Goal: Book appointment/travel/reservation

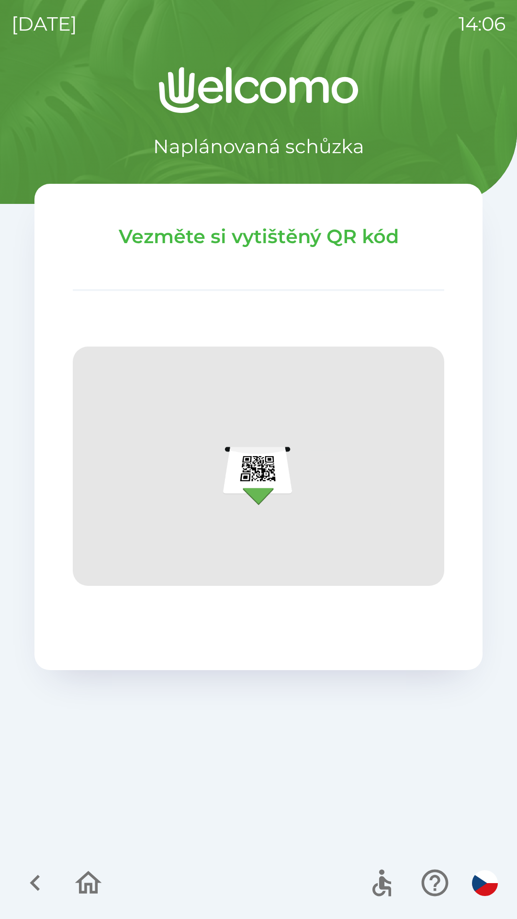
click at [30, 881] on icon "button" at bounding box center [35, 883] width 32 height 32
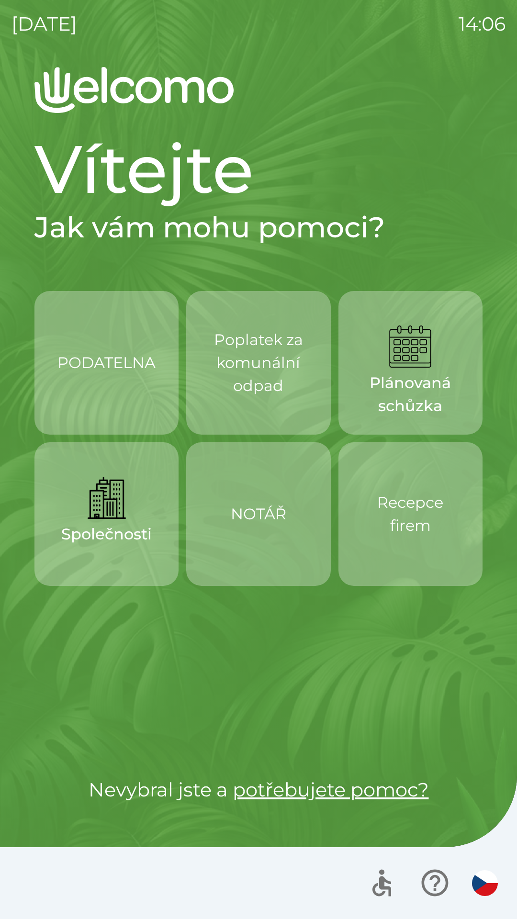
click at [138, 361] on p "PODATELNA" at bounding box center [106, 362] width 98 height 23
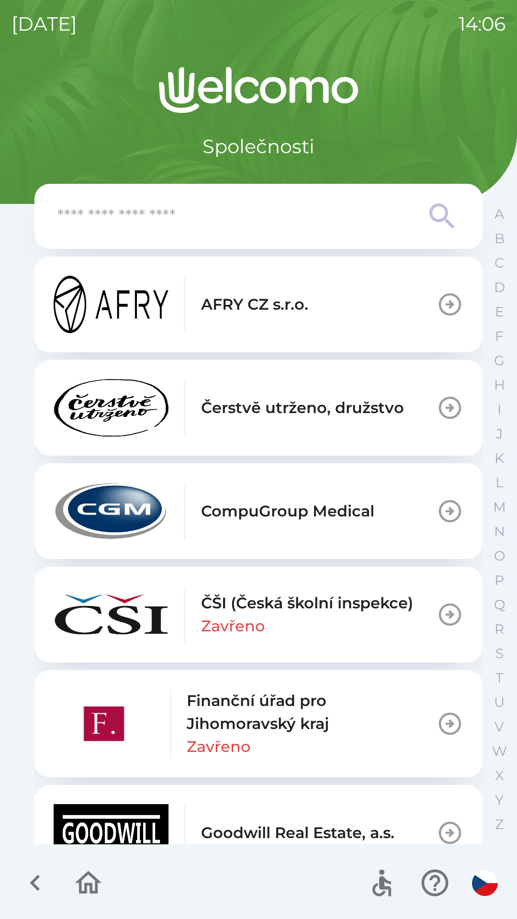
click at [48, 880] on icon "button" at bounding box center [35, 883] width 32 height 32
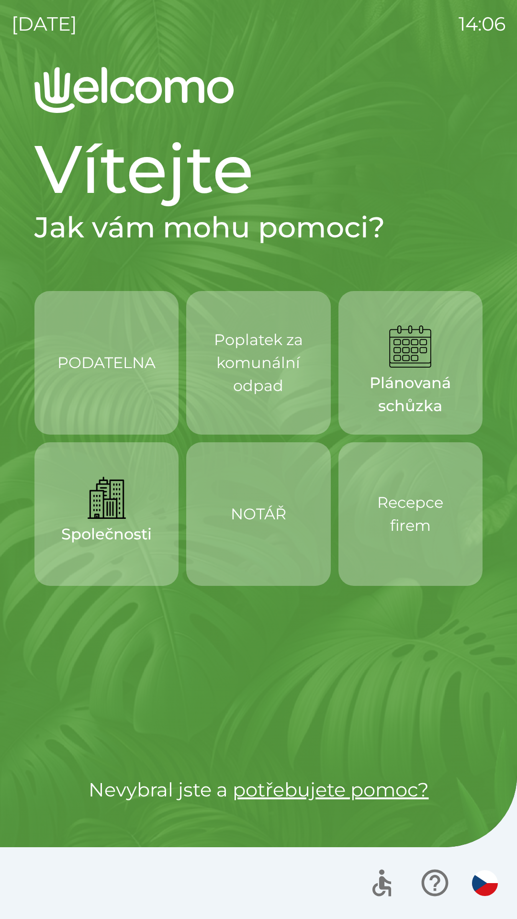
click at [99, 350] on div "PODATELNA" at bounding box center [106, 363] width 98 height 54
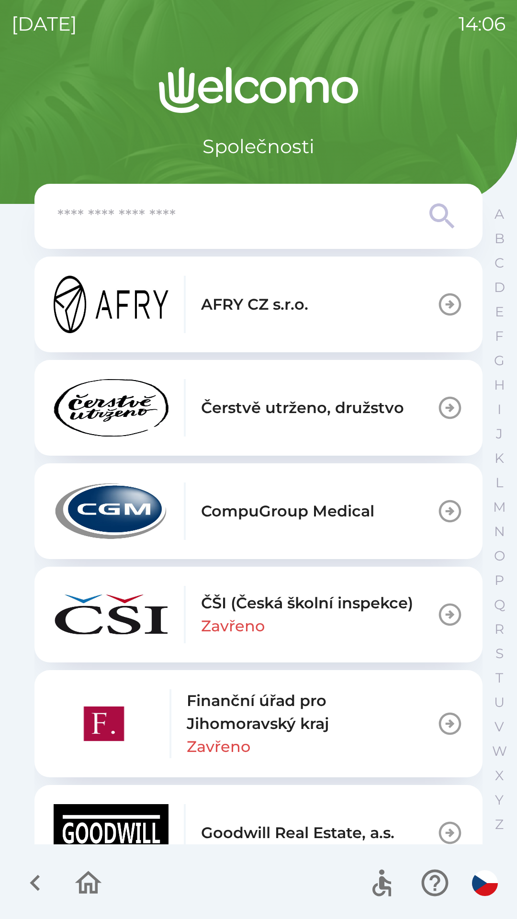
click at [36, 902] on button "button" at bounding box center [35, 883] width 40 height 40
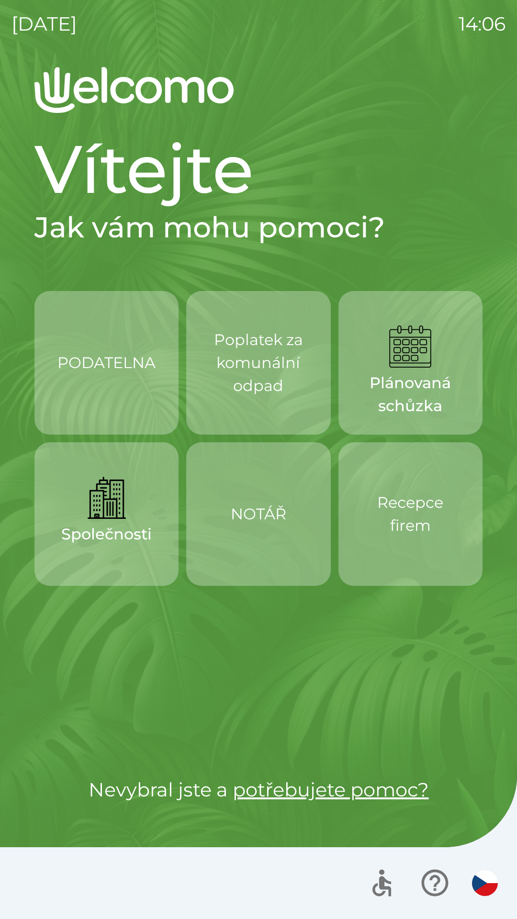
click at [136, 398] on button "PODATELNA" at bounding box center [106, 363] width 144 height 144
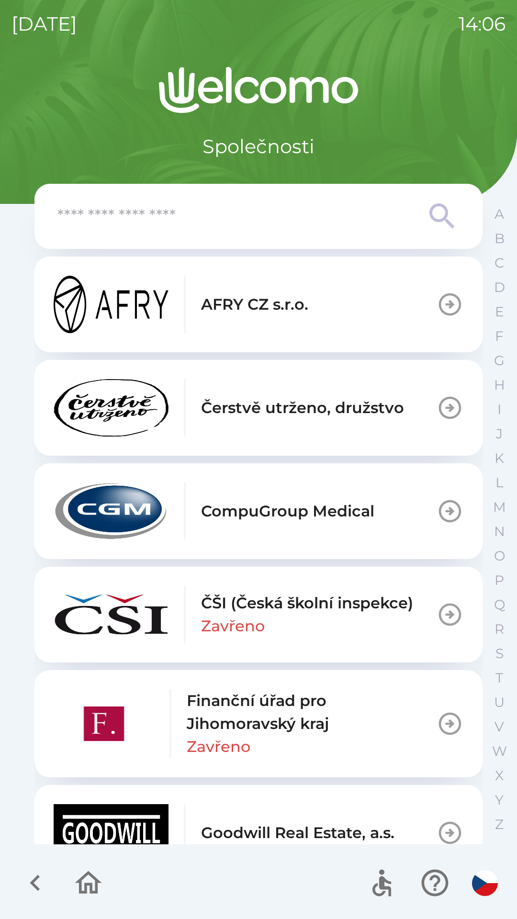
click at [37, 876] on icon "button" at bounding box center [35, 883] width 32 height 32
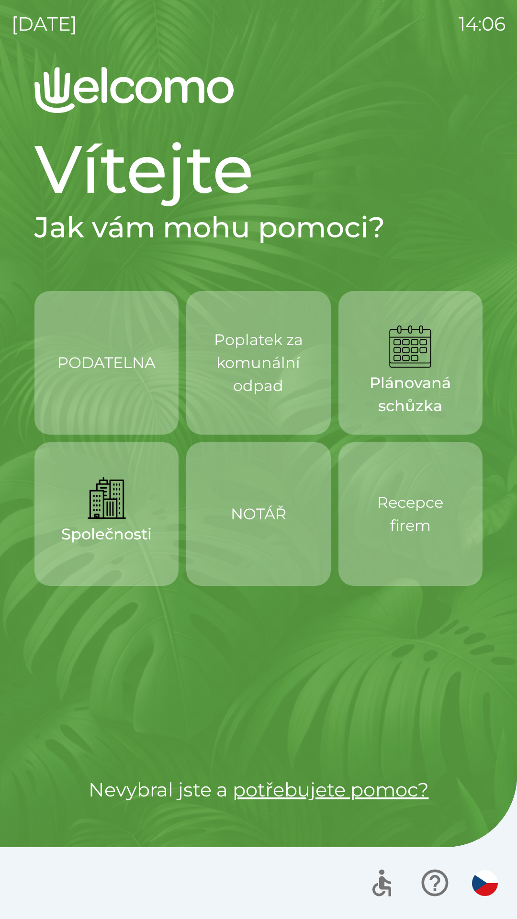
click at [109, 382] on div "PODATELNA" at bounding box center [106, 363] width 98 height 54
click at [137, 382] on div "PODATELNA" at bounding box center [106, 363] width 98 height 54
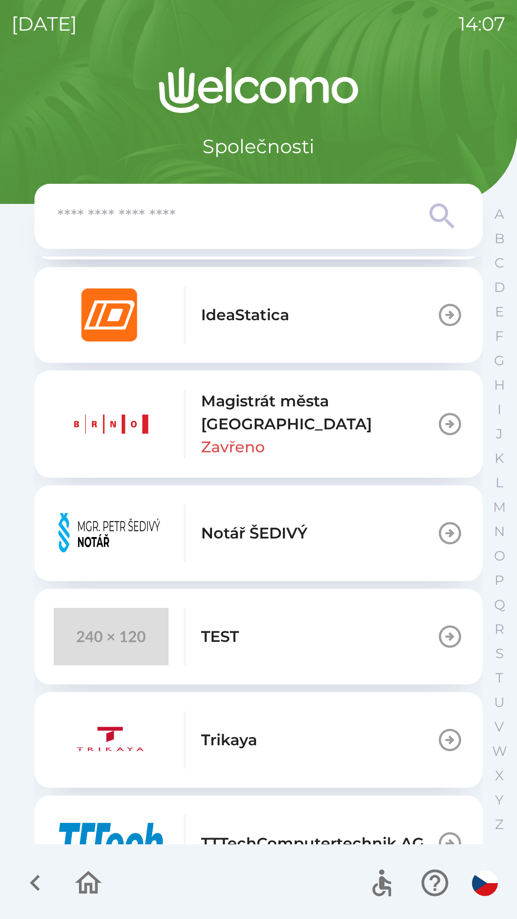
scroll to position [760, 0]
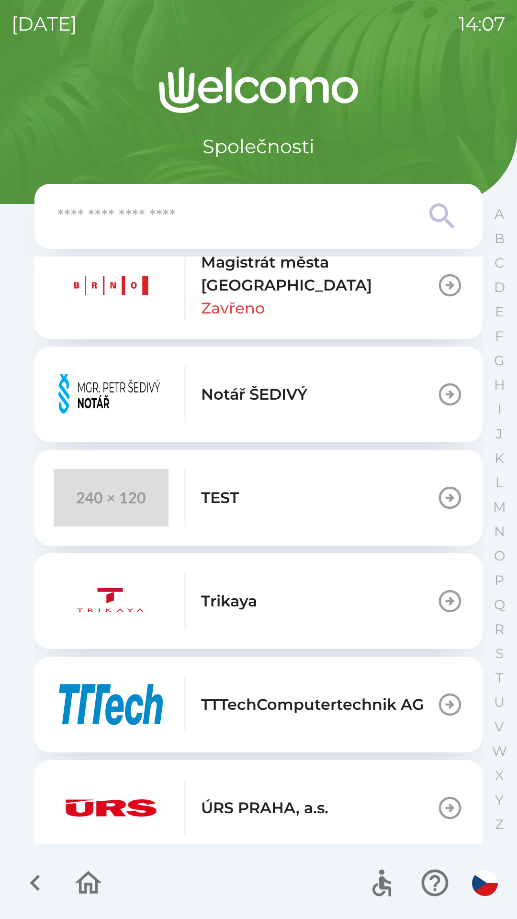
click at [96, 887] on icon "button" at bounding box center [88, 882] width 27 height 23
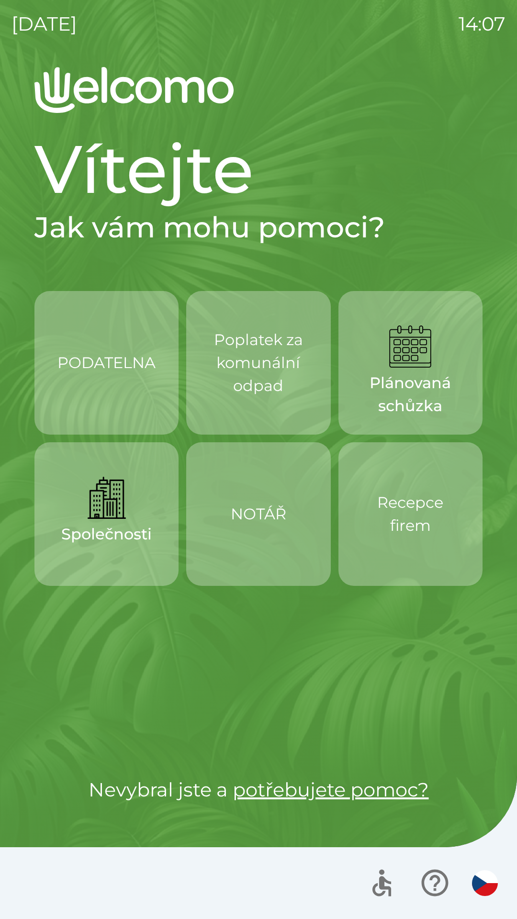
click at [78, 384] on div "PODATELNA" at bounding box center [106, 363] width 98 height 54
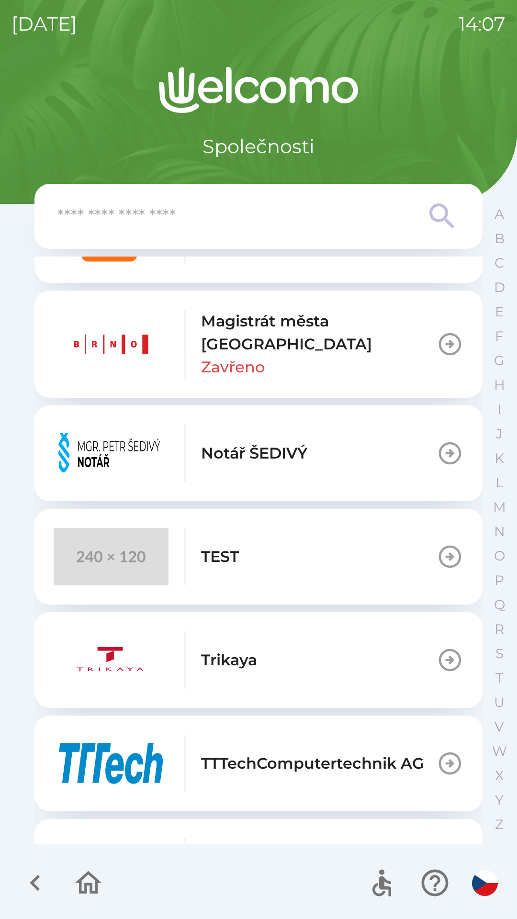
scroll to position [760, 0]
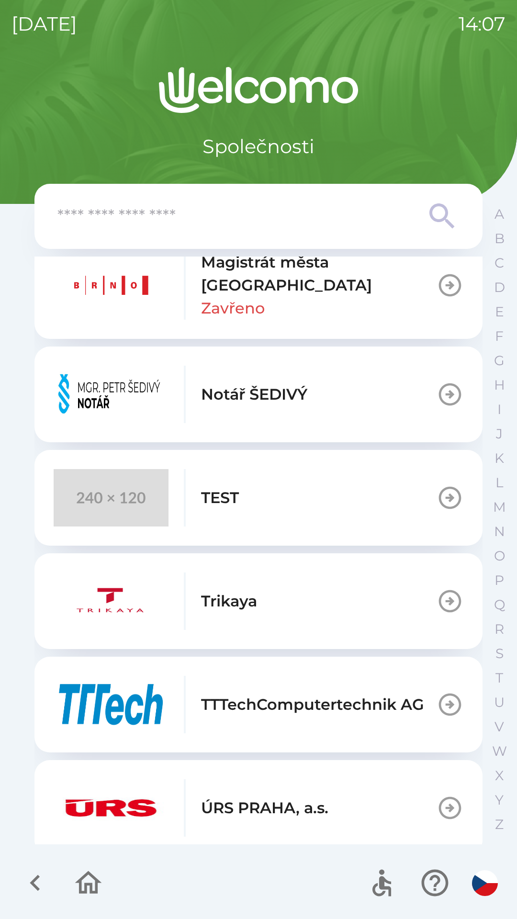
click at [87, 887] on icon "button" at bounding box center [88, 883] width 32 height 32
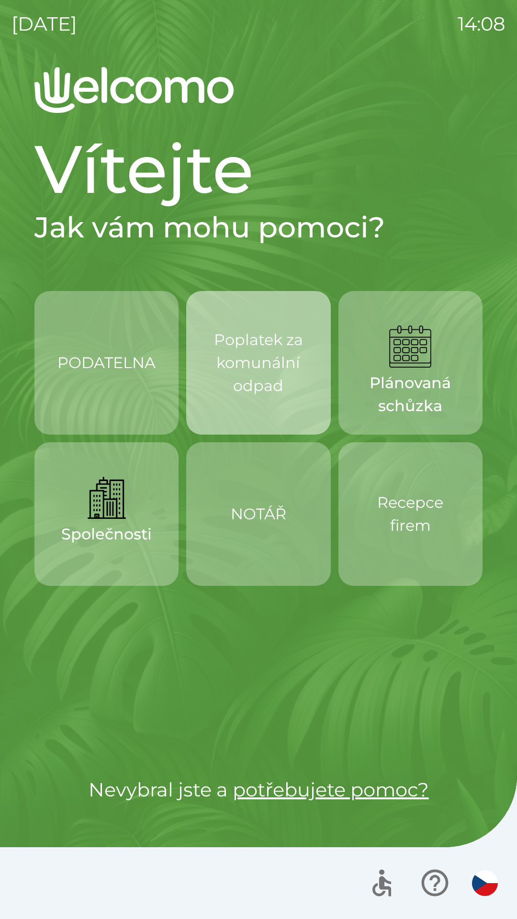
click at [264, 349] on p "Poplatek za komunální odpad" at bounding box center [258, 362] width 98 height 69
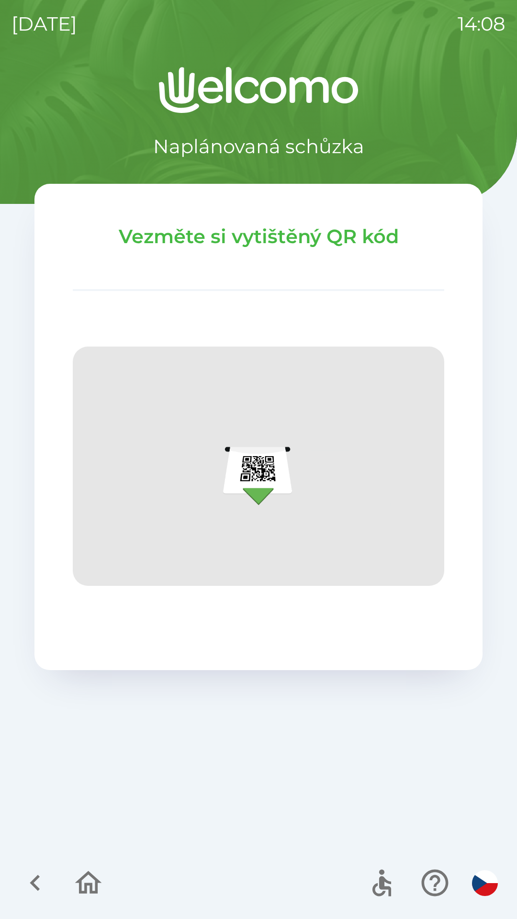
click at [95, 889] on icon "button" at bounding box center [88, 883] width 32 height 32
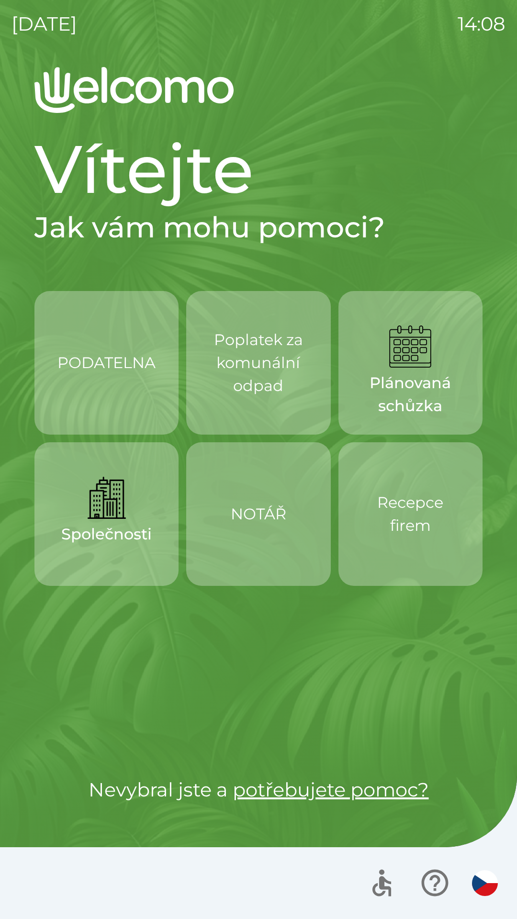
click at [261, 510] on p "NOTÁŘ" at bounding box center [259, 514] width 56 height 23
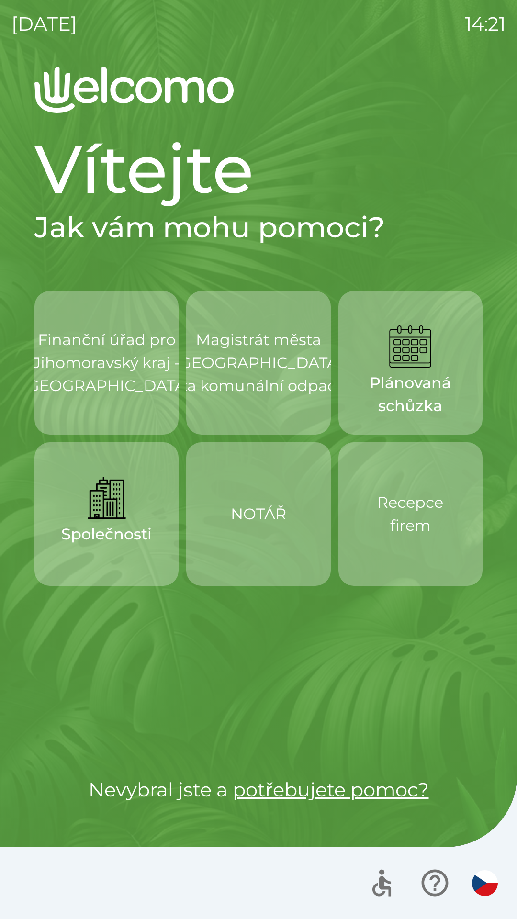
click at [250, 397] on p "Magistrát města [GEOGRAPHIC_DATA] za komunální odpad" at bounding box center [259, 362] width 168 height 69
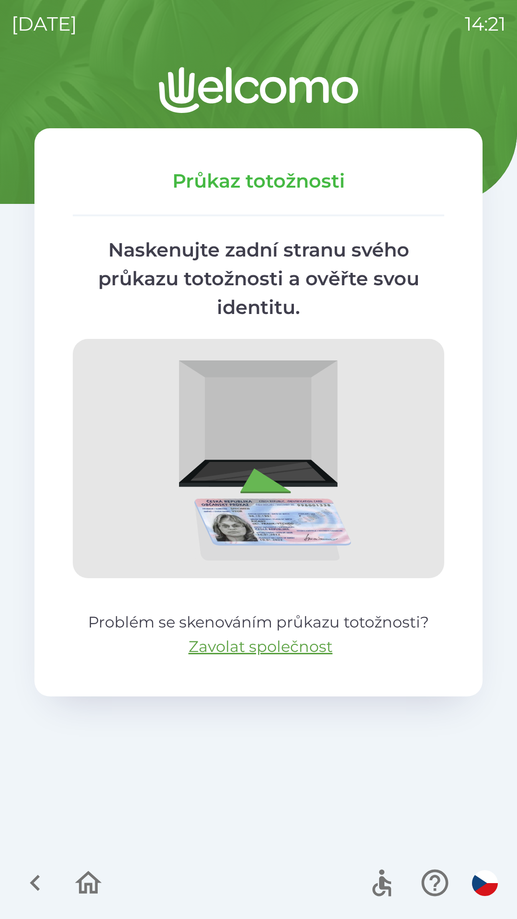
click at [21, 879] on icon "button" at bounding box center [35, 883] width 32 height 32
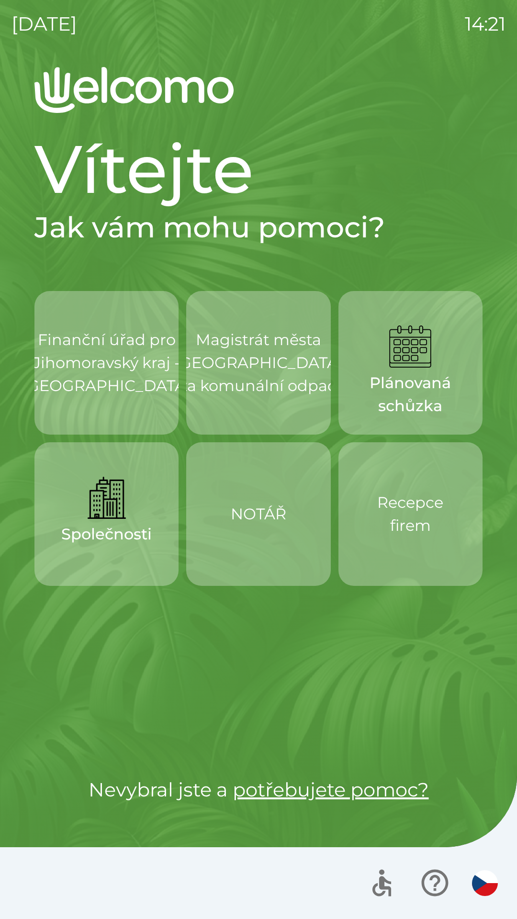
click at [270, 372] on p "Magistrát města [GEOGRAPHIC_DATA] za komunální odpad" at bounding box center [259, 362] width 168 height 69
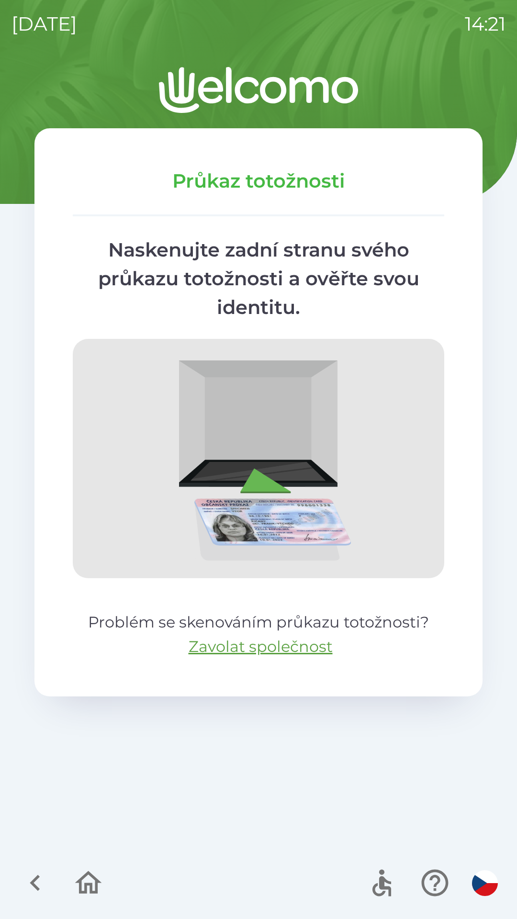
click at [40, 888] on icon "button" at bounding box center [35, 883] width 32 height 32
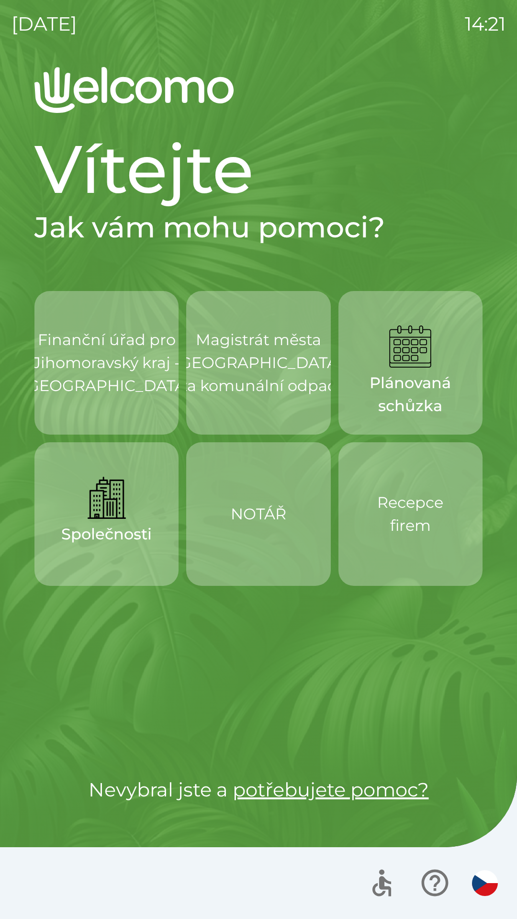
click at [236, 530] on div "NOTÁŘ" at bounding box center [259, 514] width 56 height 54
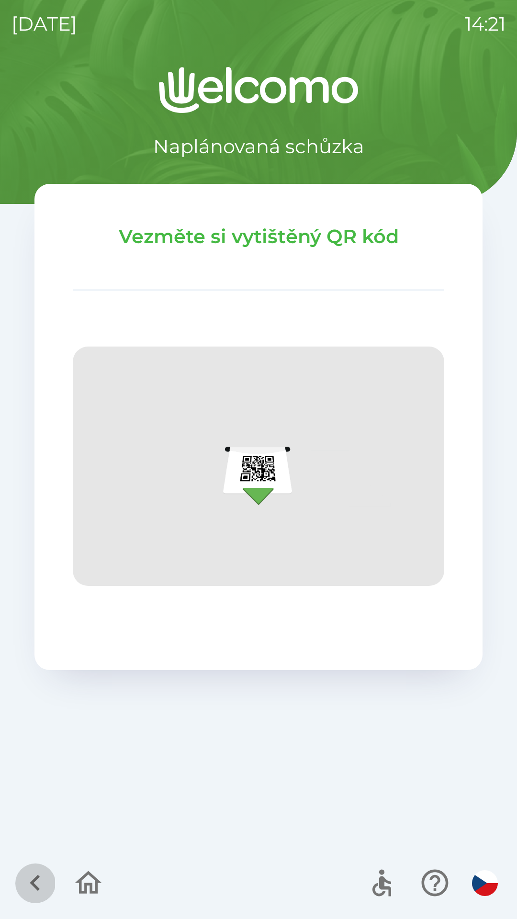
click at [31, 892] on icon "button" at bounding box center [35, 883] width 32 height 32
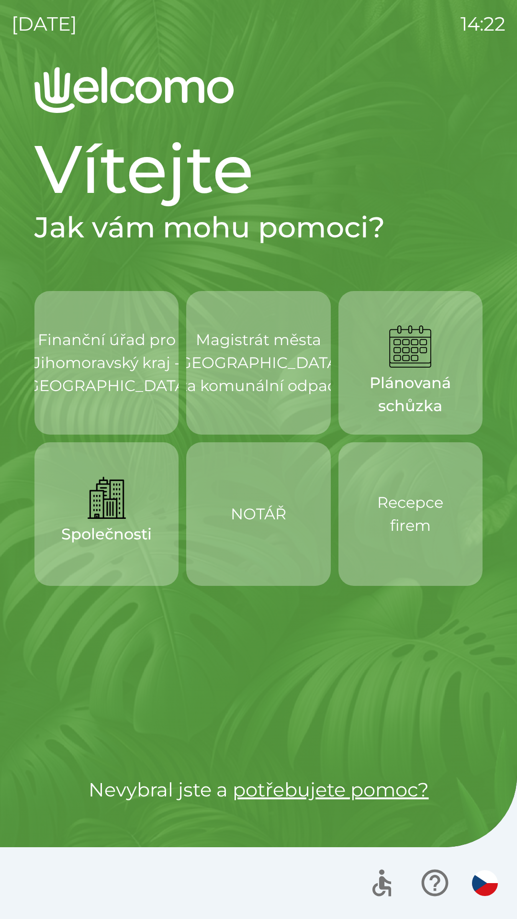
click at [117, 378] on p "Finanční úřad pro Jihomoravský kraj - [GEOGRAPHIC_DATA]" at bounding box center [107, 362] width 168 height 69
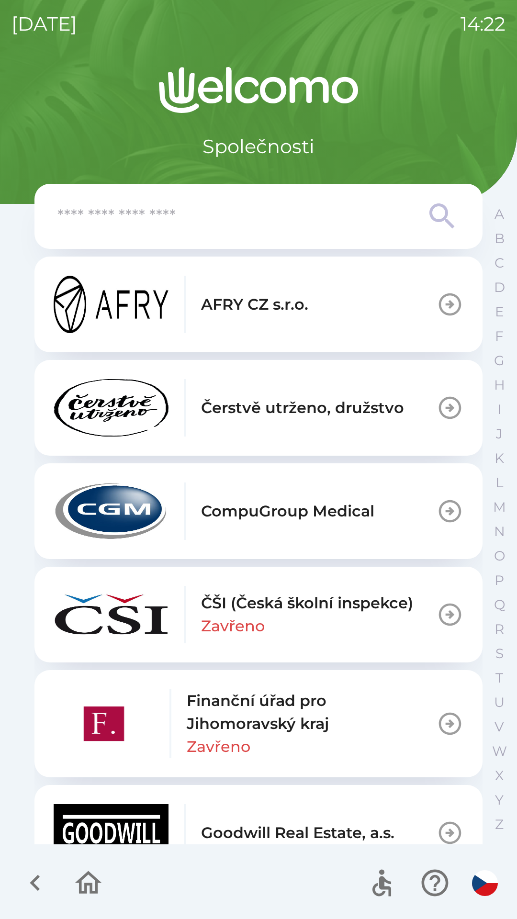
click at [104, 882] on icon "button" at bounding box center [88, 883] width 32 height 32
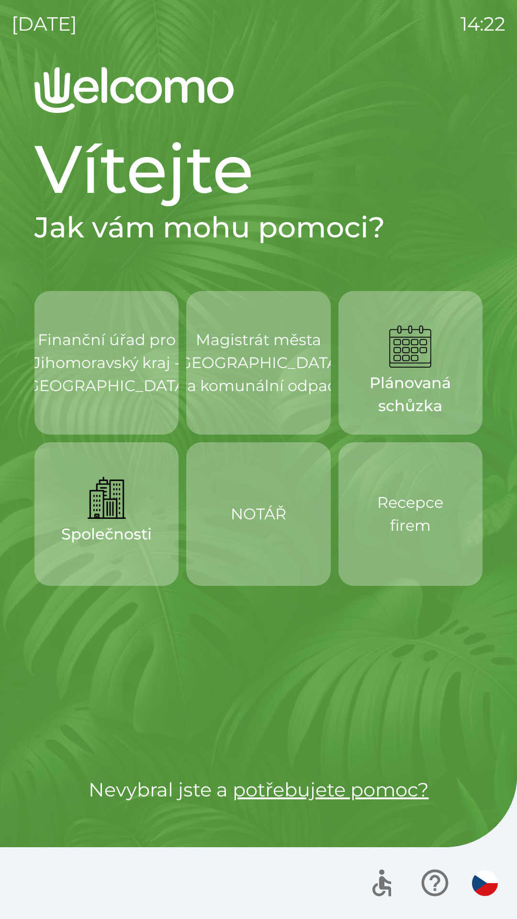
click at [407, 537] on p "Recepce firem" at bounding box center [410, 514] width 98 height 46
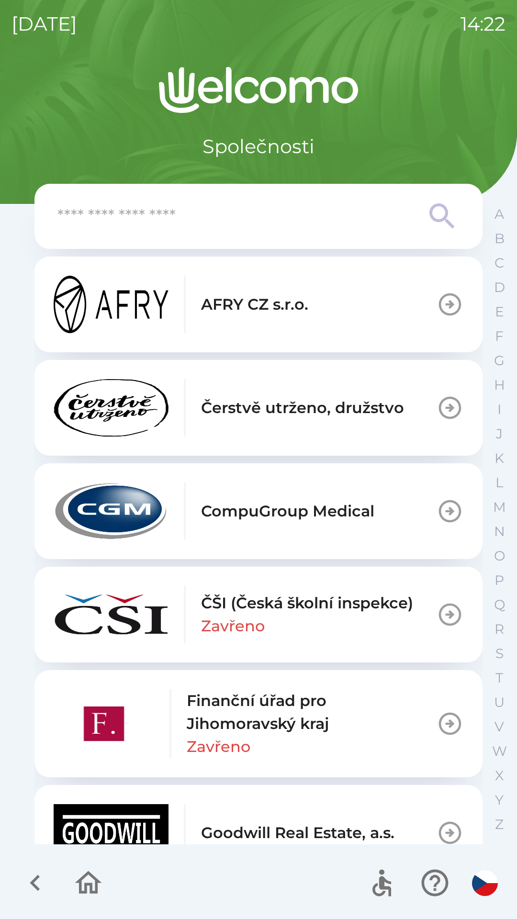
click at [99, 890] on icon "button" at bounding box center [88, 883] width 32 height 32
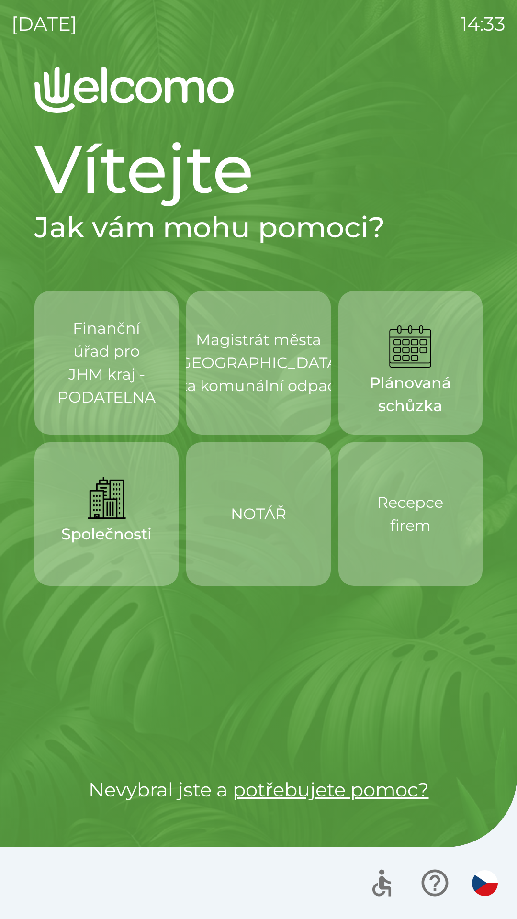
click at [416, 398] on p "Plánovaná schůzka" at bounding box center [410, 395] width 98 height 46
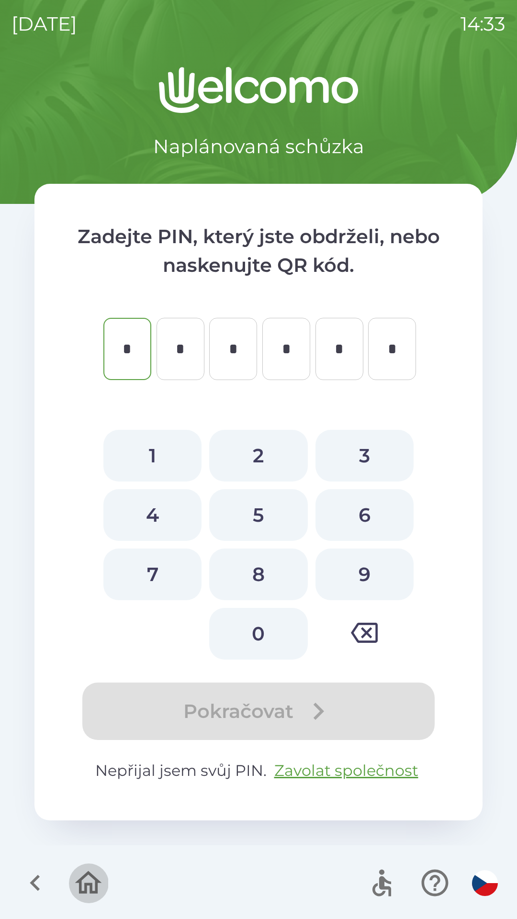
click at [84, 878] on icon "button" at bounding box center [88, 882] width 27 height 23
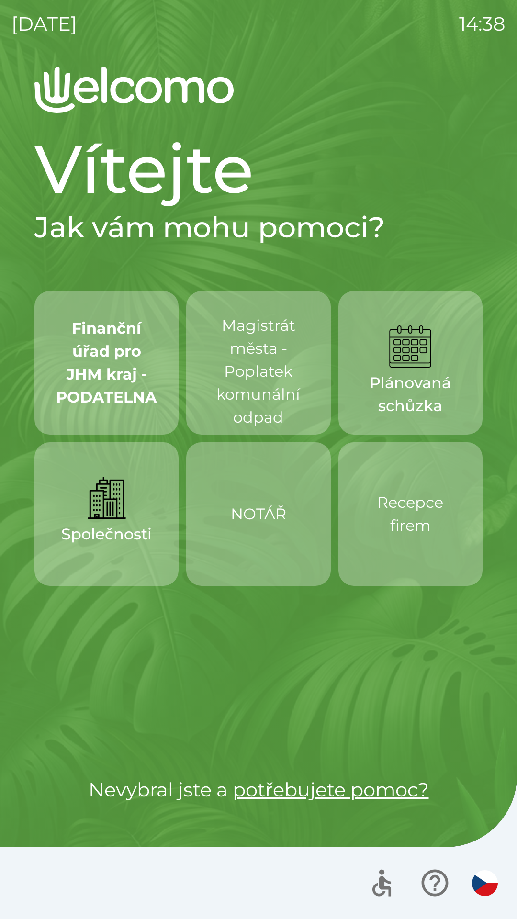
click at [137, 673] on div "Finanční úřad pro JHM kraj - PODATELNA Magistrát města - Poplatek komunální odp…" at bounding box center [258, 514] width 448 height 446
click at [143, 681] on div "Finanční úřad pro JHM kraj - PODATELNA Magistrát města - Poplatek komunální odp…" at bounding box center [258, 514] width 448 height 446
click at [147, 673] on div "Finanční úřad pro JHM kraj - PODATELNA Magistrát města - Poplatek komunální odp…" at bounding box center [258, 514] width 448 height 446
click at [424, 508] on p "Recepce firem" at bounding box center [410, 514] width 98 height 46
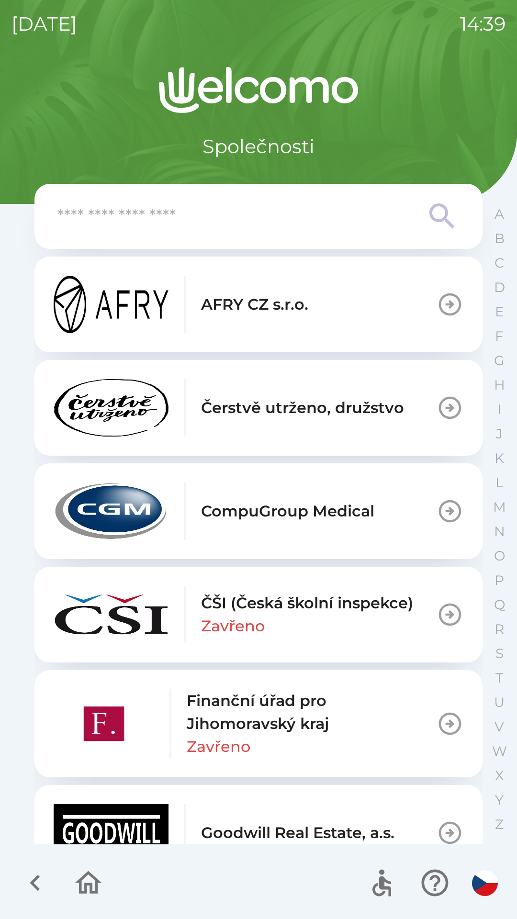
click at [262, 304] on p "AFRY CZ s.r.o." at bounding box center [254, 304] width 107 height 23
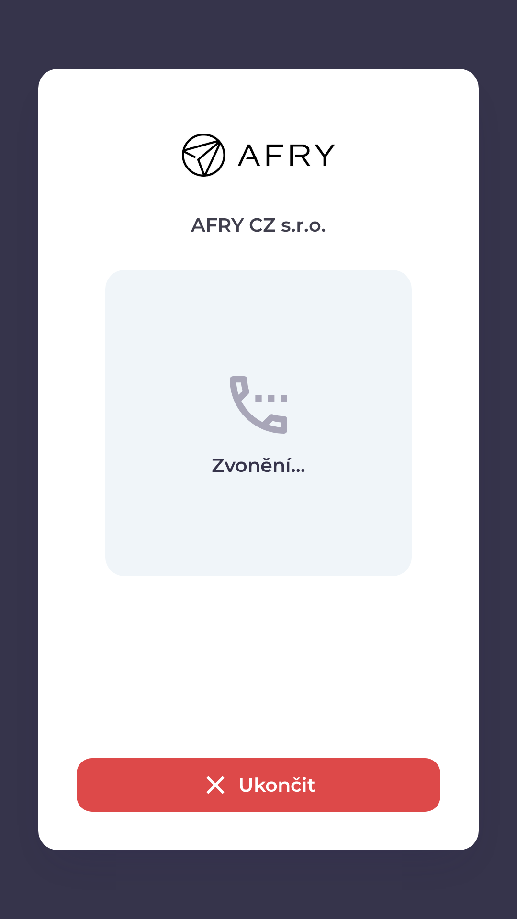
click at [236, 788] on button "Ukončit" at bounding box center [259, 785] width 364 height 54
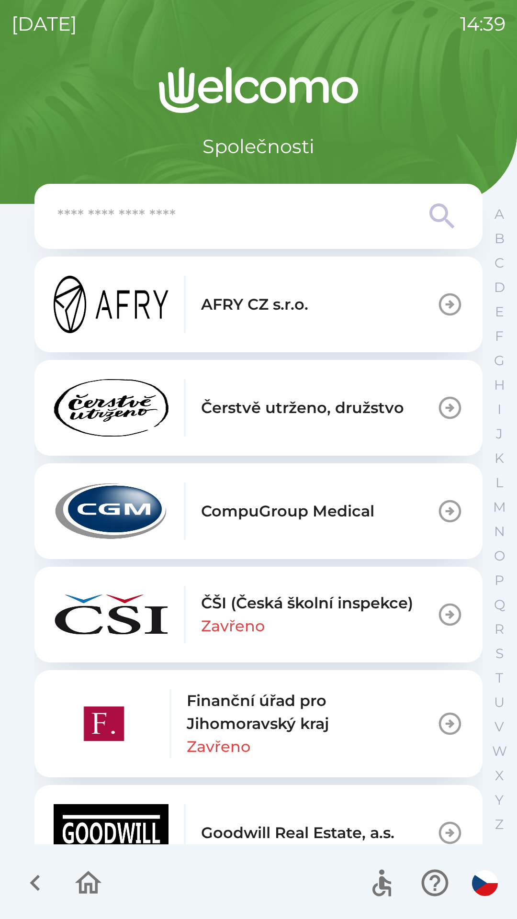
click at [31, 891] on icon "button" at bounding box center [35, 883] width 32 height 32
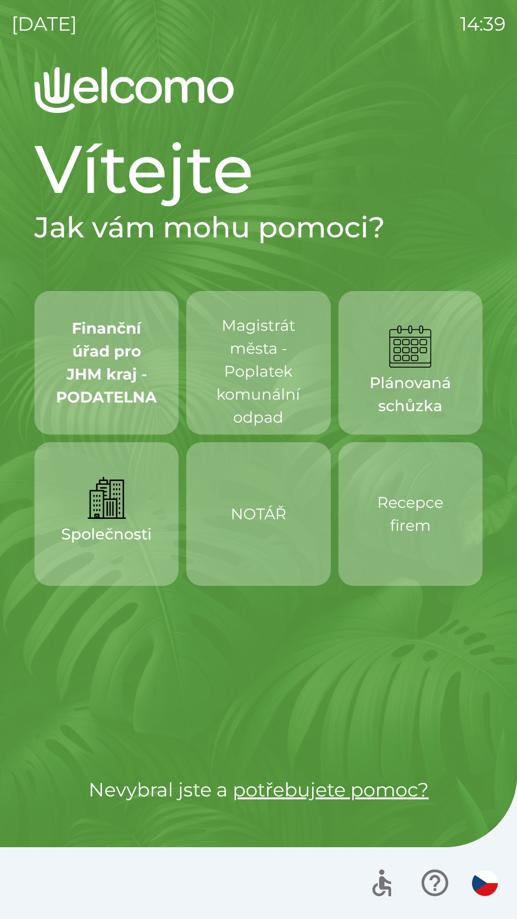
click at [113, 550] on button "Společnosti" at bounding box center [106, 514] width 144 height 144
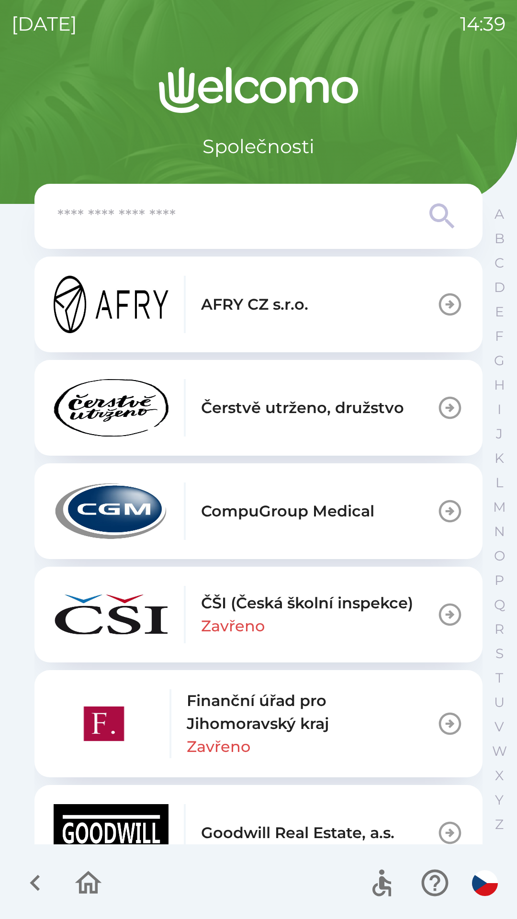
click at [263, 312] on p "AFRY CZ s.r.o." at bounding box center [254, 304] width 107 height 23
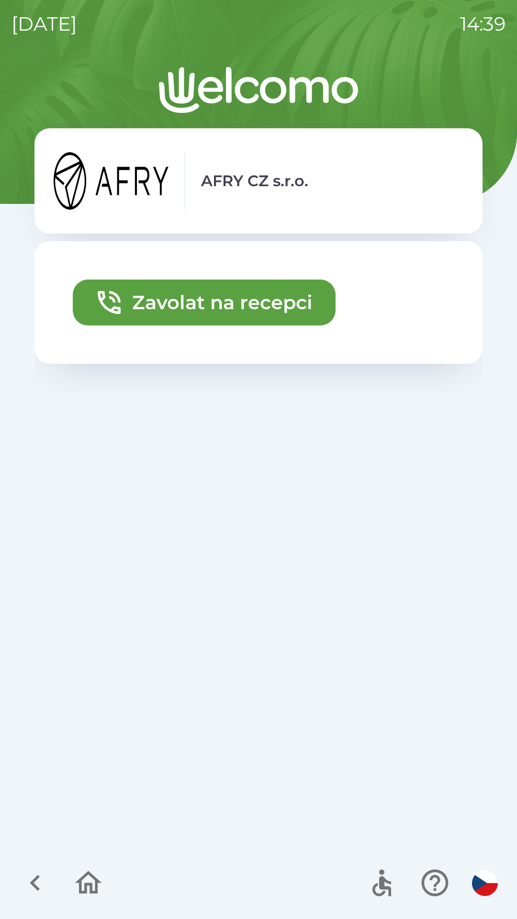
click at [30, 889] on icon "button" at bounding box center [35, 883] width 32 height 32
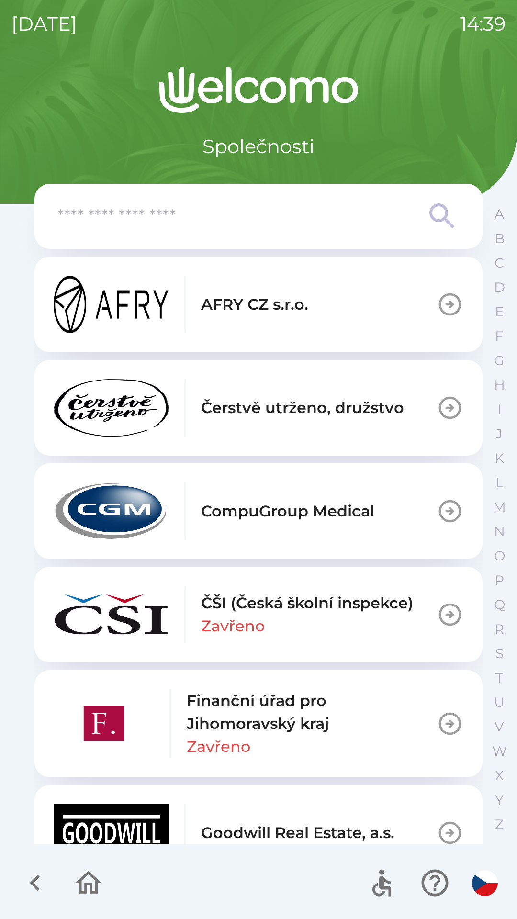
click at [280, 408] on p "Čerstvě utrženo, družstvo" at bounding box center [302, 407] width 203 height 23
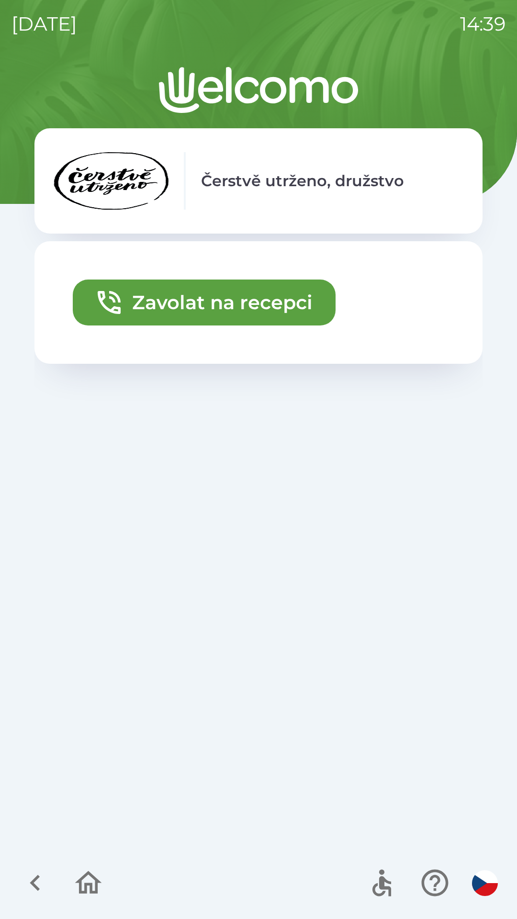
click at [40, 902] on button "button" at bounding box center [35, 883] width 40 height 40
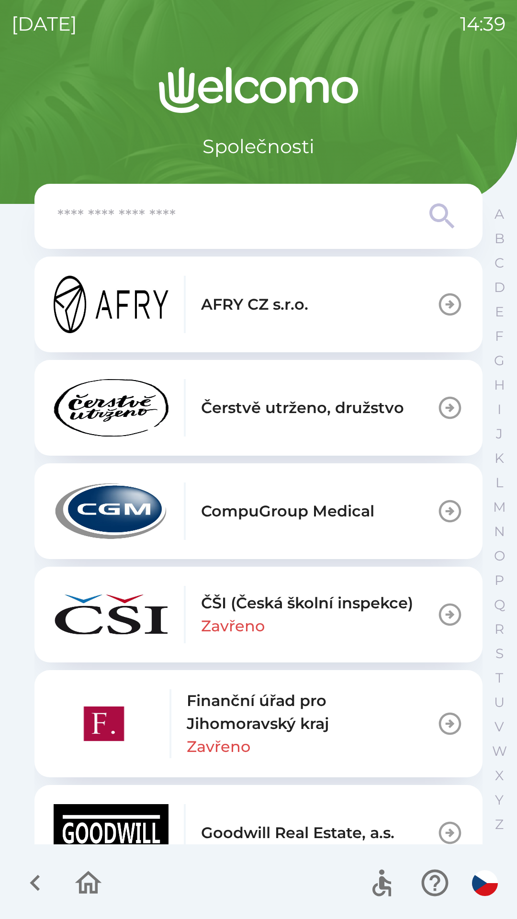
click at [300, 736] on div "Finanční úřad pro Jihomoravský kraj [GEOGRAPHIC_DATA]" at bounding box center [312, 723] width 250 height 69
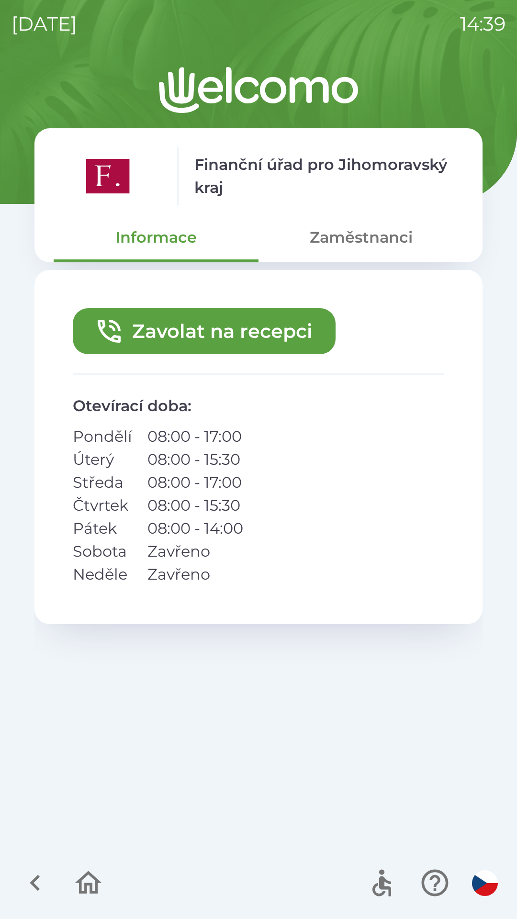
click at [362, 237] on button "Zaměstnanci" at bounding box center [361, 237] width 205 height 34
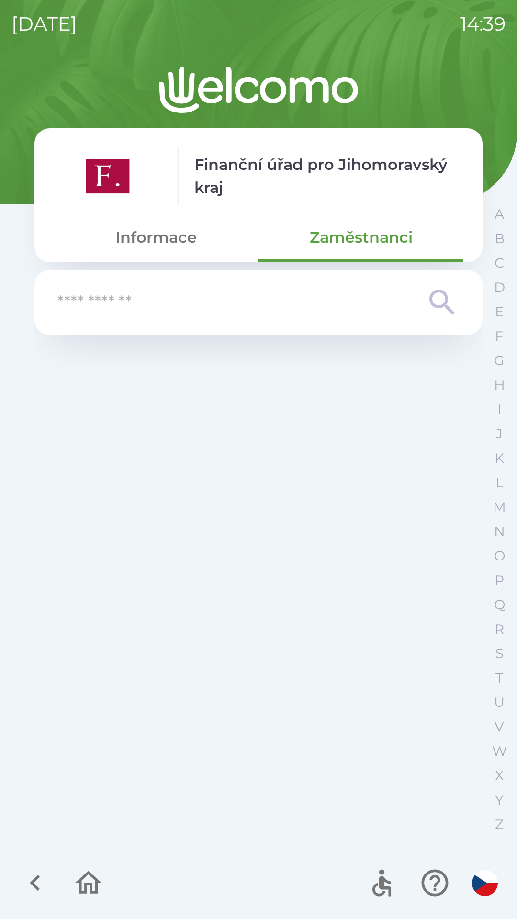
click at [45, 889] on icon "button" at bounding box center [35, 883] width 32 height 32
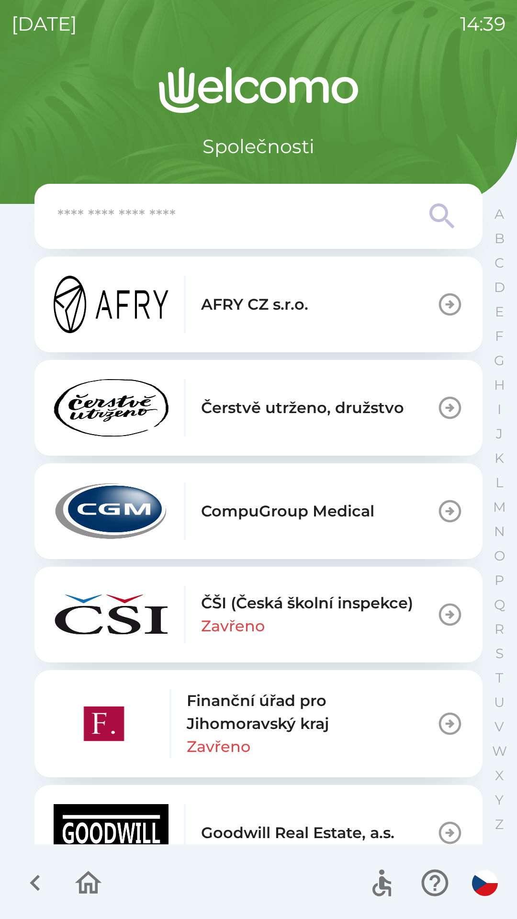
click at [44, 890] on icon "button" at bounding box center [35, 883] width 32 height 32
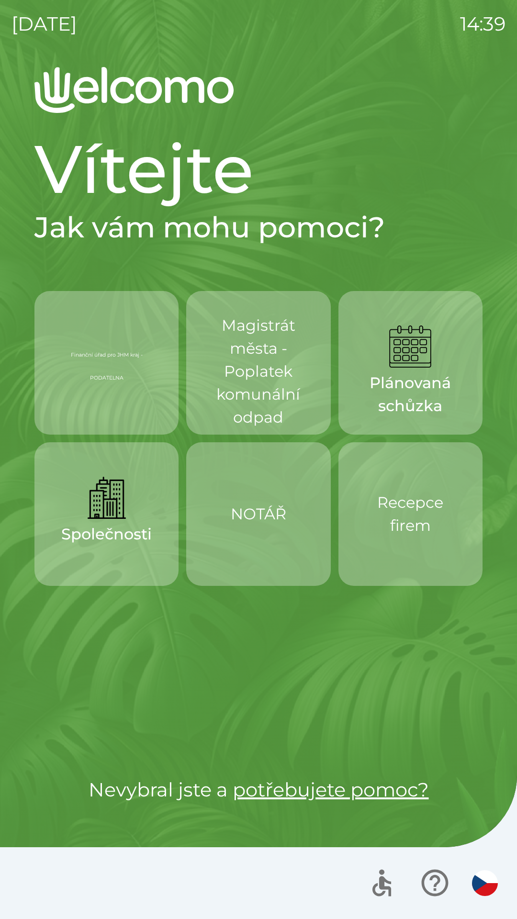
click at [113, 560] on button "Společnosti" at bounding box center [106, 514] width 144 height 144
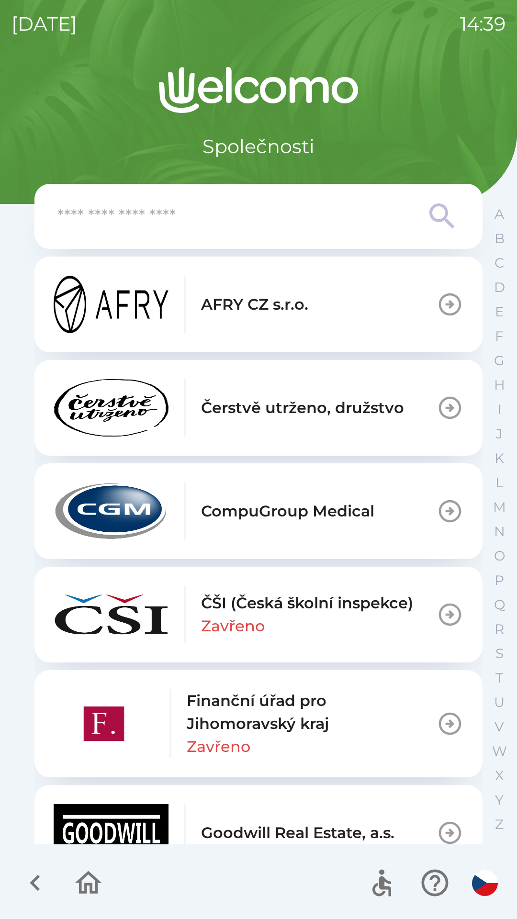
click at [293, 734] on p "Finanční úřad pro Jihomoravský kraj" at bounding box center [312, 712] width 250 height 46
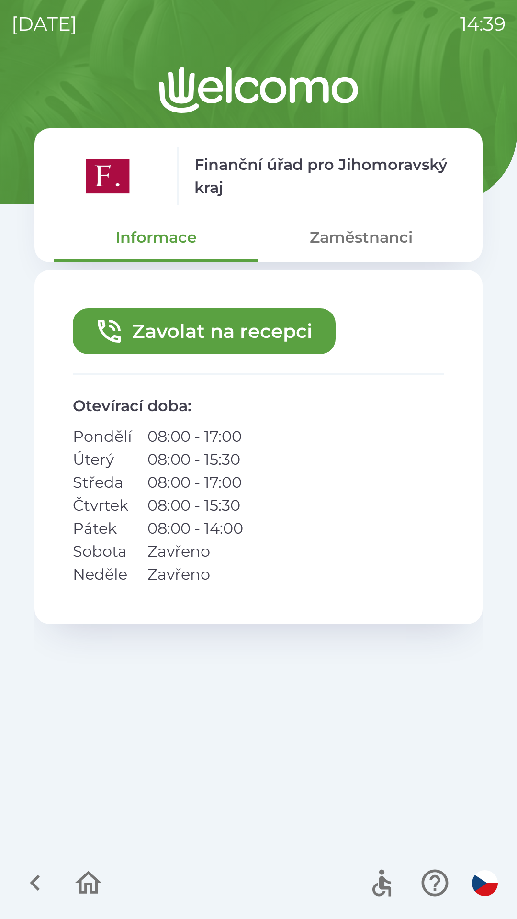
click at [367, 227] on button "Zaměstnanci" at bounding box center [361, 237] width 205 height 34
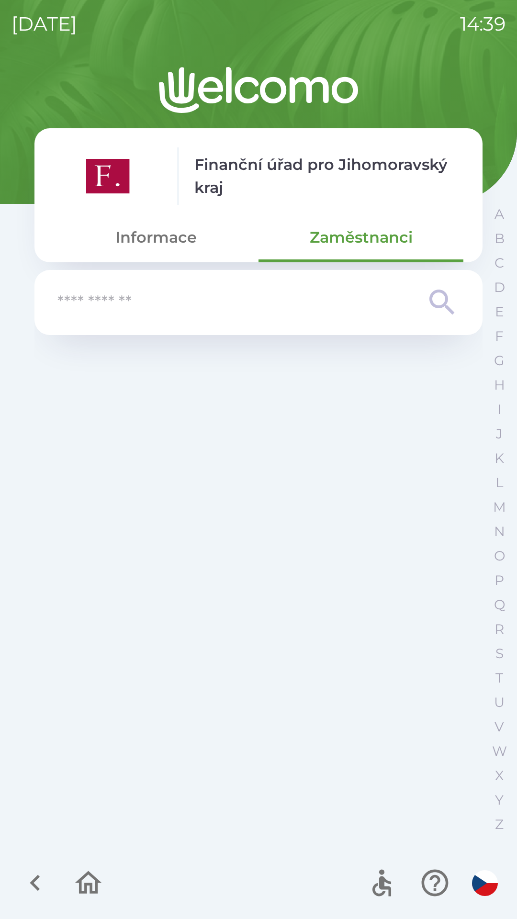
click at [174, 869] on div at bounding box center [258, 883] width 517 height 72
click at [212, 763] on div at bounding box center [258, 592] width 448 height 499
click at [235, 667] on div at bounding box center [258, 592] width 448 height 499
click at [35, 876] on icon "button" at bounding box center [35, 883] width 32 height 32
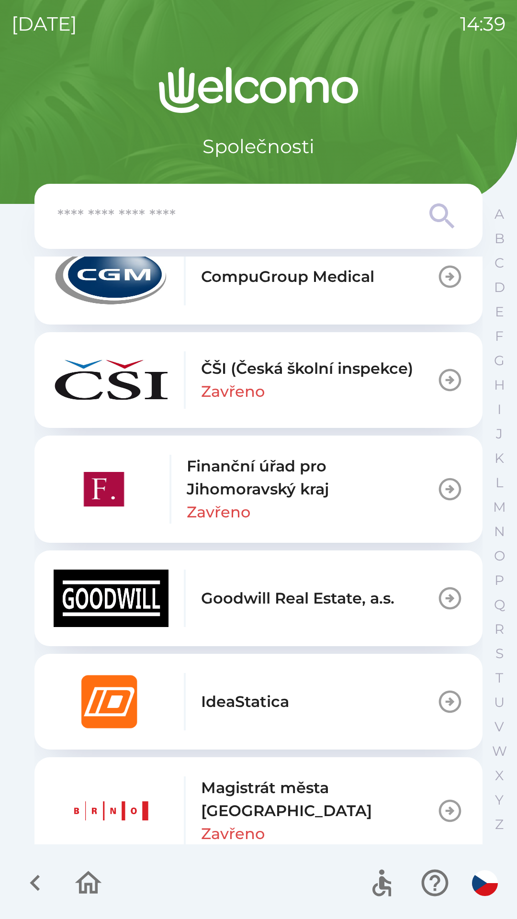
scroll to position [236, 0]
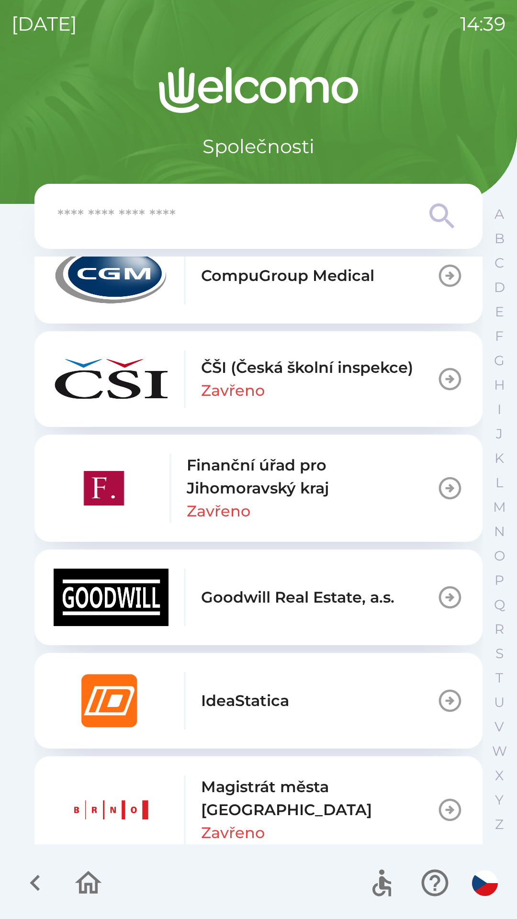
click at [299, 584] on div "Goodwill Real Estate, a.s." at bounding box center [224, 597] width 341 height 57
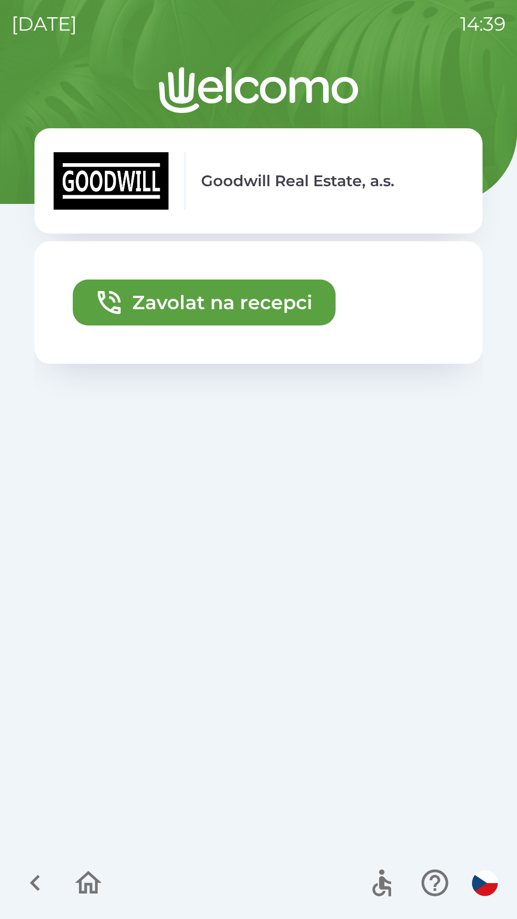
click at [37, 870] on icon "button" at bounding box center [35, 883] width 32 height 32
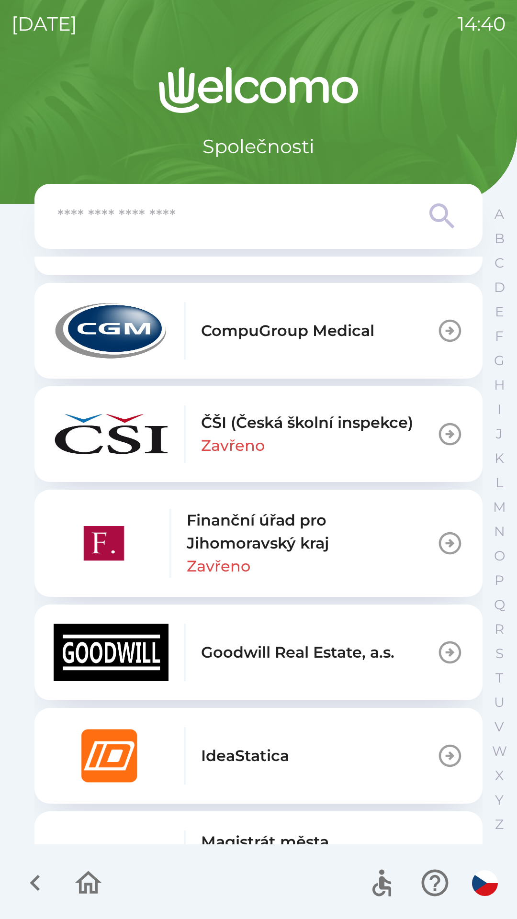
scroll to position [181, 0]
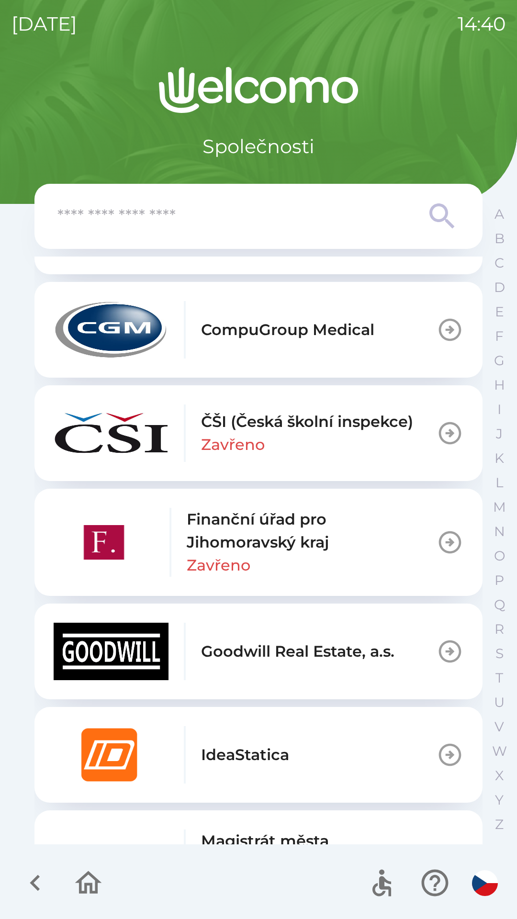
click at [264, 765] on p "IdeaStatica" at bounding box center [245, 755] width 88 height 23
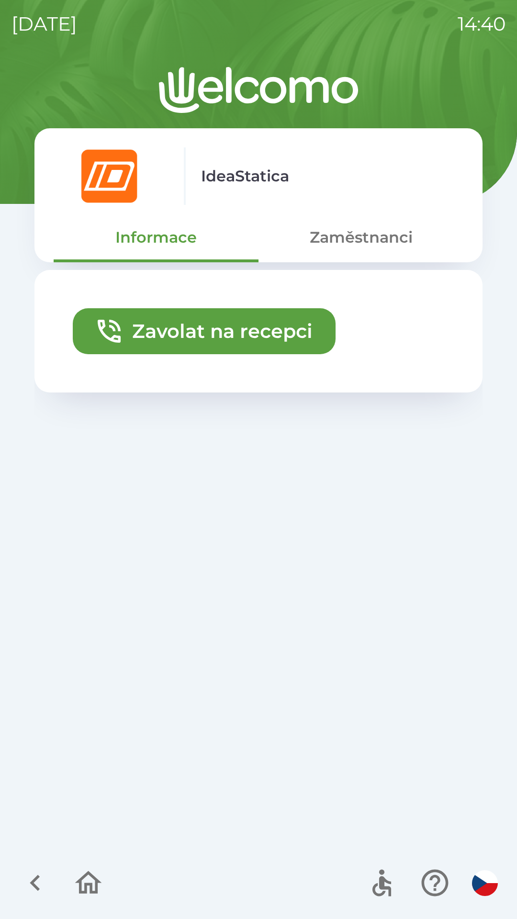
click at [95, 887] on icon "button" at bounding box center [88, 883] width 32 height 32
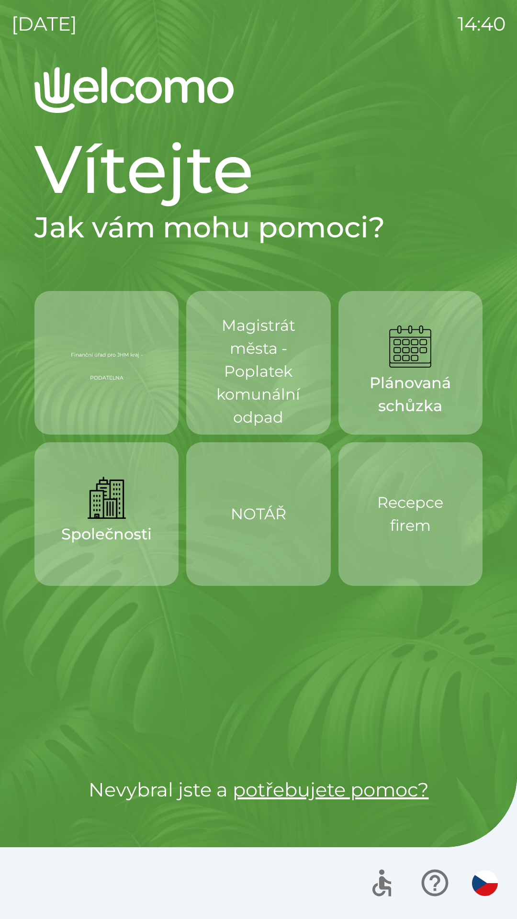
click at [106, 368] on p "Finanční úřad pro JHM kraj - PODATELNA" at bounding box center [106, 363] width 98 height 46
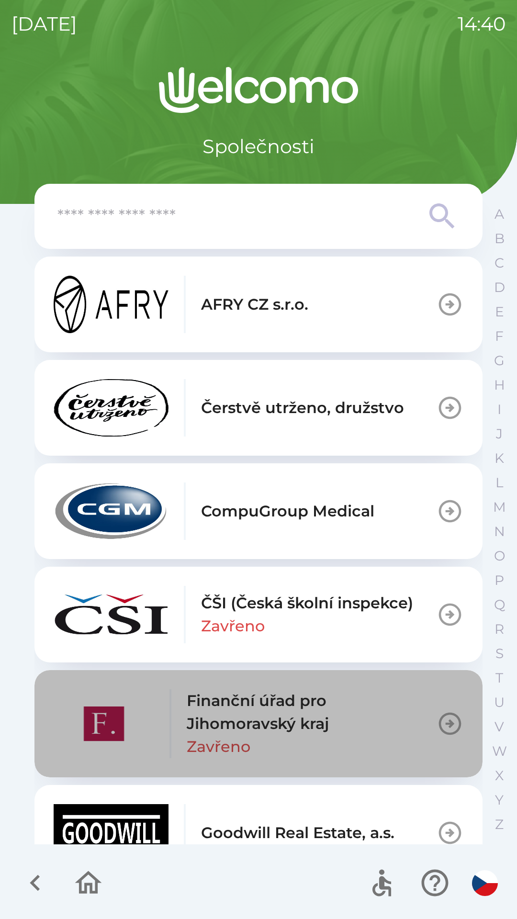
click at [293, 707] on p "Finanční úřad pro Jihomoravský kraj" at bounding box center [312, 712] width 250 height 46
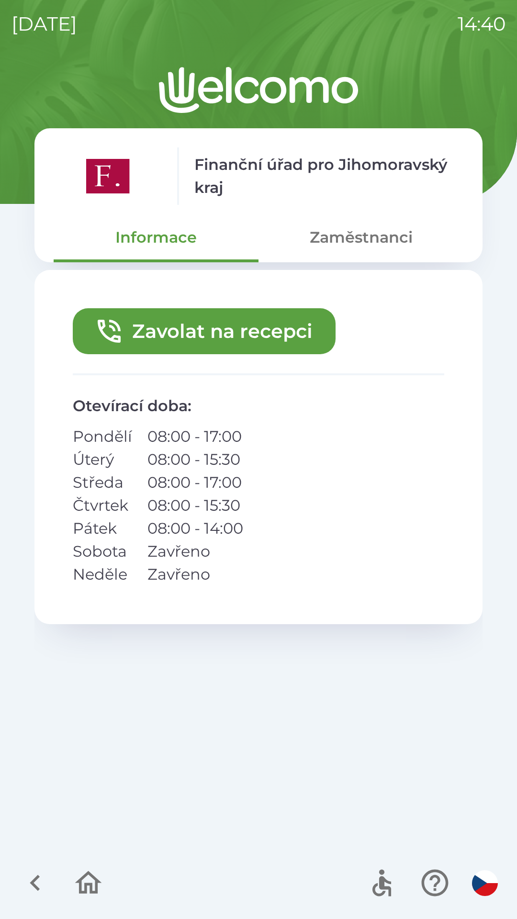
click at [372, 237] on button "Zaměstnanci" at bounding box center [361, 237] width 205 height 34
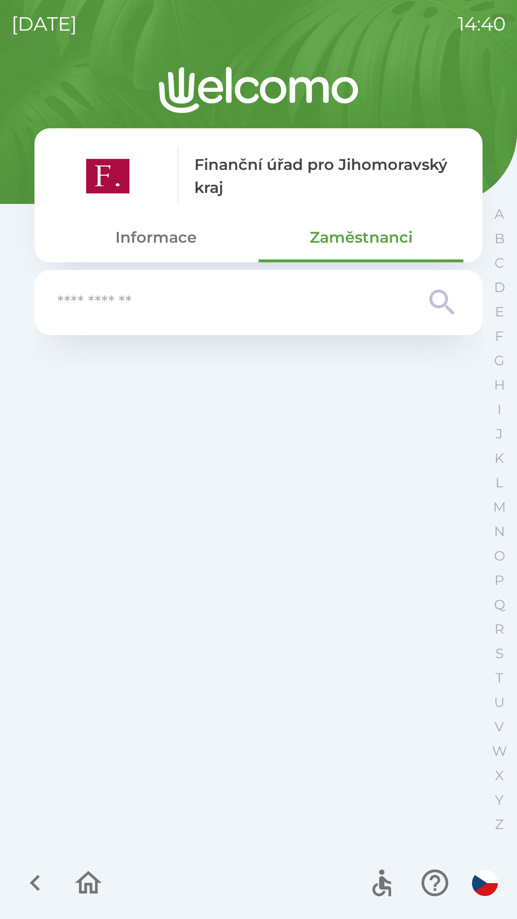
click at [154, 237] on button "Informace" at bounding box center [156, 237] width 205 height 34
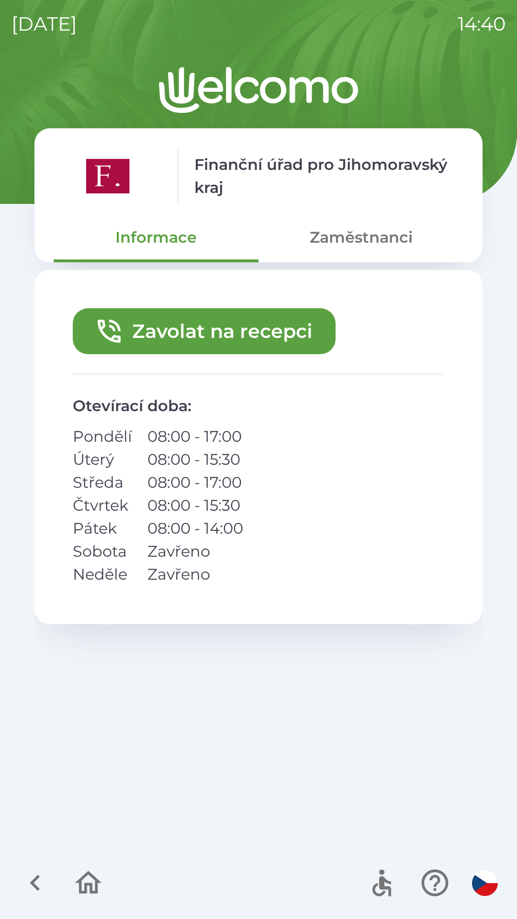
click at [359, 233] on button "Zaměstnanci" at bounding box center [361, 237] width 205 height 34
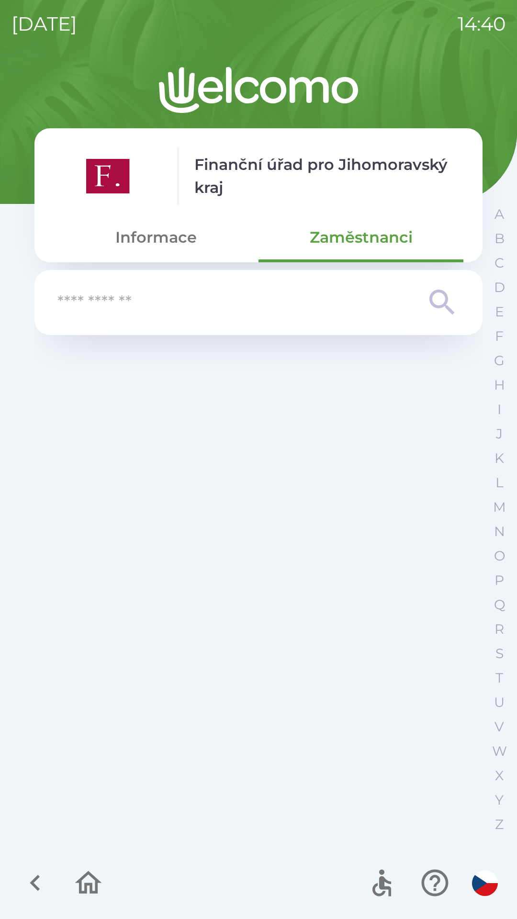
click at [177, 237] on button "Informace" at bounding box center [156, 237] width 205 height 34
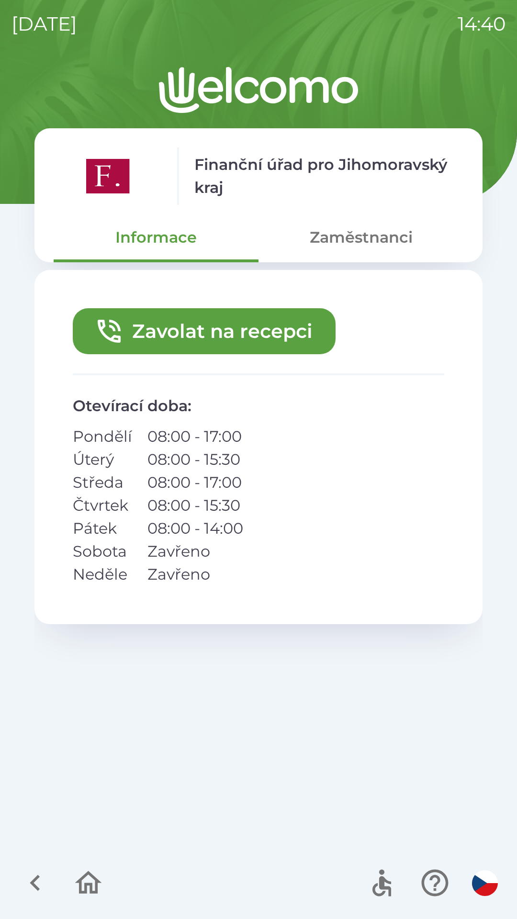
click at [41, 888] on icon "button" at bounding box center [35, 883] width 32 height 32
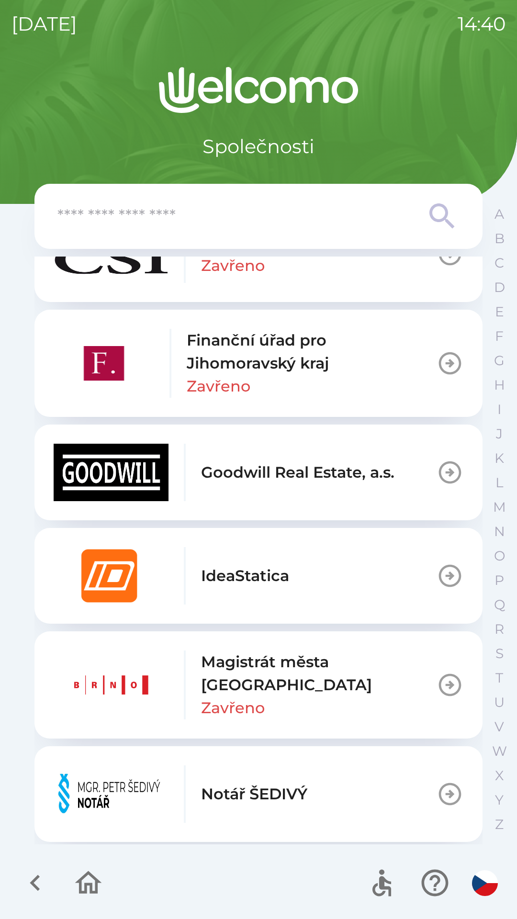
scroll to position [366, 0]
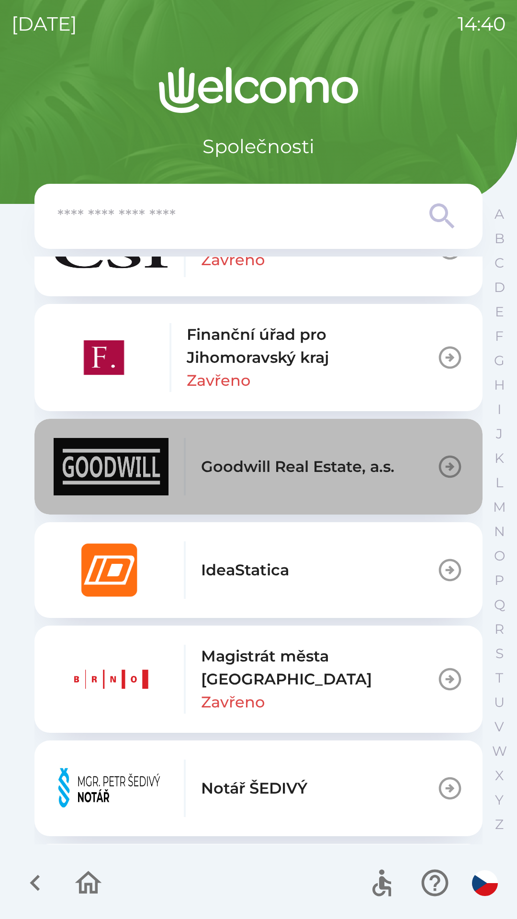
click at [329, 471] on p "Goodwill Real Estate, a.s." at bounding box center [297, 466] width 193 height 23
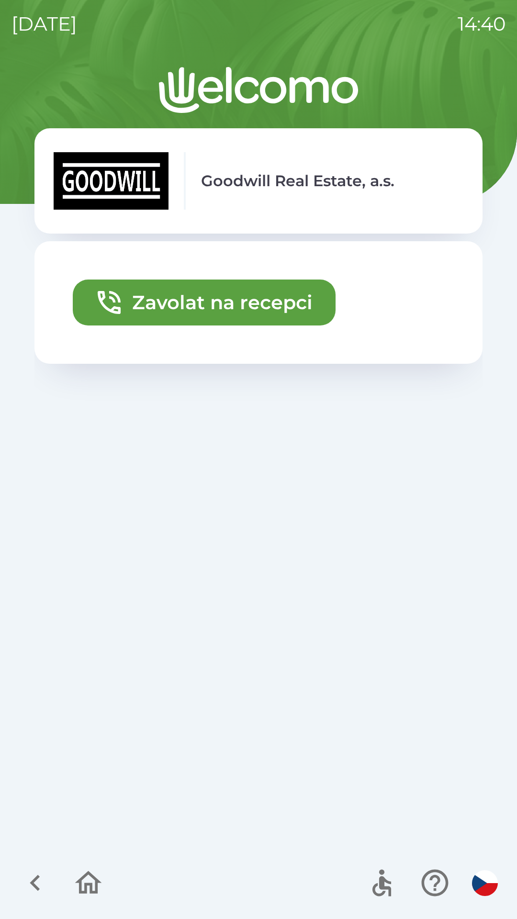
click at [30, 892] on icon "button" at bounding box center [35, 883] width 32 height 32
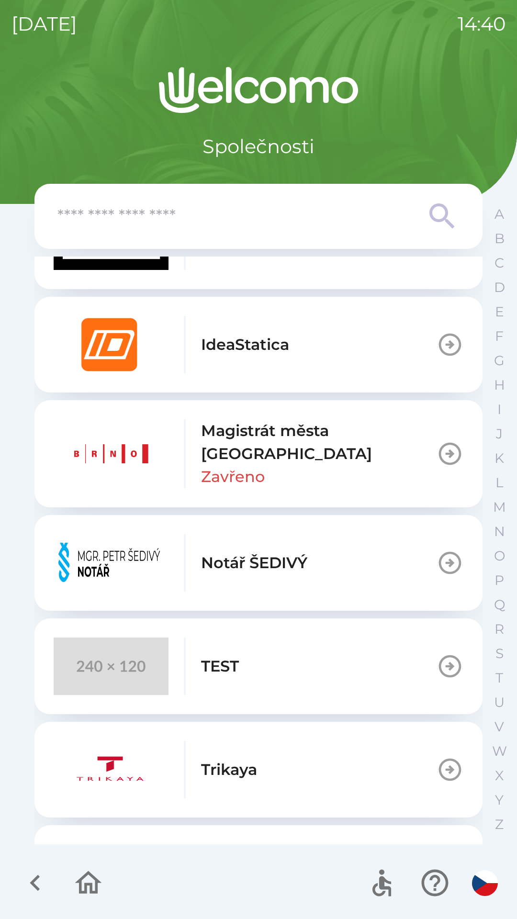
scroll to position [596, 0]
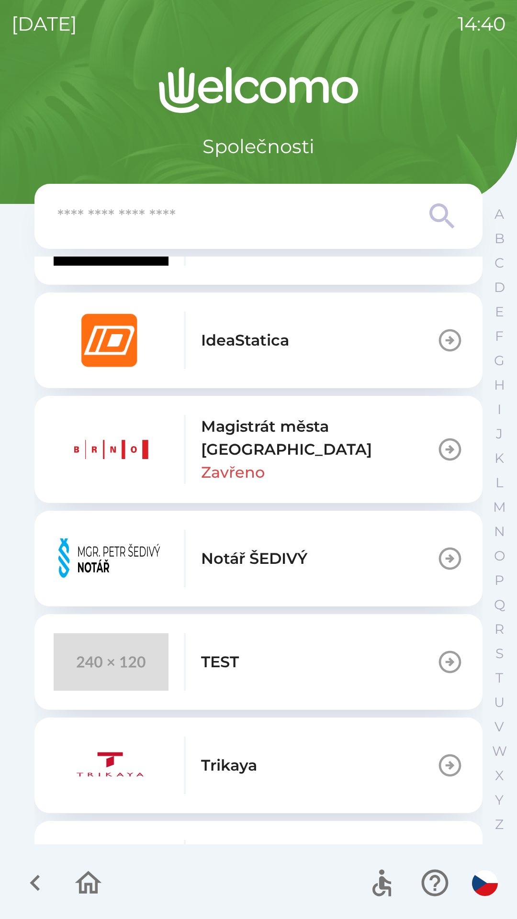
click at [309, 350] on button "IdeaStatica" at bounding box center [258, 341] width 448 height 96
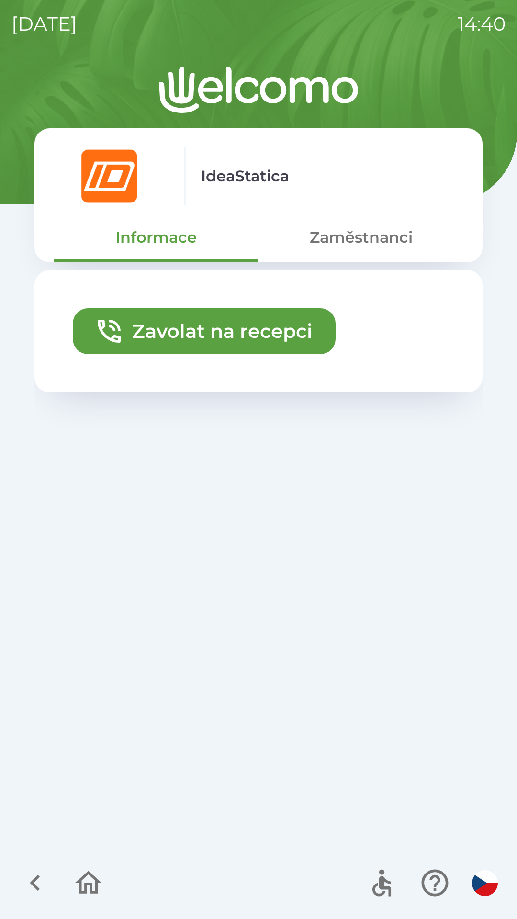
click at [361, 237] on button "Zaměstnanci" at bounding box center [361, 237] width 205 height 34
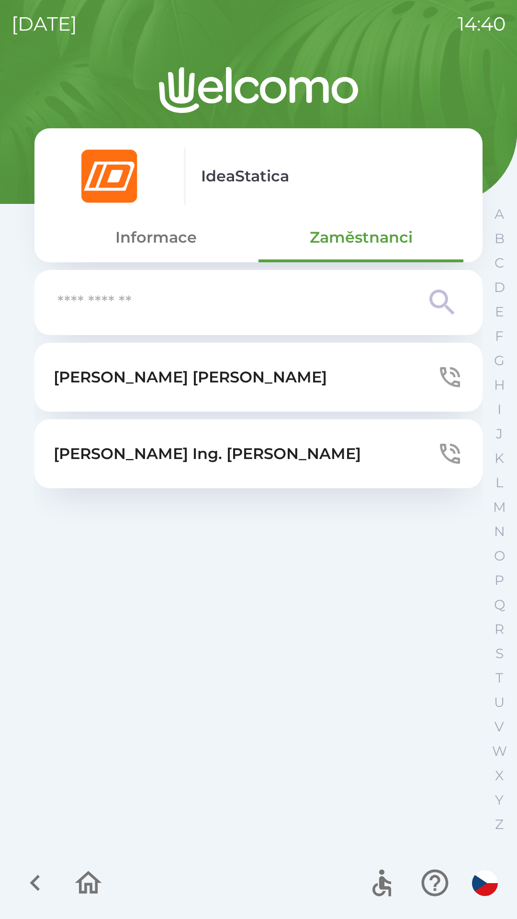
click at [168, 233] on button "Informace" at bounding box center [156, 237] width 205 height 34
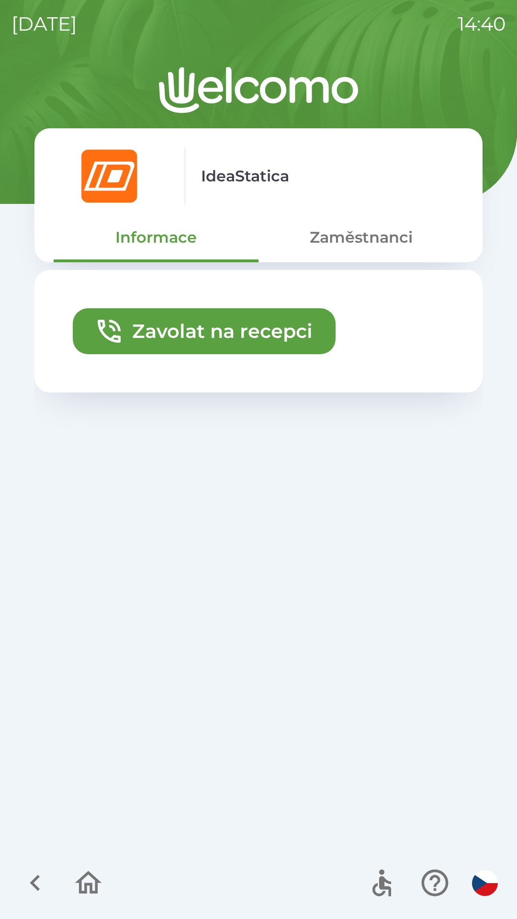
click at [380, 227] on button "Zaměstnanci" at bounding box center [361, 237] width 205 height 34
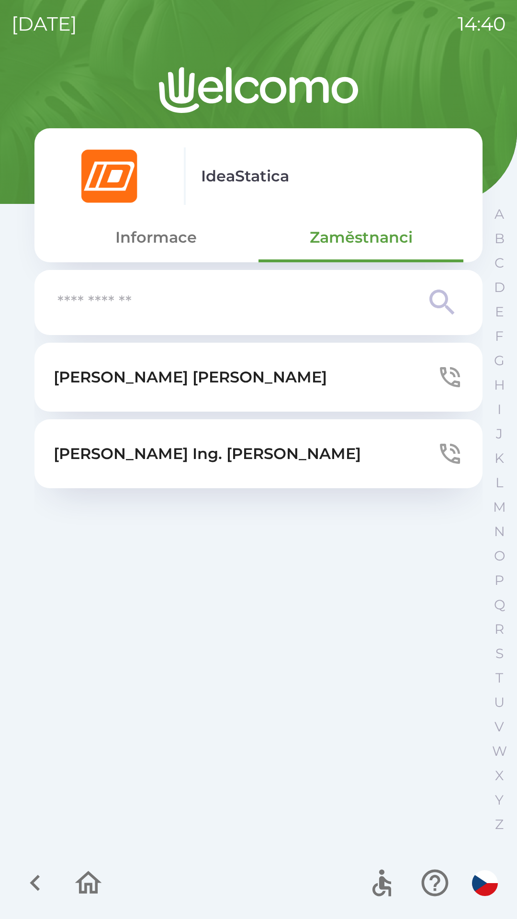
click at [39, 888] on icon "button" at bounding box center [35, 883] width 32 height 32
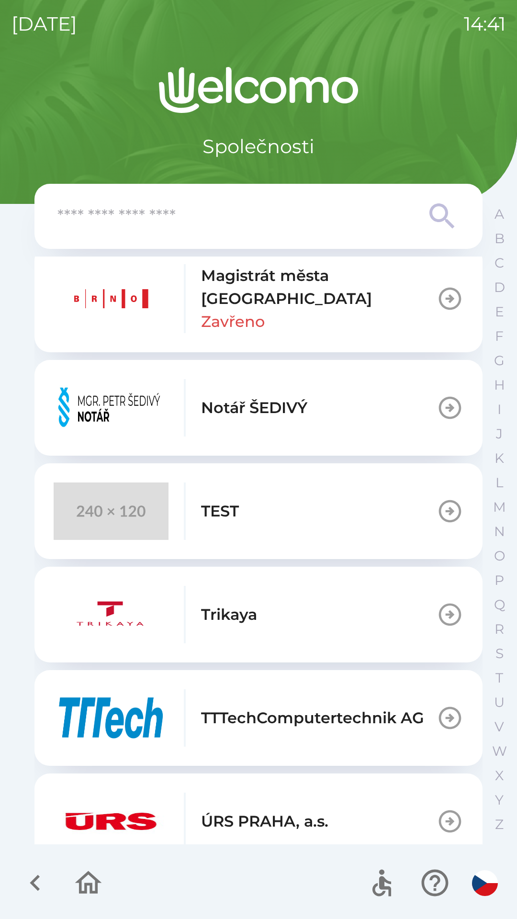
scroll to position [760, 0]
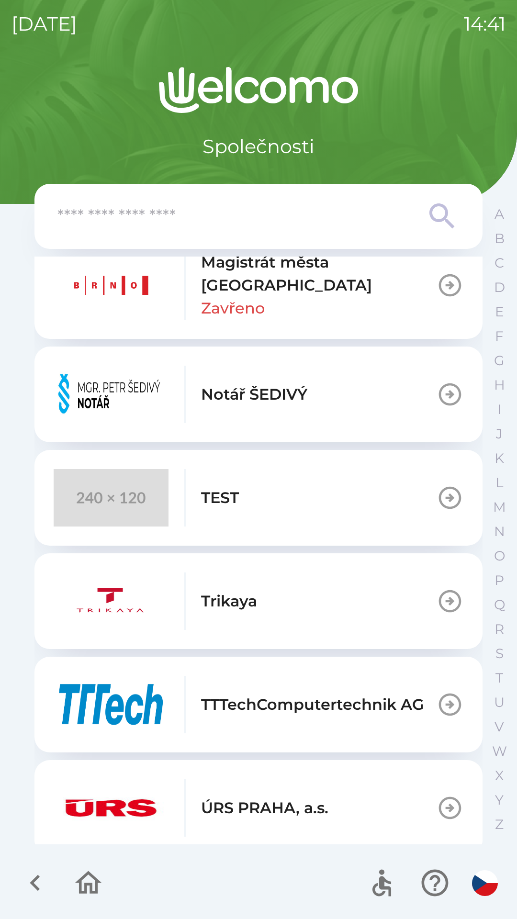
click at [250, 798] on p "ÚRS PRAHA, a.s." at bounding box center [264, 808] width 127 height 23
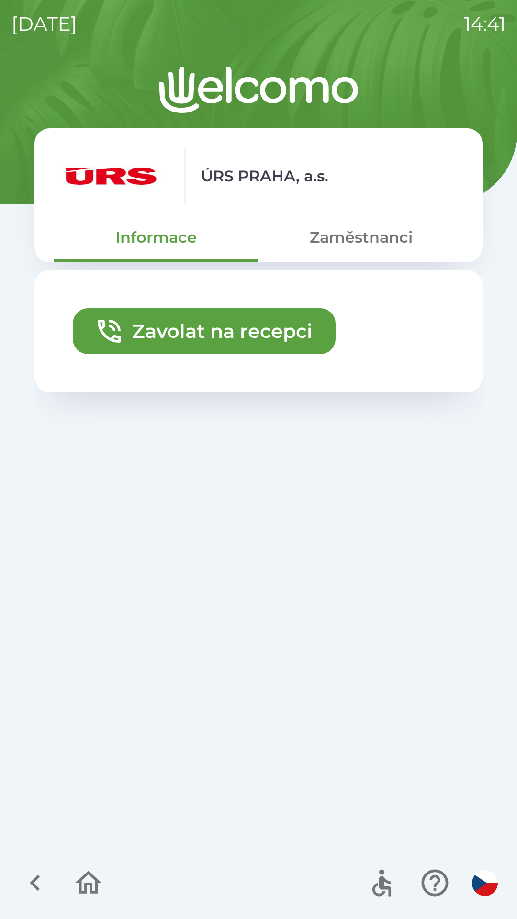
click at [366, 243] on button "Zaměstnanci" at bounding box center [361, 237] width 205 height 34
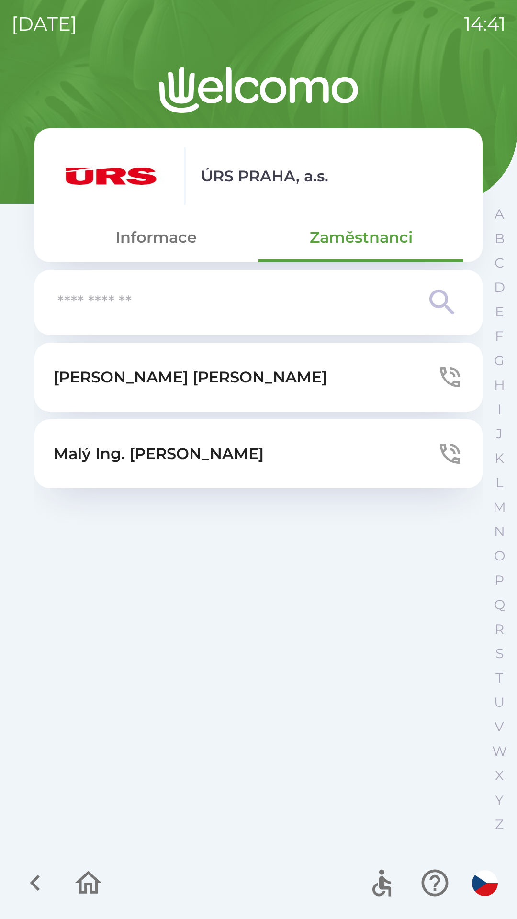
click at [53, 882] on button "button" at bounding box center [35, 883] width 40 height 40
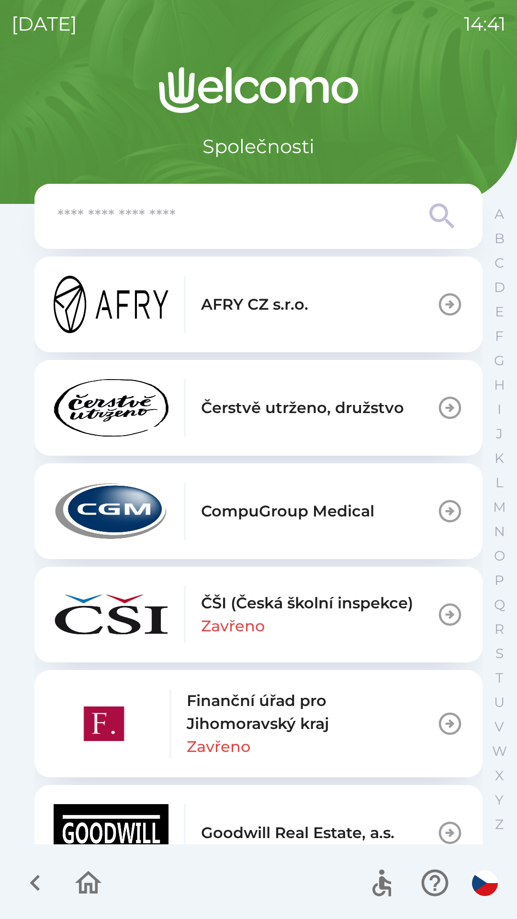
click at [220, 710] on p "Finanční úřad pro Jihomoravský kraj" at bounding box center [312, 712] width 250 height 46
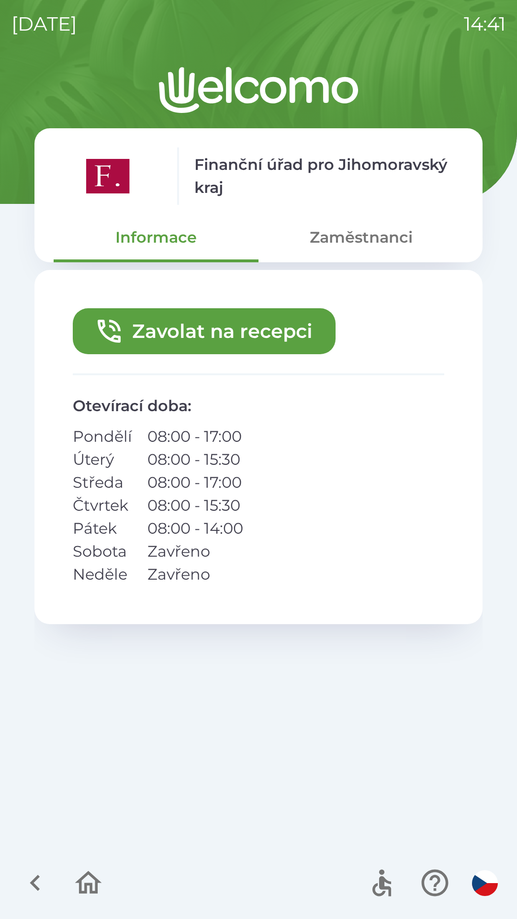
click at [362, 244] on button "Zaměstnanci" at bounding box center [361, 237] width 205 height 34
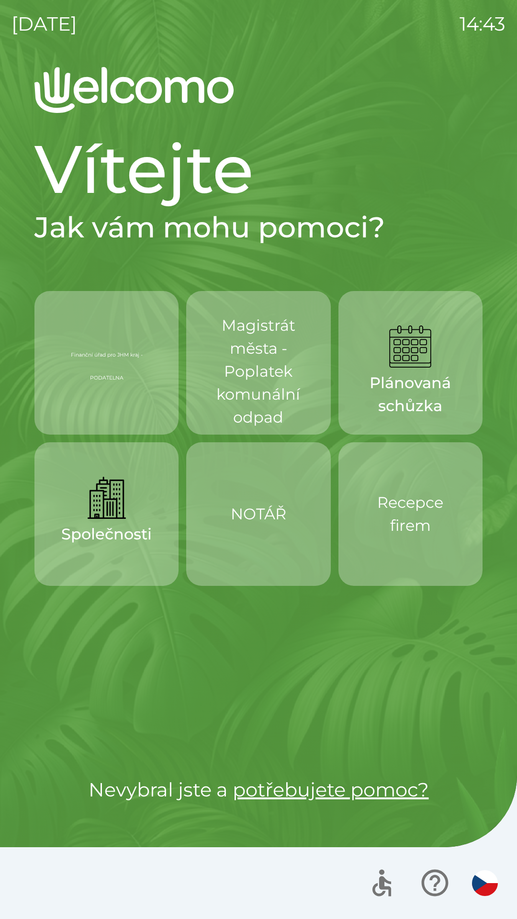
click at [125, 393] on div "Finanční úřad pro JHM kraj - PODATELNA" at bounding box center [106, 363] width 98 height 77
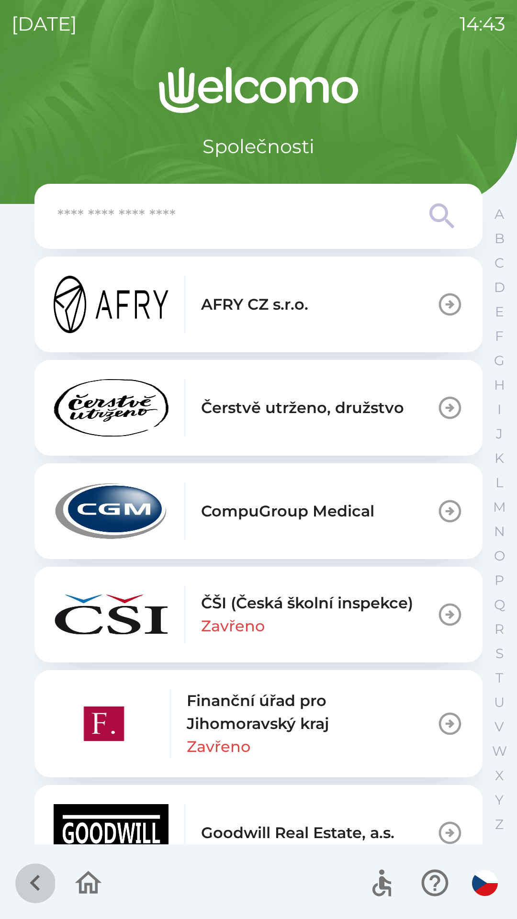
click at [46, 888] on icon "button" at bounding box center [35, 883] width 32 height 32
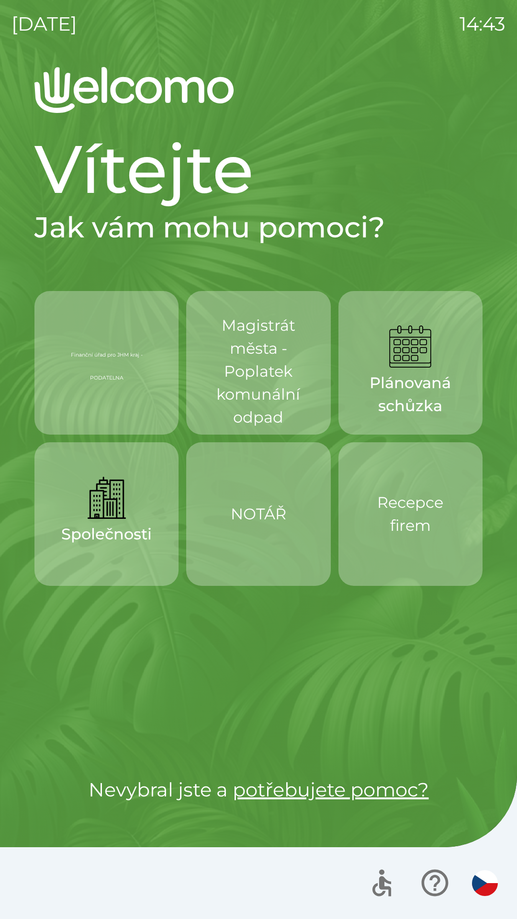
click at [124, 417] on button "Finanční úřad pro JHM kraj - PODATELNA" at bounding box center [106, 363] width 144 height 144
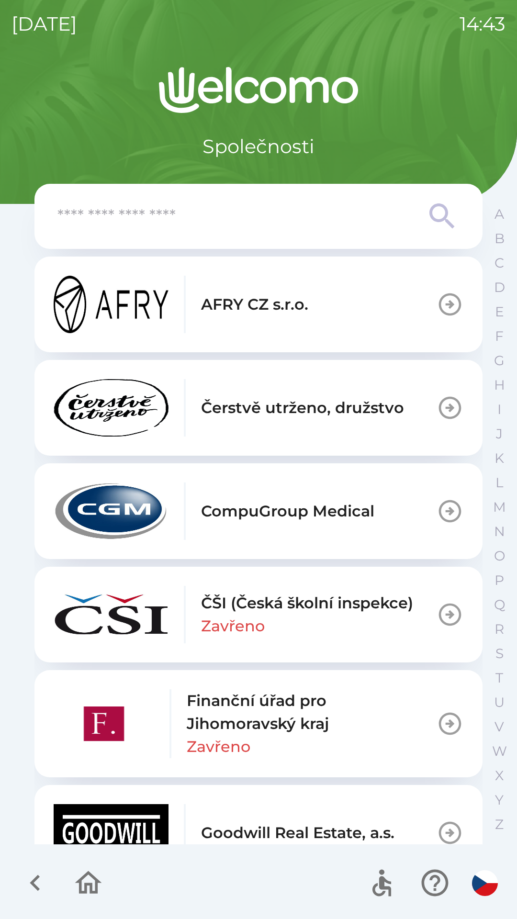
click at [85, 911] on div at bounding box center [258, 883] width 517 height 72
click at [84, 891] on icon "button" at bounding box center [88, 883] width 32 height 32
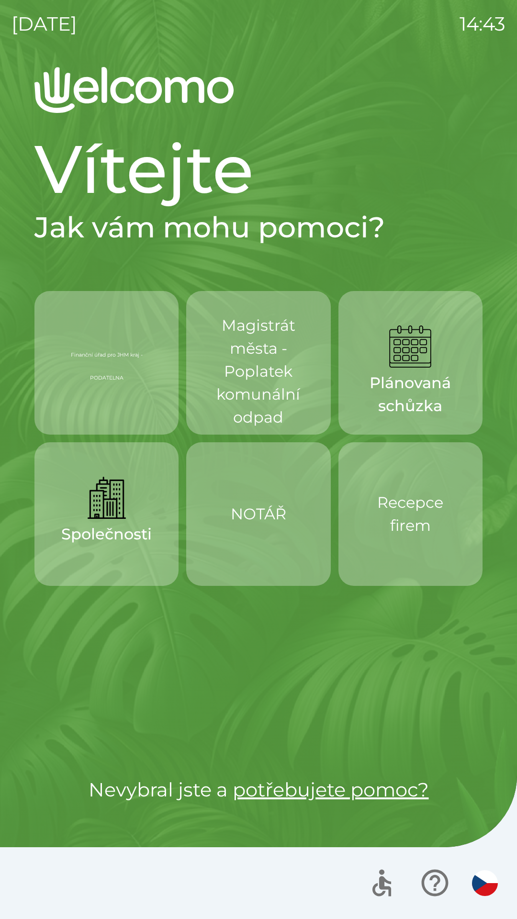
click at [113, 393] on div "Finanční úřad pro JHM kraj - PODATELNA" at bounding box center [106, 363] width 98 height 77
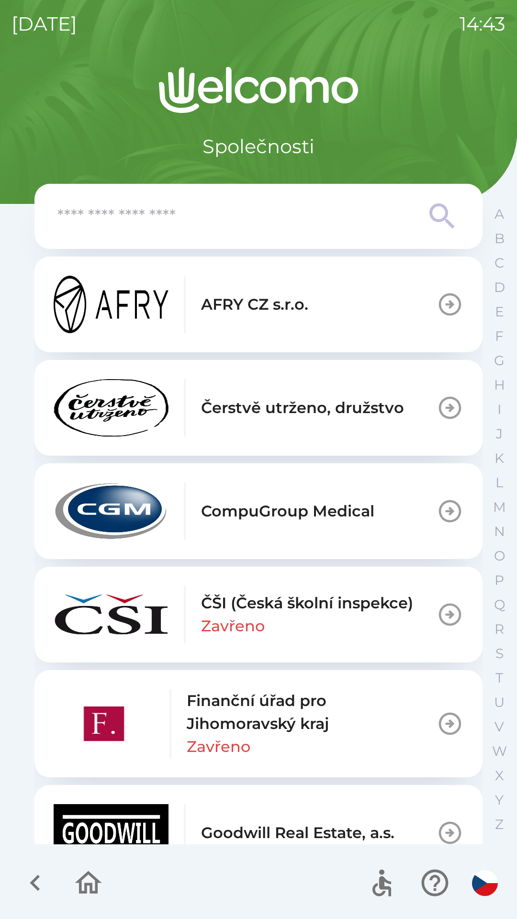
click at [95, 902] on button "button" at bounding box center [88, 883] width 40 height 40
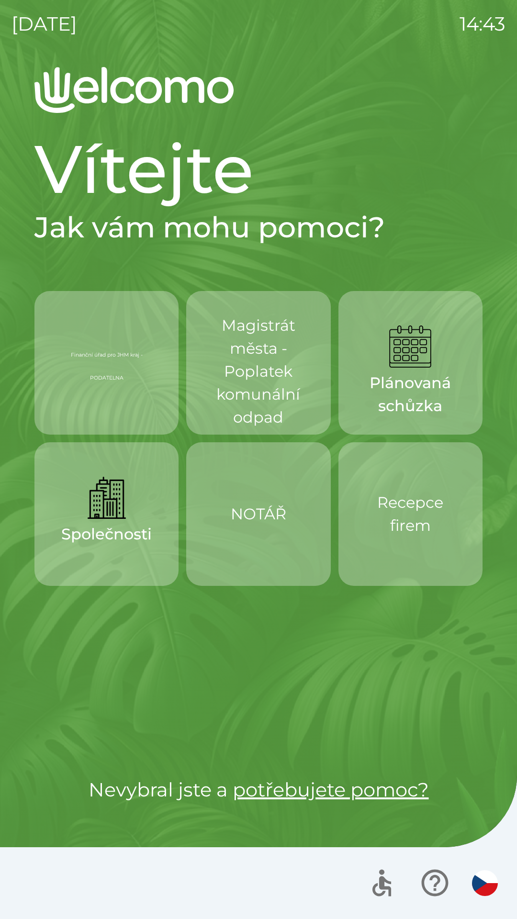
click at [242, 376] on p "Magistrát města - Poplatek komunální odpad" at bounding box center [258, 371] width 98 height 115
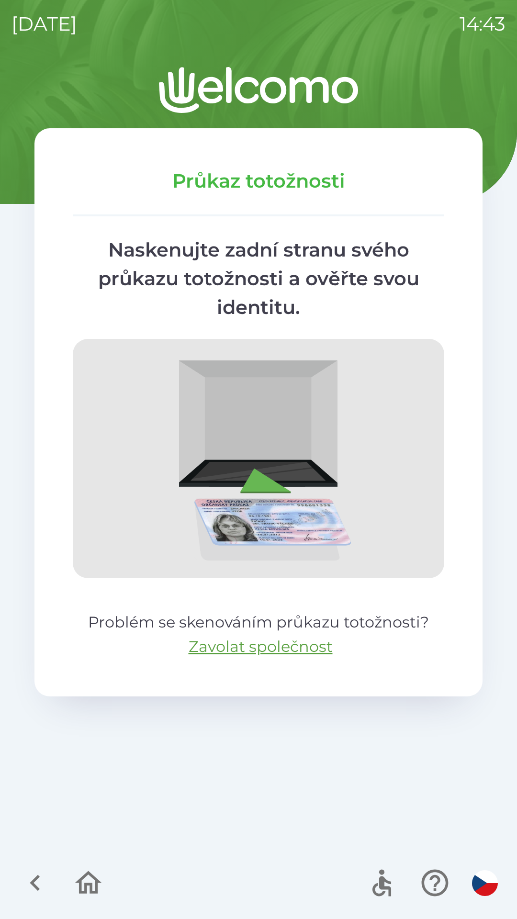
click at [96, 897] on icon "button" at bounding box center [88, 883] width 32 height 32
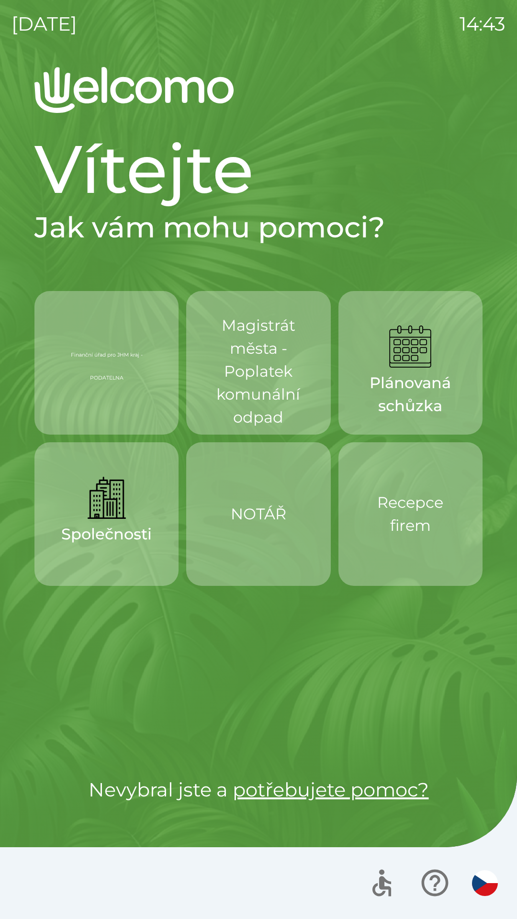
click at [380, 530] on p "Recepce firem" at bounding box center [410, 514] width 98 height 46
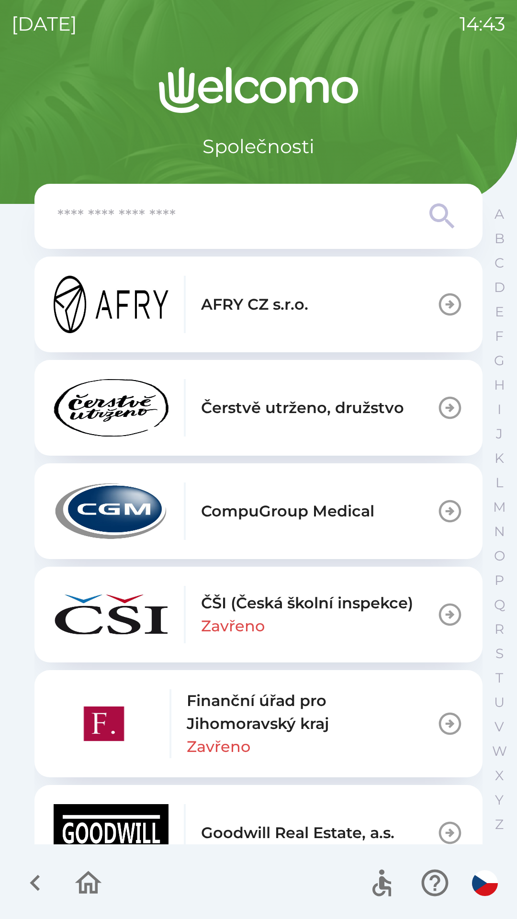
click at [88, 889] on icon "button" at bounding box center [88, 883] width 32 height 32
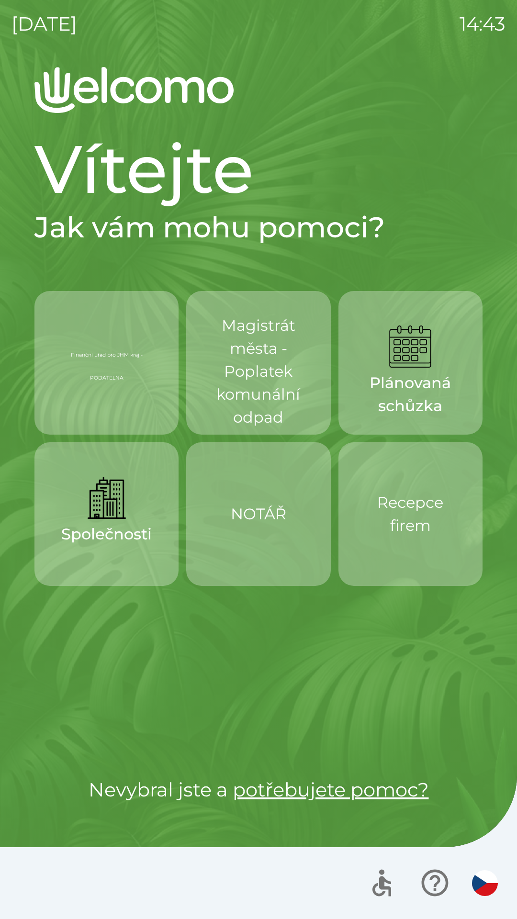
click at [206, 540] on button "NOTÁŘ" at bounding box center [258, 514] width 144 height 144
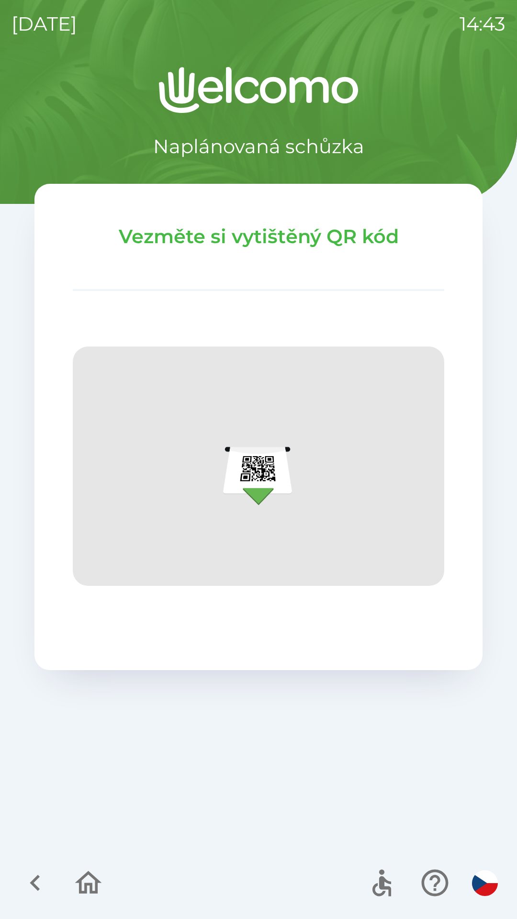
click at [88, 888] on icon "button" at bounding box center [88, 883] width 32 height 32
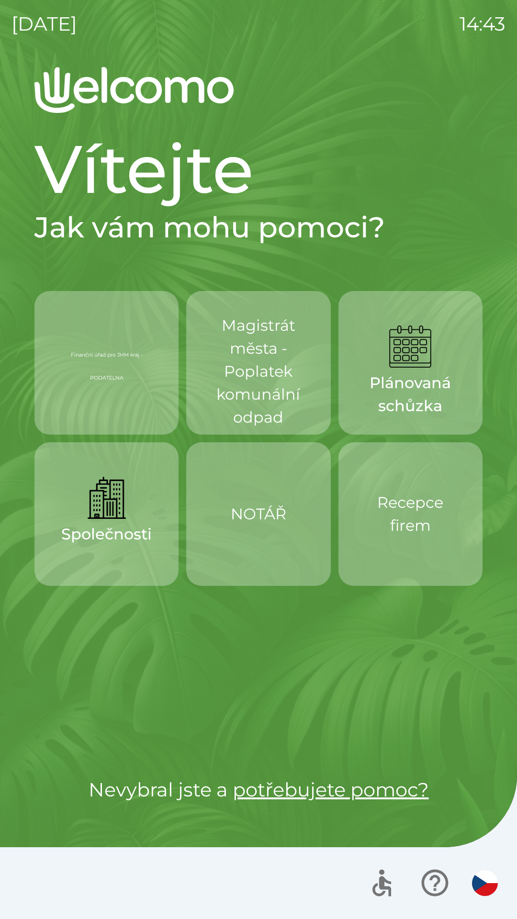
click at [116, 392] on div "Finanční úřad pro JHM kraj - PODATELNA" at bounding box center [106, 363] width 98 height 77
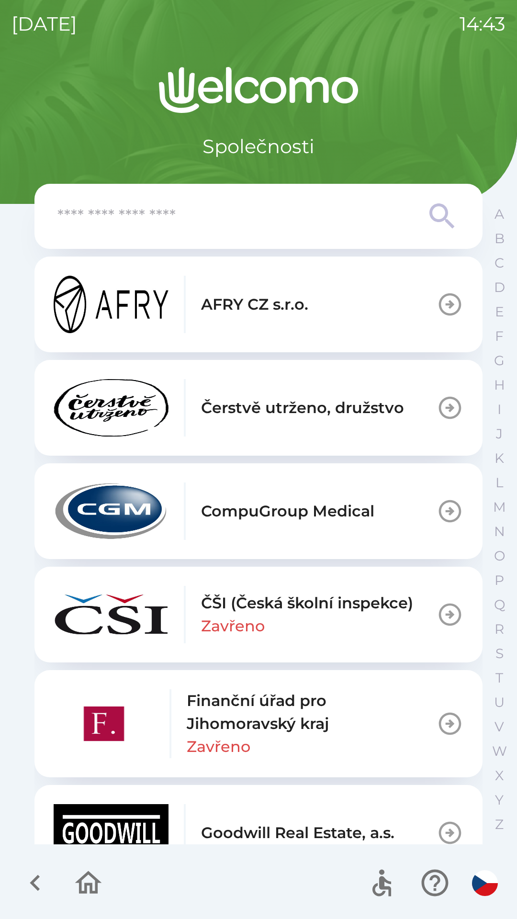
click at [230, 722] on p "Finanční úřad pro Jihomoravský kraj" at bounding box center [312, 712] width 250 height 46
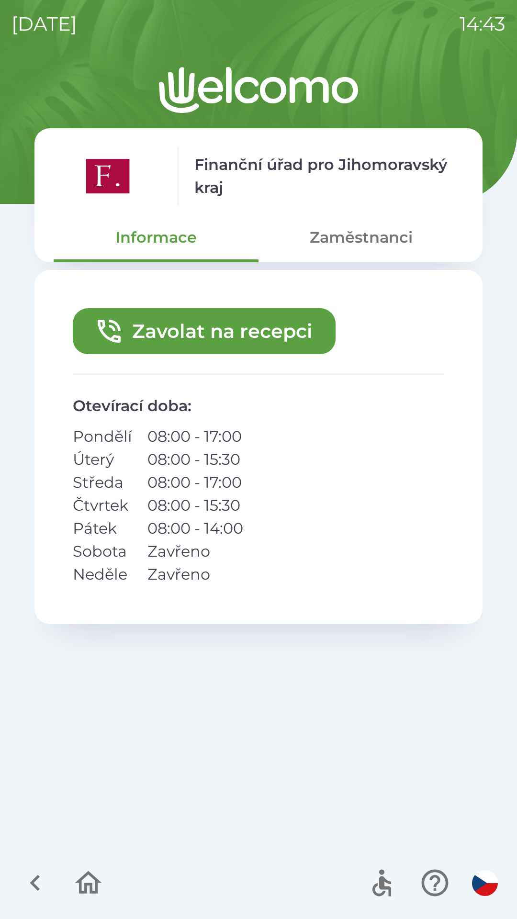
click at [360, 243] on button "Zaměstnanci" at bounding box center [361, 237] width 205 height 34
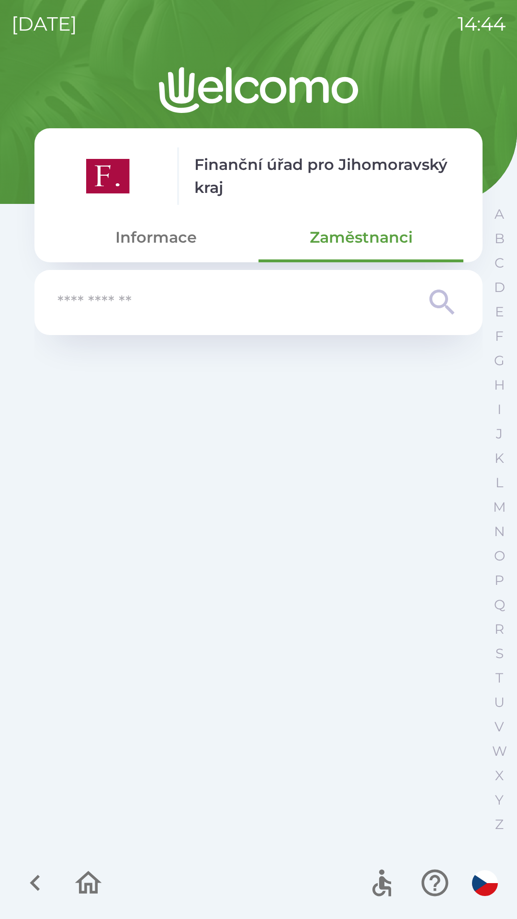
click at [154, 245] on button "Informace" at bounding box center [156, 237] width 205 height 34
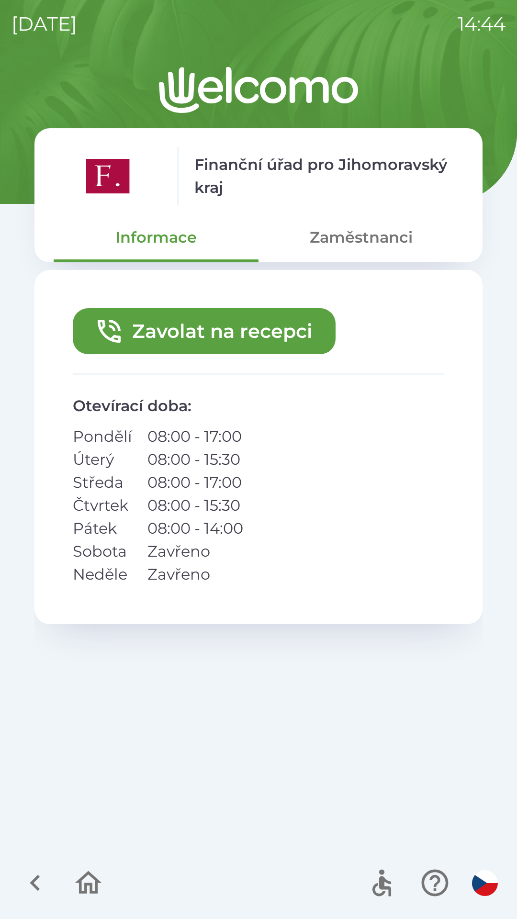
click at [342, 228] on button "Zaměstnanci" at bounding box center [361, 237] width 205 height 34
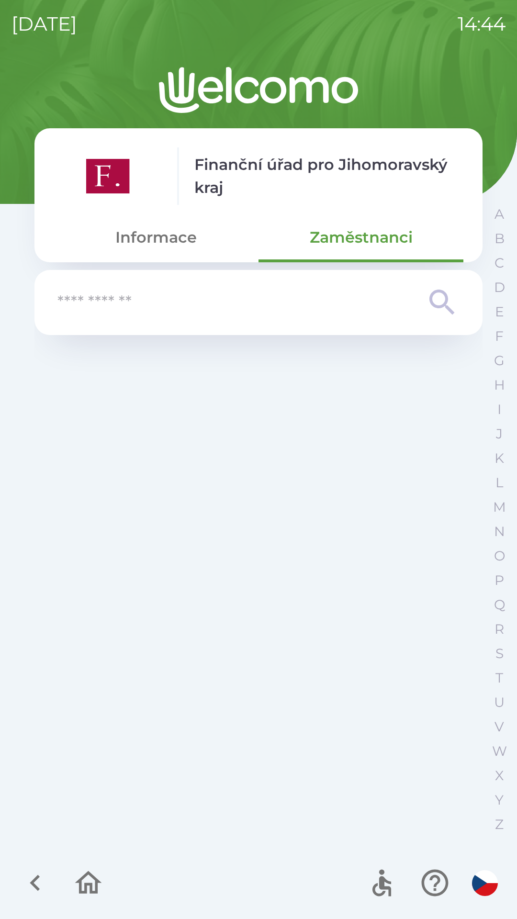
click at [156, 235] on button "Informace" at bounding box center [156, 237] width 205 height 34
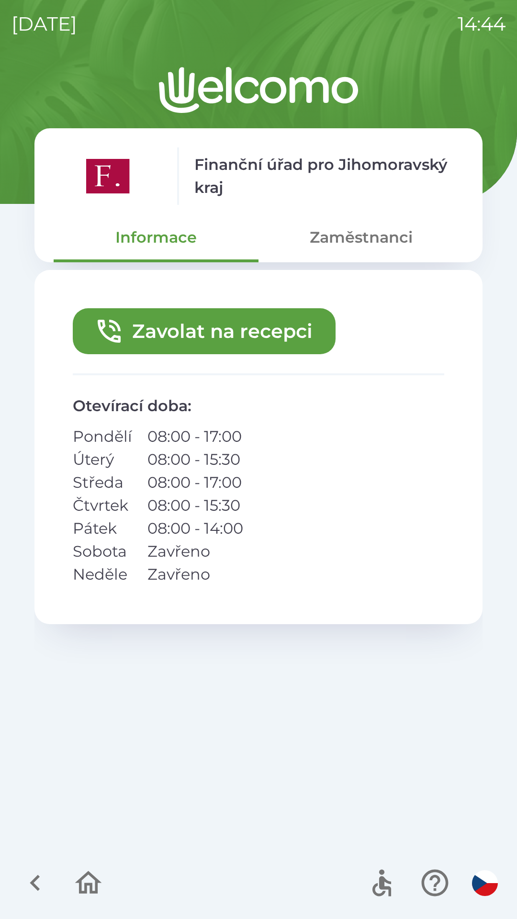
click at [341, 242] on button "Zaměstnanci" at bounding box center [361, 237] width 205 height 34
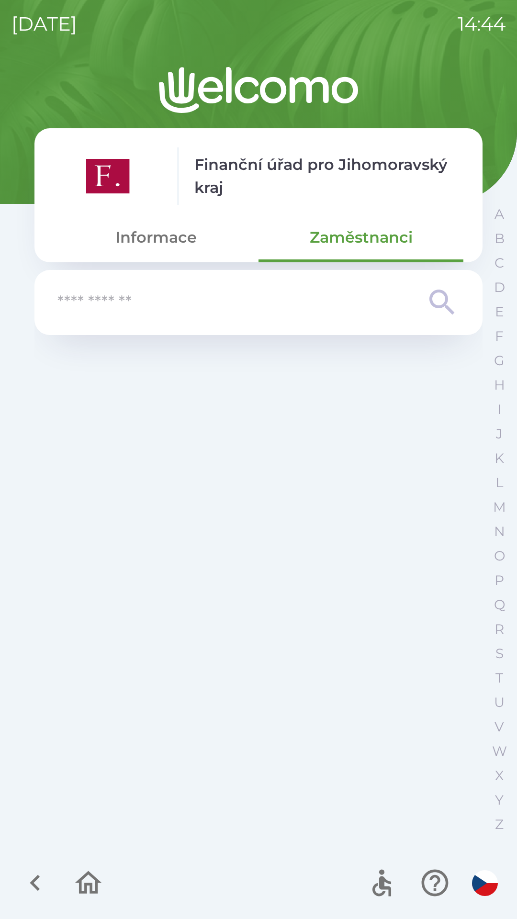
click at [166, 237] on button "Informace" at bounding box center [156, 237] width 205 height 34
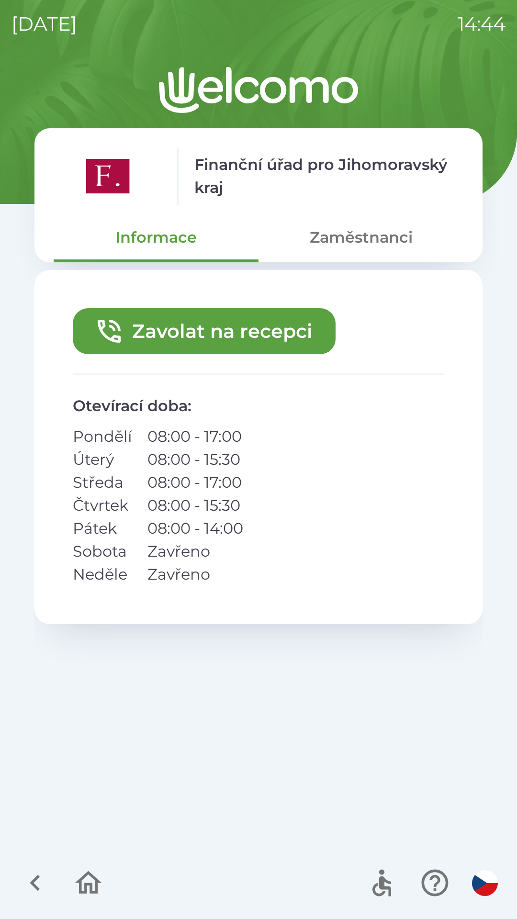
click at [360, 244] on button "Zaměstnanci" at bounding box center [361, 237] width 205 height 34
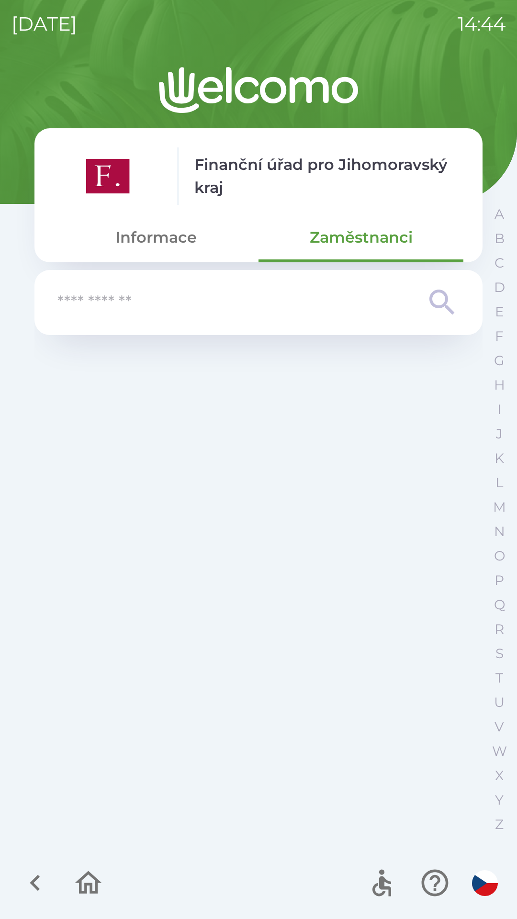
click at [172, 241] on button "Informace" at bounding box center [156, 237] width 205 height 34
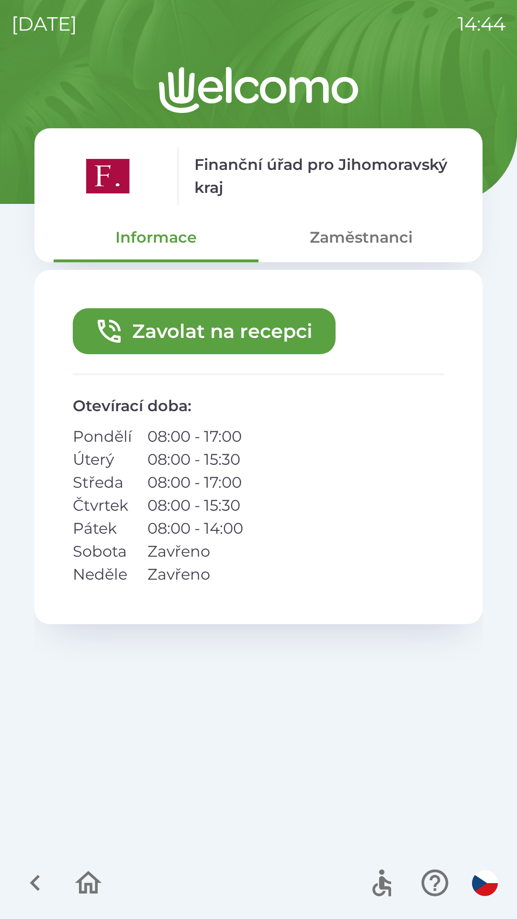
click at [342, 251] on button "Zaměstnanci" at bounding box center [361, 237] width 205 height 34
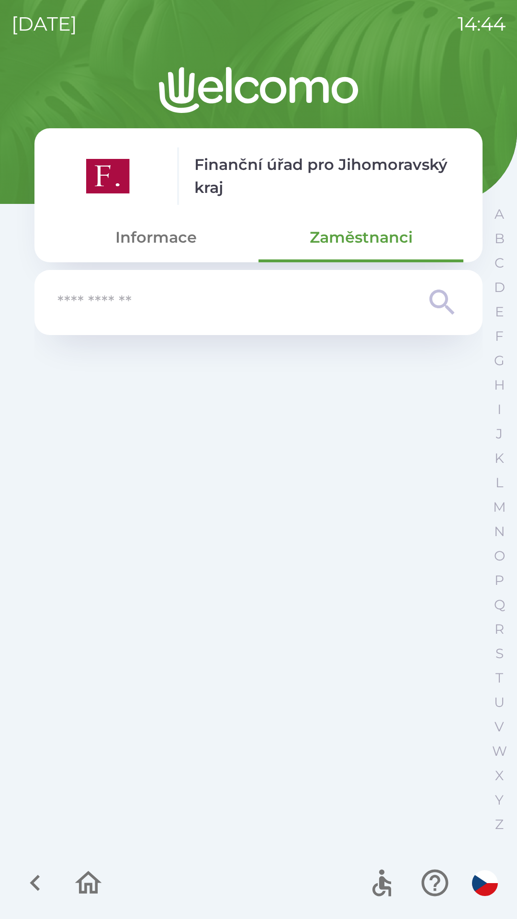
click at [85, 899] on icon "button" at bounding box center [88, 883] width 32 height 32
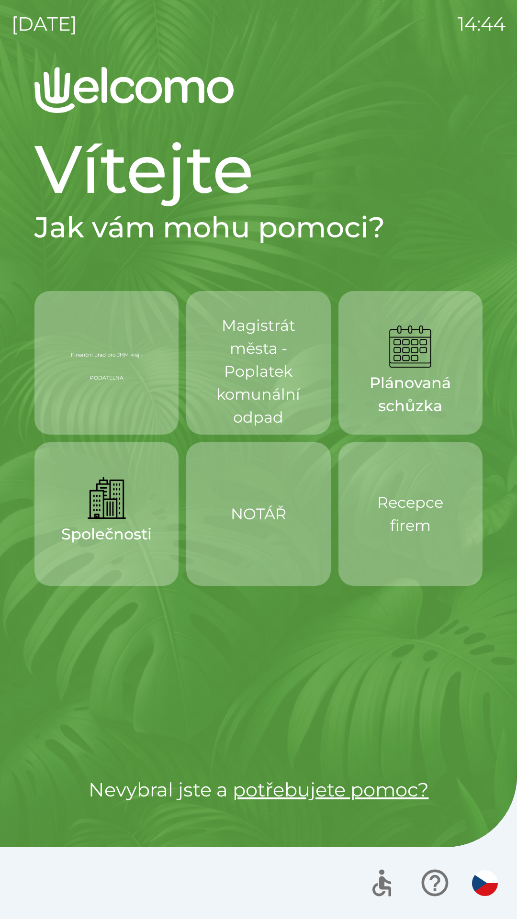
click at [126, 392] on div "Finanční úřad pro JHM kraj - PODATELNA" at bounding box center [106, 363] width 98 height 77
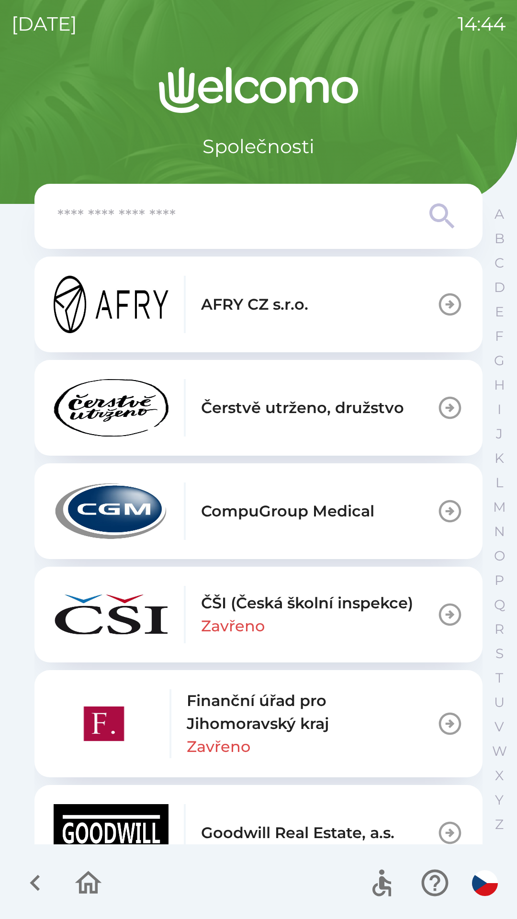
click at [203, 724] on p "Finanční úřad pro Jihomoravský kraj" at bounding box center [312, 712] width 250 height 46
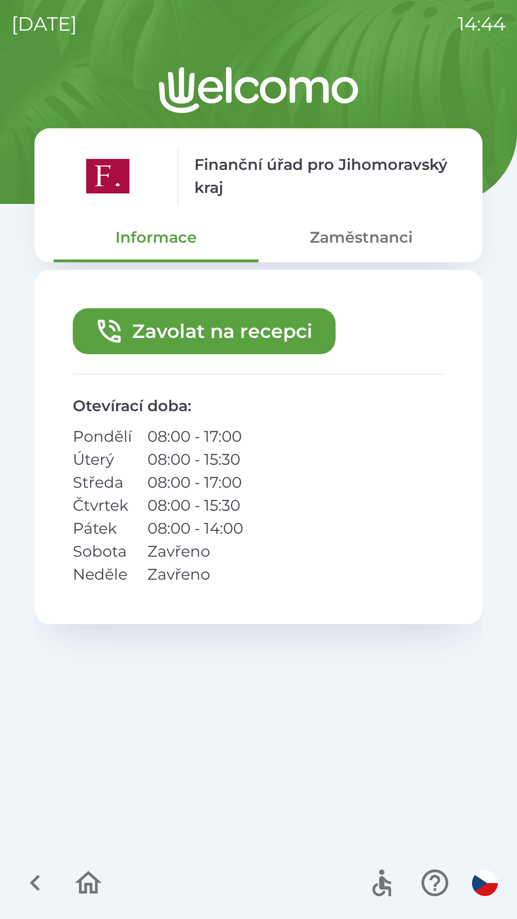
click at [365, 240] on button "Zaměstnanci" at bounding box center [361, 237] width 205 height 34
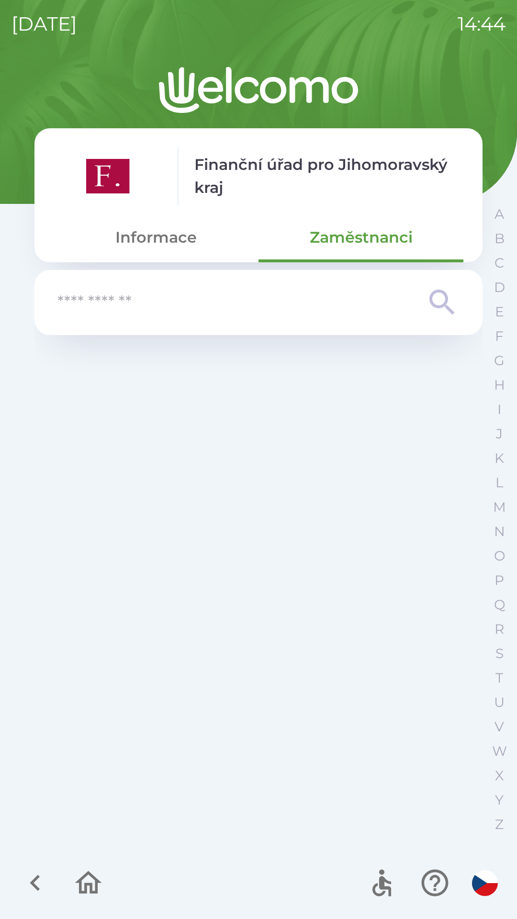
click at [96, 881] on icon "button" at bounding box center [88, 882] width 27 height 23
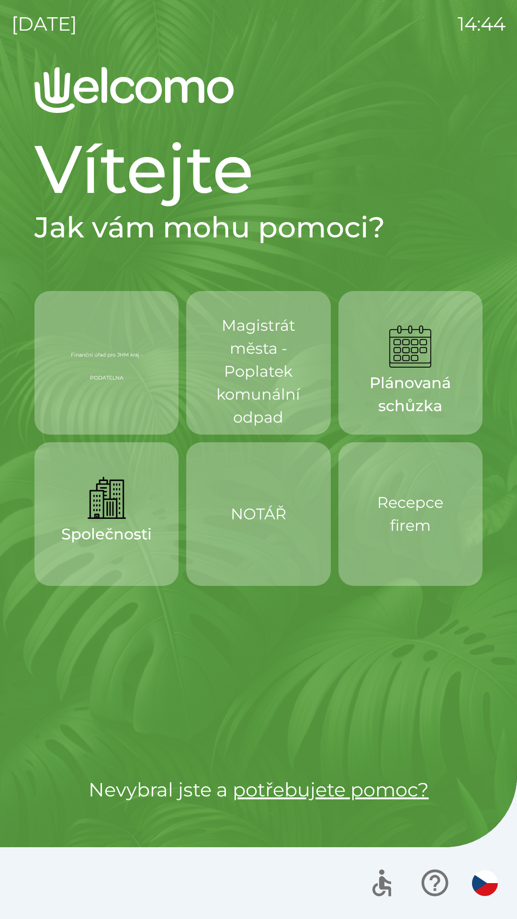
click at [127, 379] on p "Finanční úřad pro JHM kraj - PODATELNA" at bounding box center [106, 363] width 98 height 46
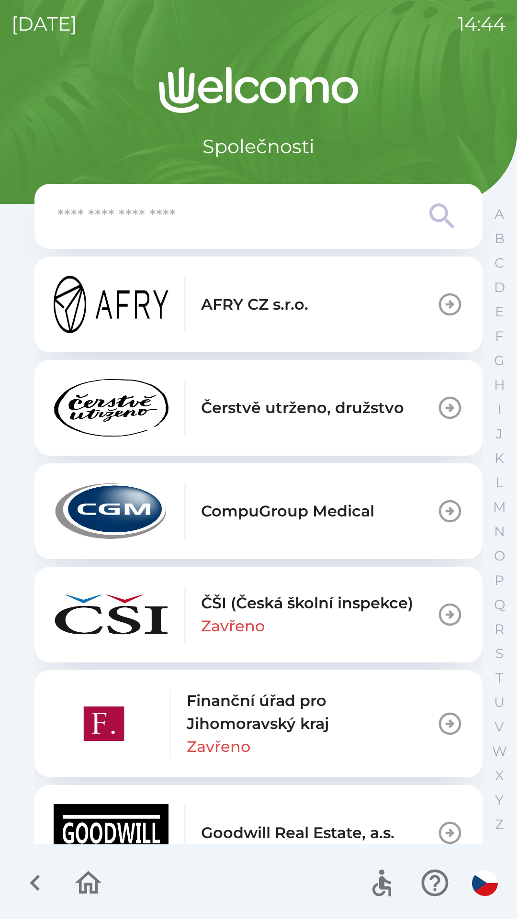
click at [88, 892] on icon "button" at bounding box center [88, 883] width 32 height 32
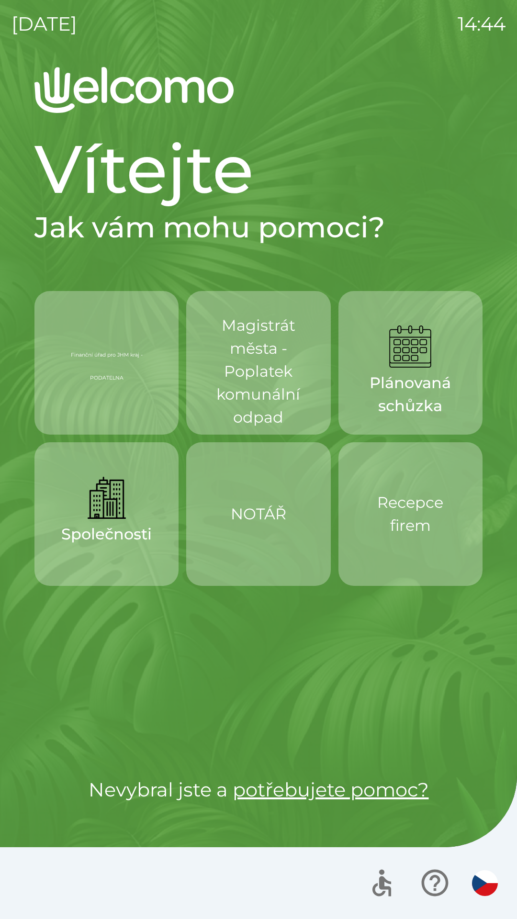
click at [126, 371] on p "Finanční úřad pro JHM kraj - PODATELNA" at bounding box center [106, 363] width 98 height 46
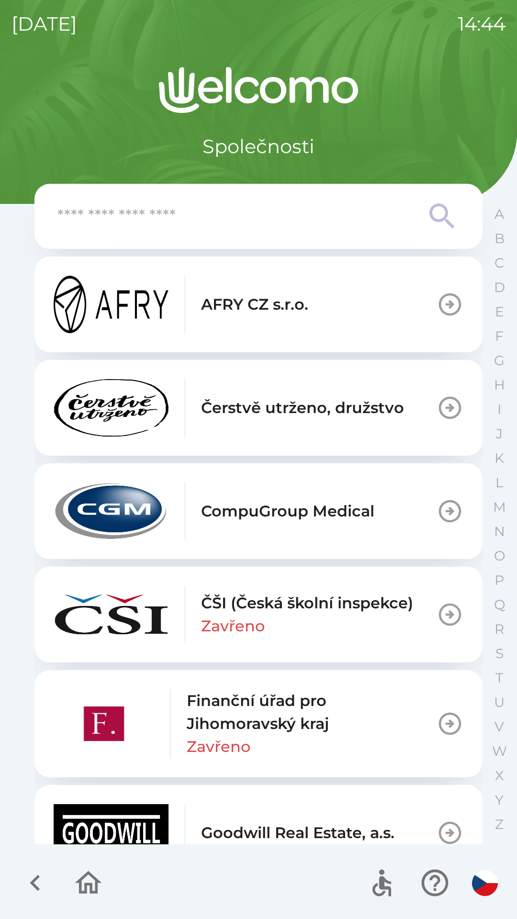
click at [95, 890] on icon "button" at bounding box center [88, 882] width 27 height 23
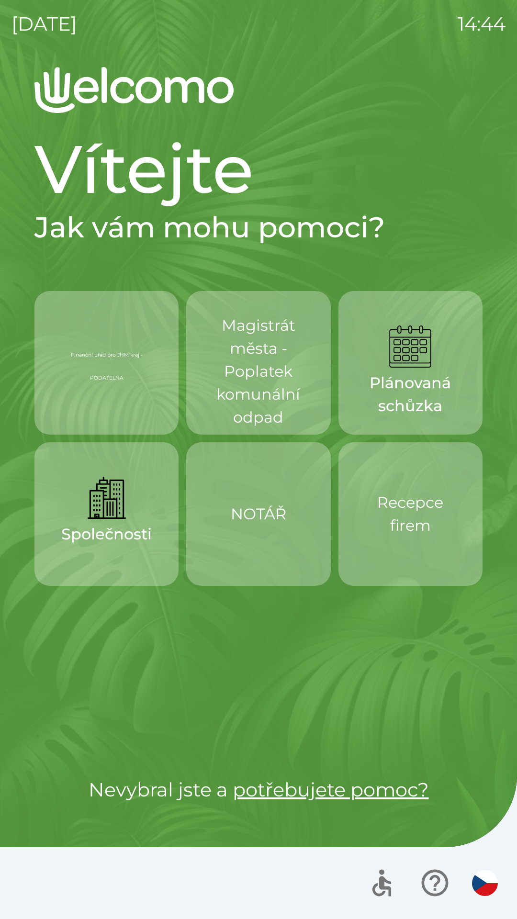
click at [435, 380] on p "Plánovaná schůzka" at bounding box center [410, 395] width 98 height 46
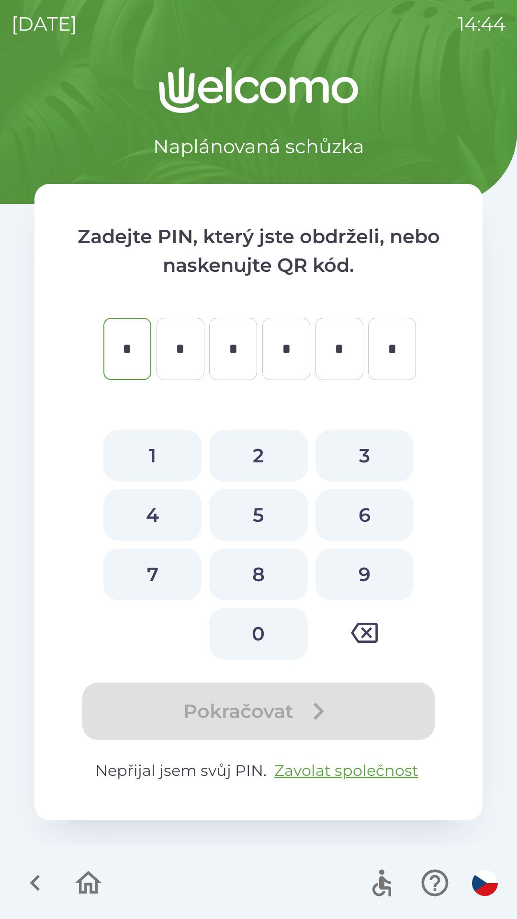
click at [89, 881] on icon "button" at bounding box center [88, 883] width 32 height 32
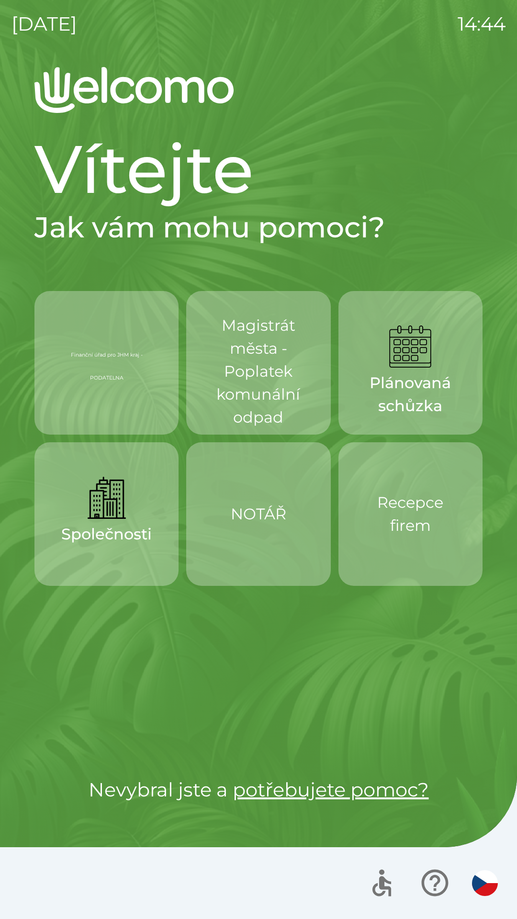
click at [104, 548] on button "Společnosti" at bounding box center [106, 514] width 144 height 144
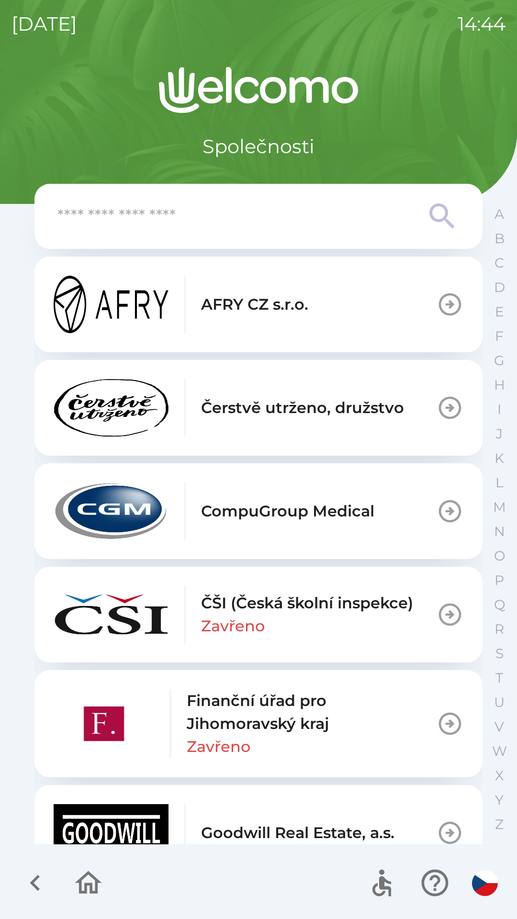
click at [105, 878] on button "button" at bounding box center [88, 883] width 40 height 40
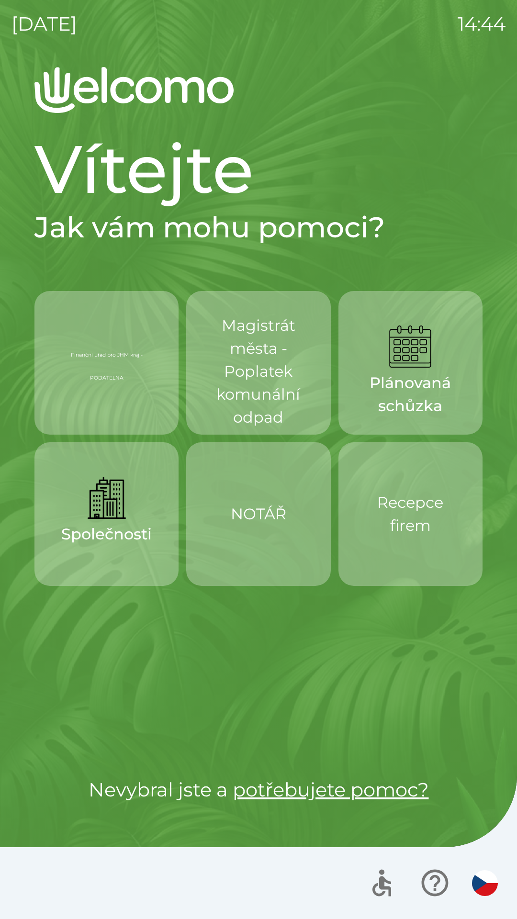
click at [124, 388] on div "Finanční úřad pro JHM kraj - PODATELNA" at bounding box center [106, 363] width 98 height 77
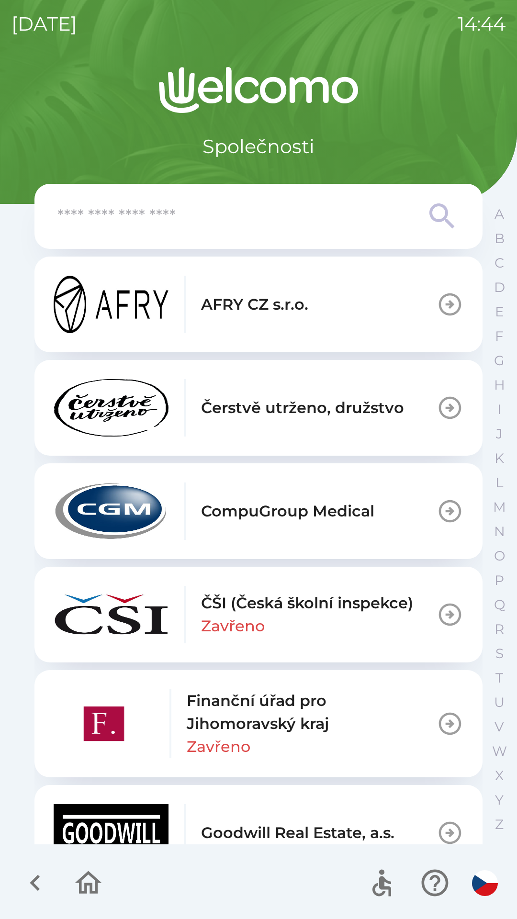
click at [86, 892] on icon "button" at bounding box center [88, 882] width 27 height 23
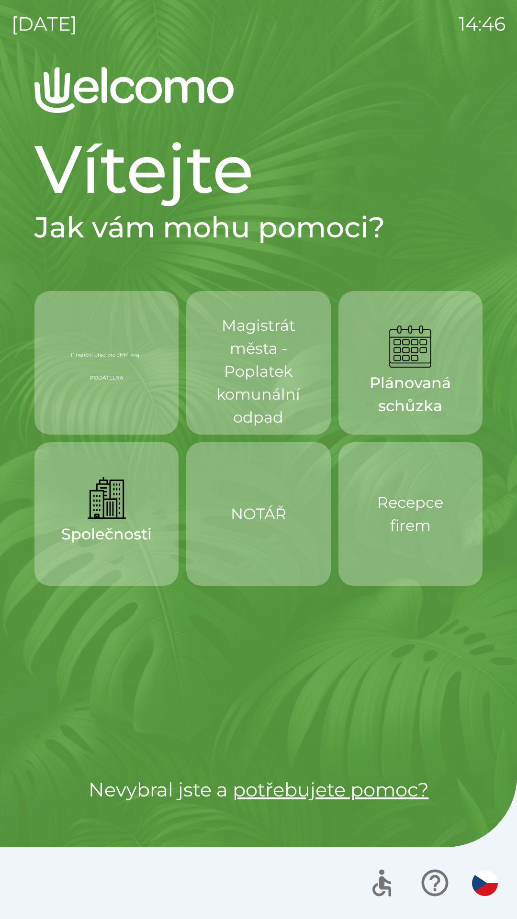
click at [310, 526] on button "NOTÁŘ" at bounding box center [258, 514] width 144 height 144
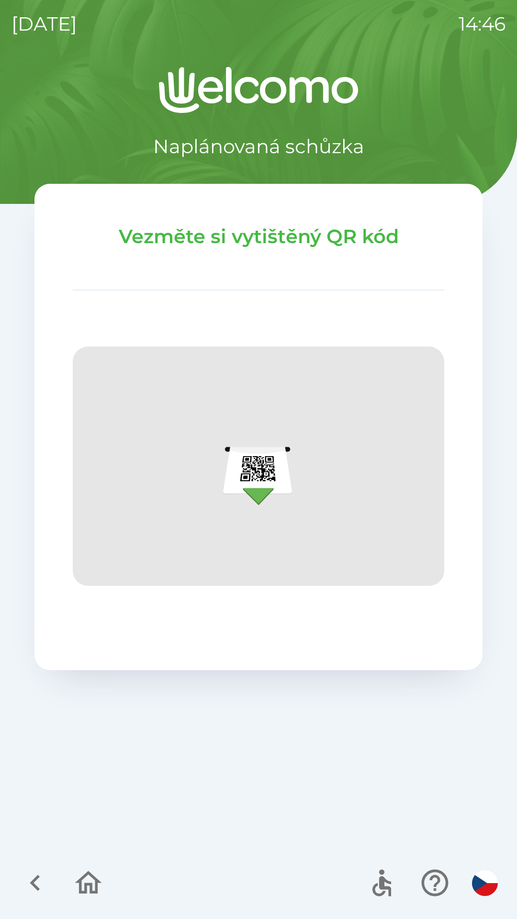
click at [90, 887] on icon "button" at bounding box center [88, 883] width 32 height 32
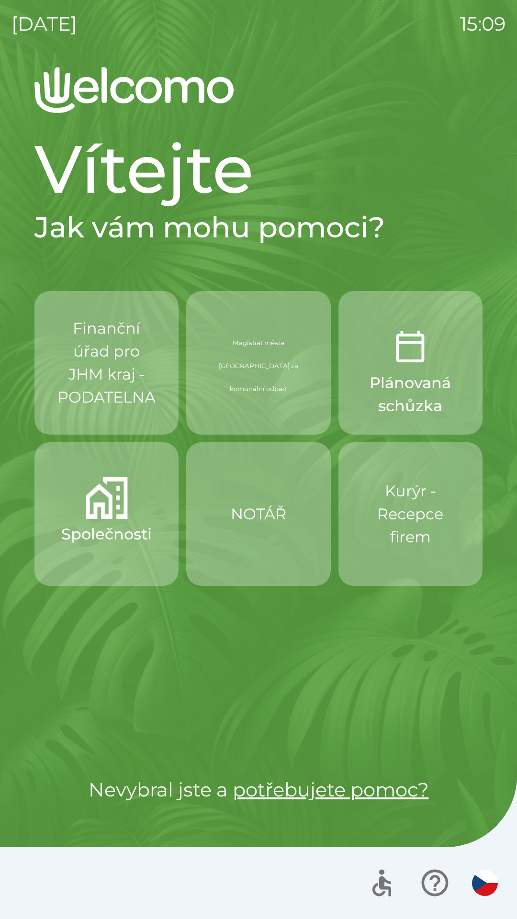
click at [97, 358] on p "Finanční úřad pro JHM kraj - PODATELNA" at bounding box center [106, 363] width 98 height 92
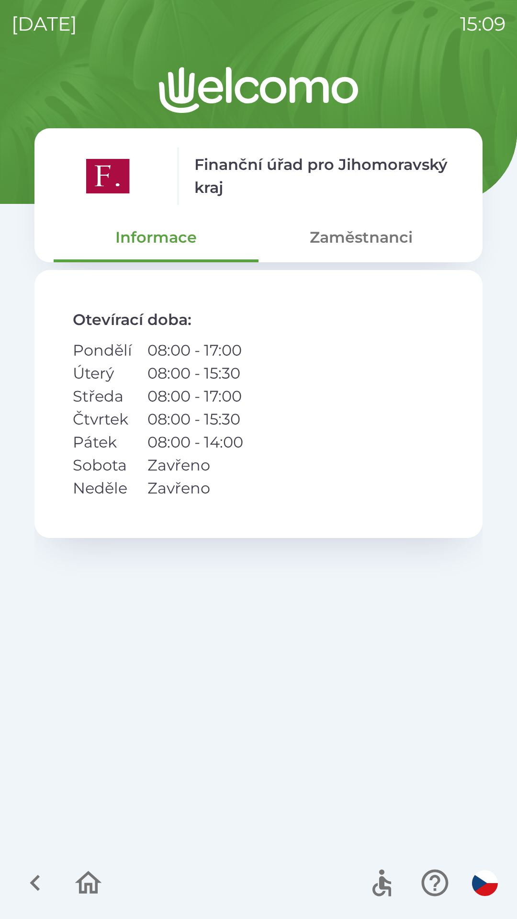
click at [381, 236] on button "Zaměstnanci" at bounding box center [361, 237] width 205 height 34
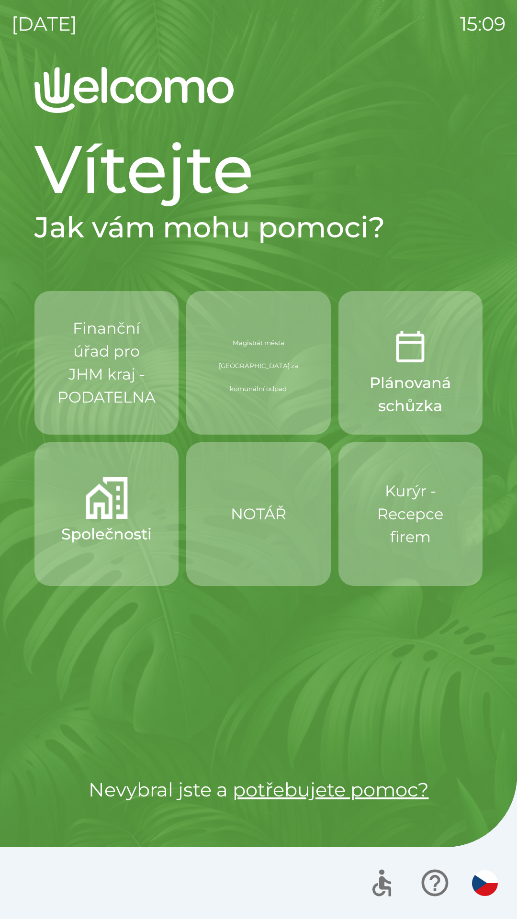
click at [116, 364] on p "Finanční úřad pro JHM kraj - PODATELNA" at bounding box center [106, 363] width 98 height 92
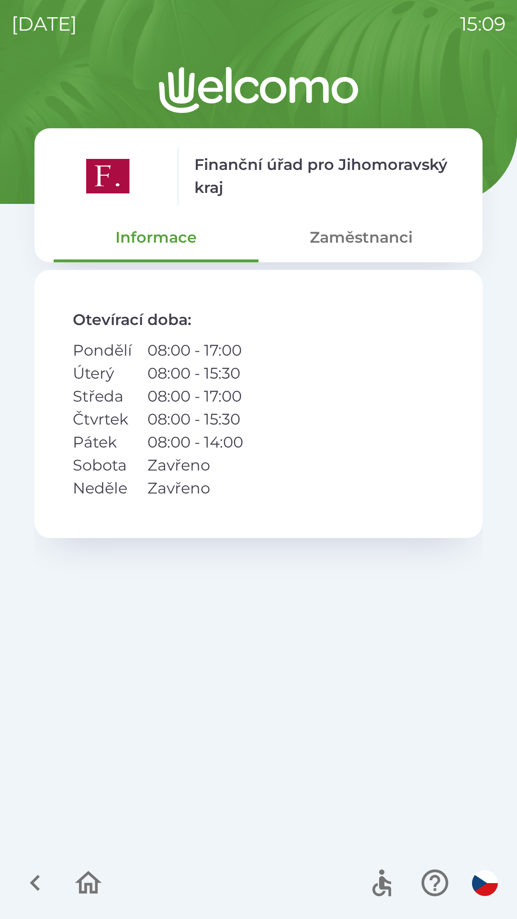
click at [396, 232] on button "Zaměstnanci" at bounding box center [361, 237] width 205 height 34
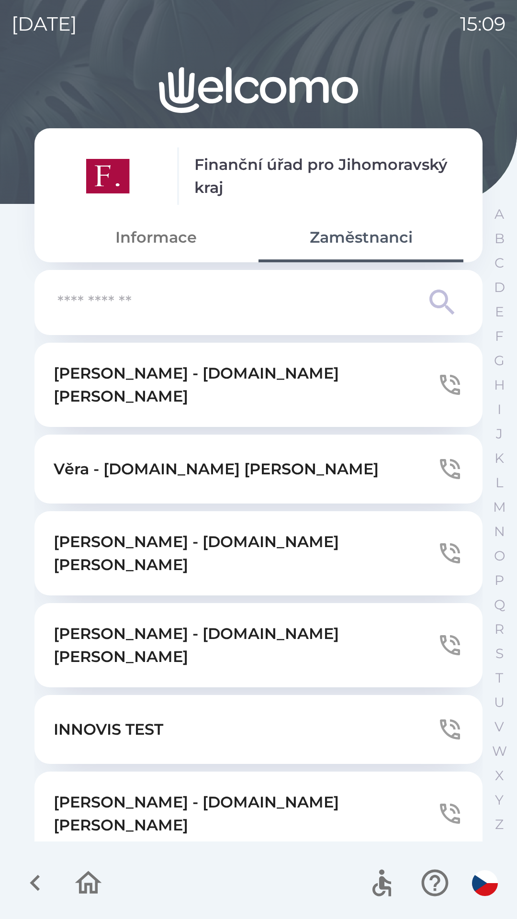
click at [79, 890] on icon "button" at bounding box center [88, 882] width 27 height 23
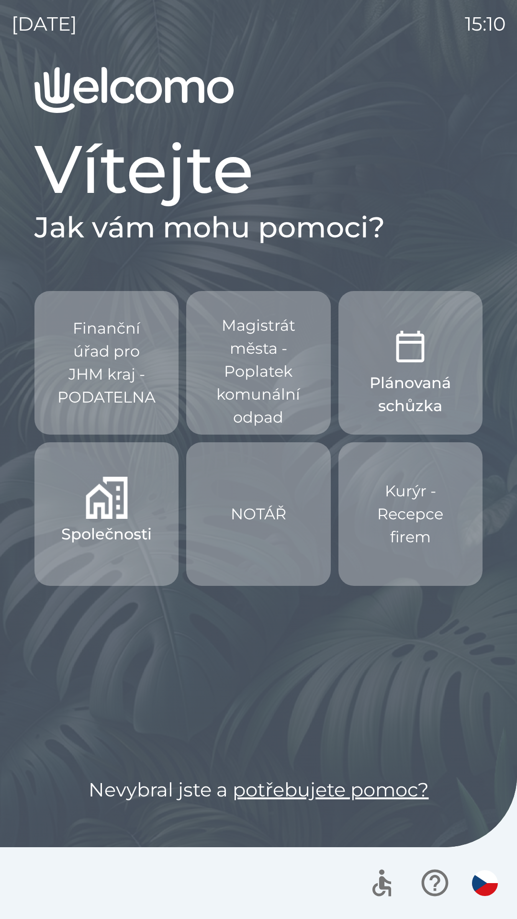
click at [147, 486] on button "Společnosti" at bounding box center [106, 514] width 144 height 144
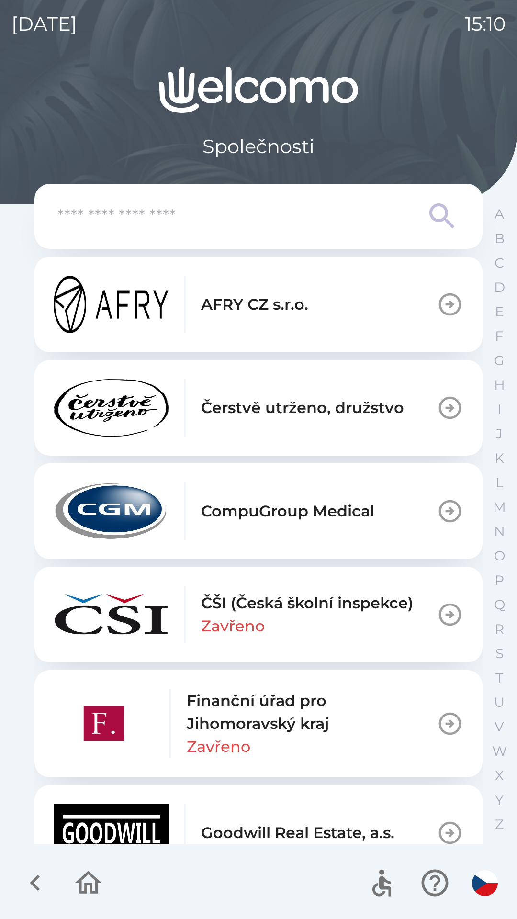
click at [85, 881] on icon "button" at bounding box center [88, 883] width 32 height 32
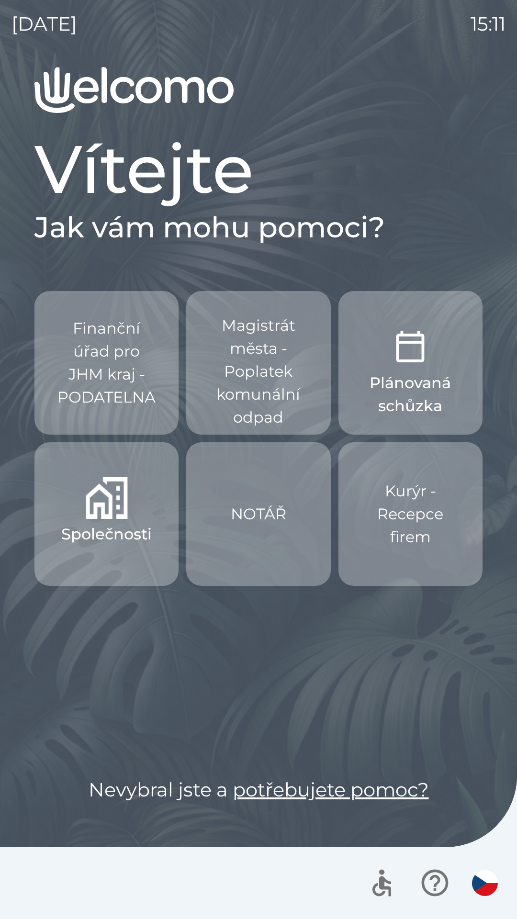
click at [127, 339] on p "Finanční úřad pro JHM kraj - PODATELNA" at bounding box center [106, 363] width 98 height 92
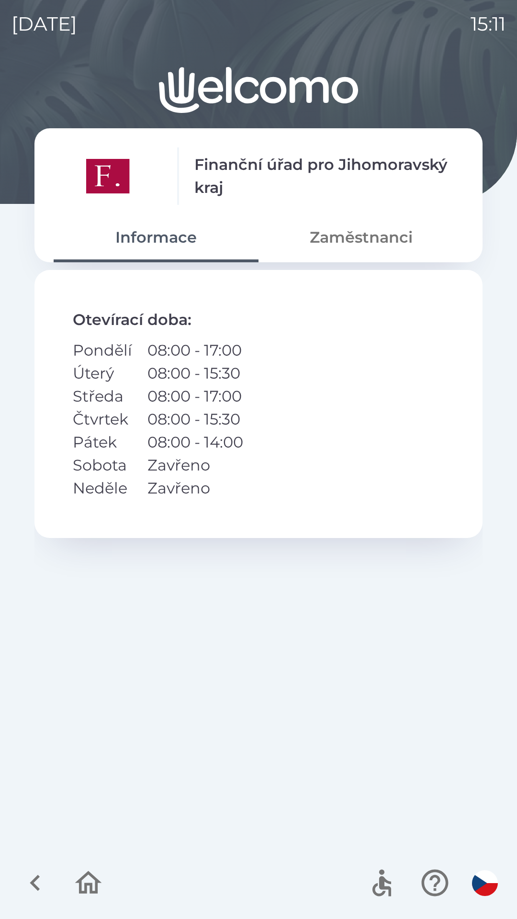
click at [362, 237] on button "Zaměstnanci" at bounding box center [361, 237] width 205 height 34
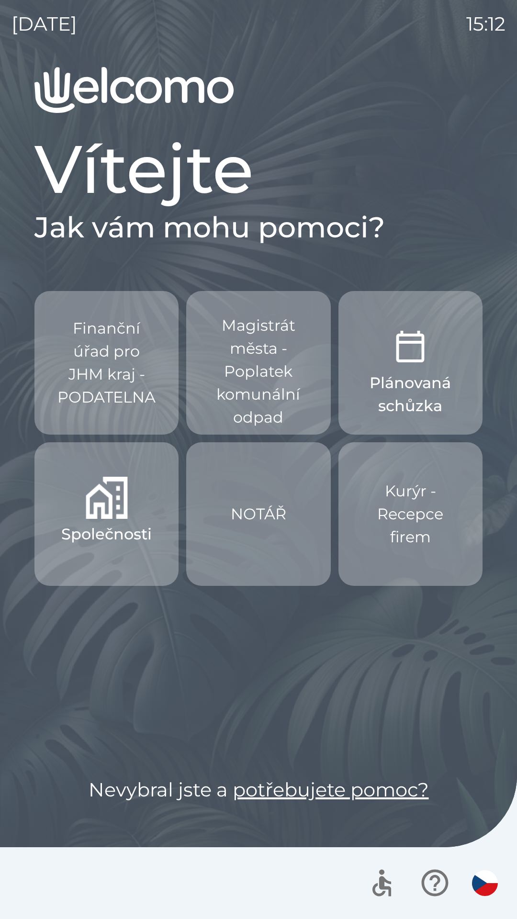
click at [125, 508] on img "button" at bounding box center [107, 498] width 42 height 42
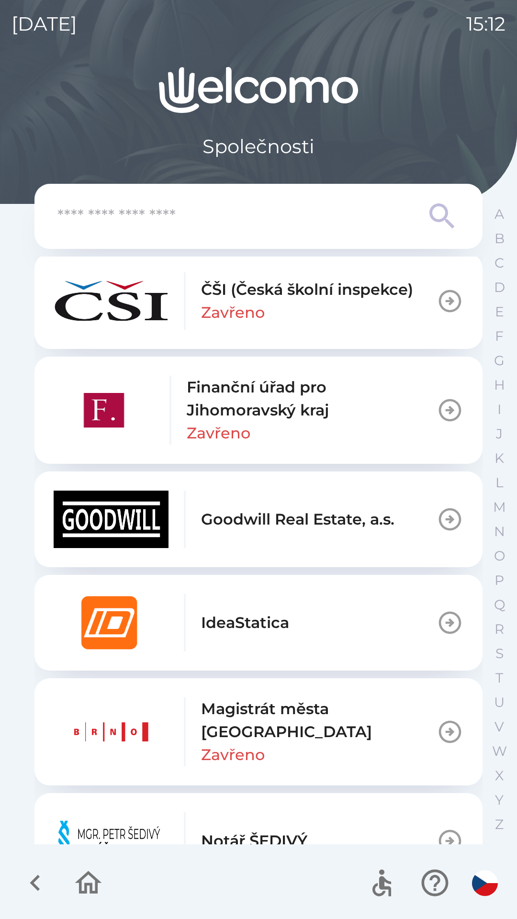
scroll to position [314, 0]
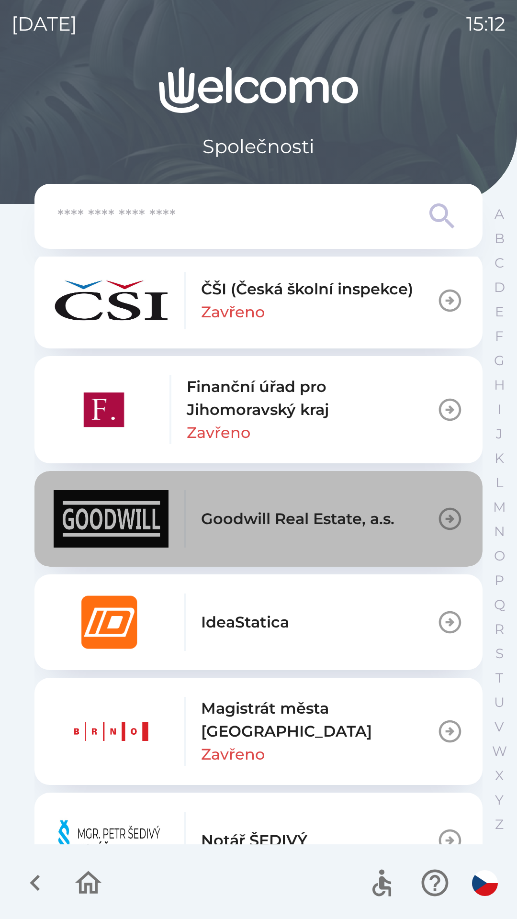
click at [340, 526] on p "Goodwill Real Estate, a.s." at bounding box center [297, 519] width 193 height 23
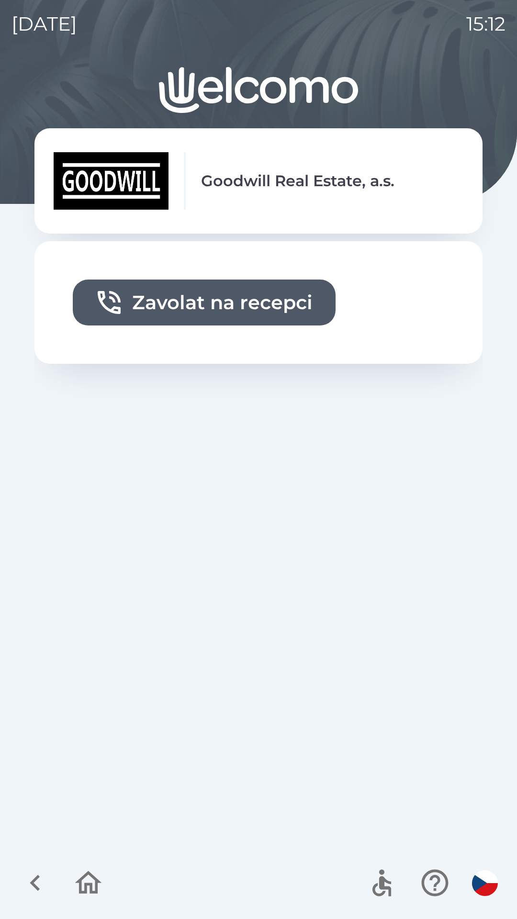
click at [36, 886] on icon "button" at bounding box center [35, 883] width 10 height 16
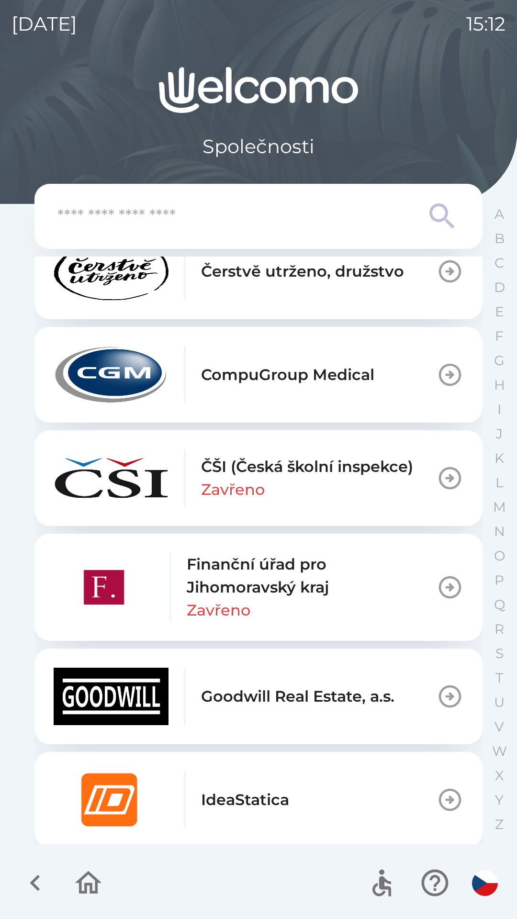
scroll to position [137, 0]
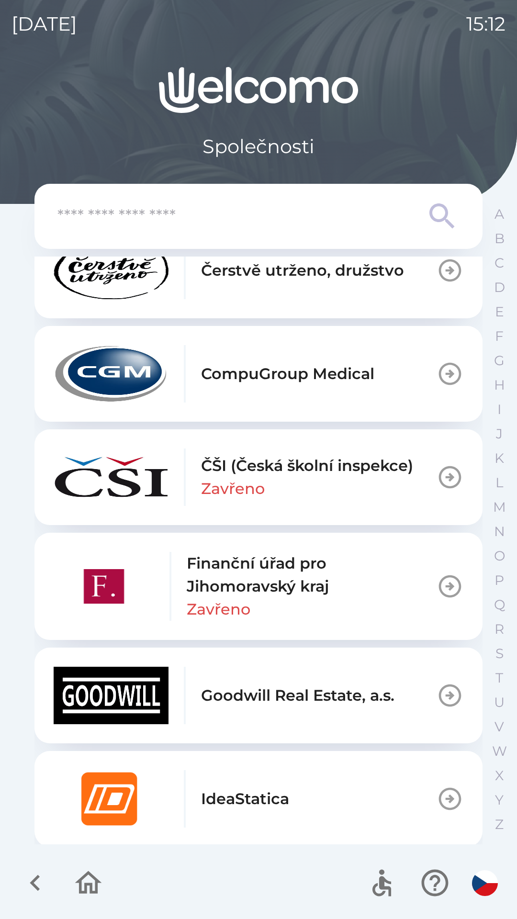
click at [337, 378] on p "CompuGroup Medical" at bounding box center [287, 373] width 173 height 23
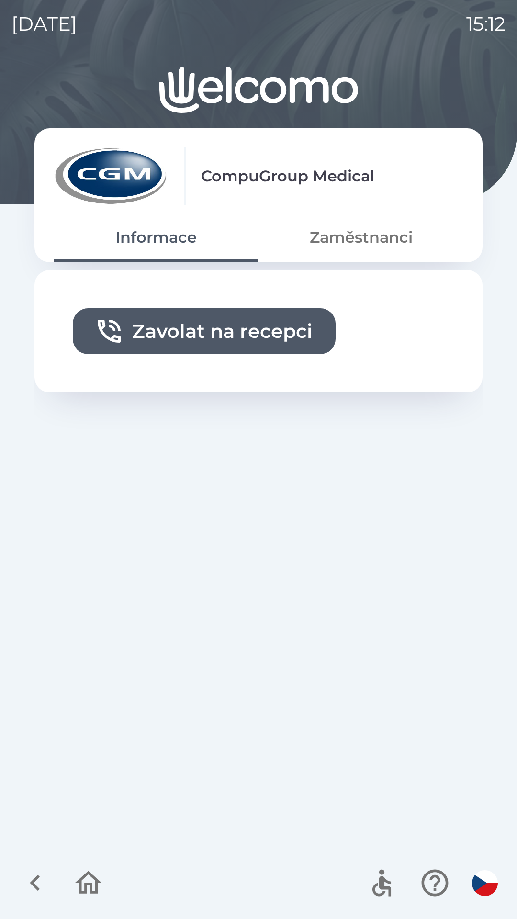
click at [352, 236] on button "Zaměstnanci" at bounding box center [361, 237] width 205 height 34
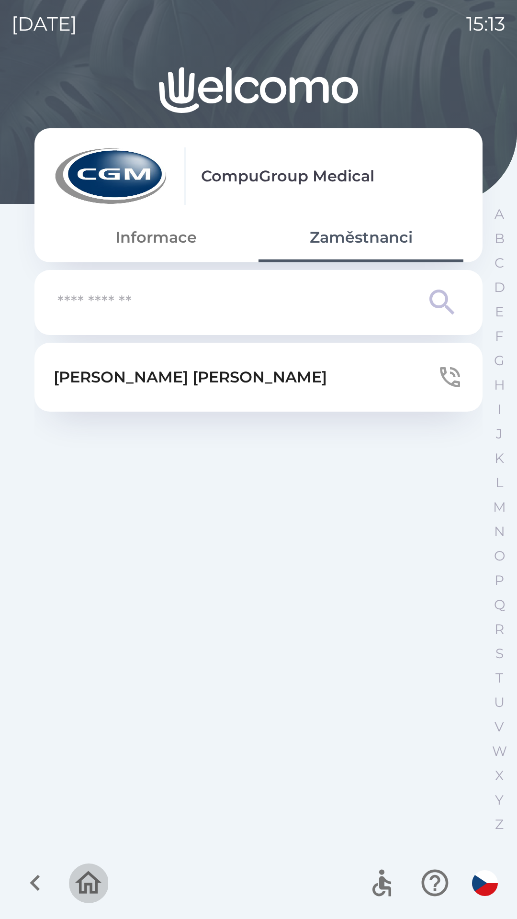
click at [79, 880] on icon "button" at bounding box center [88, 882] width 27 height 23
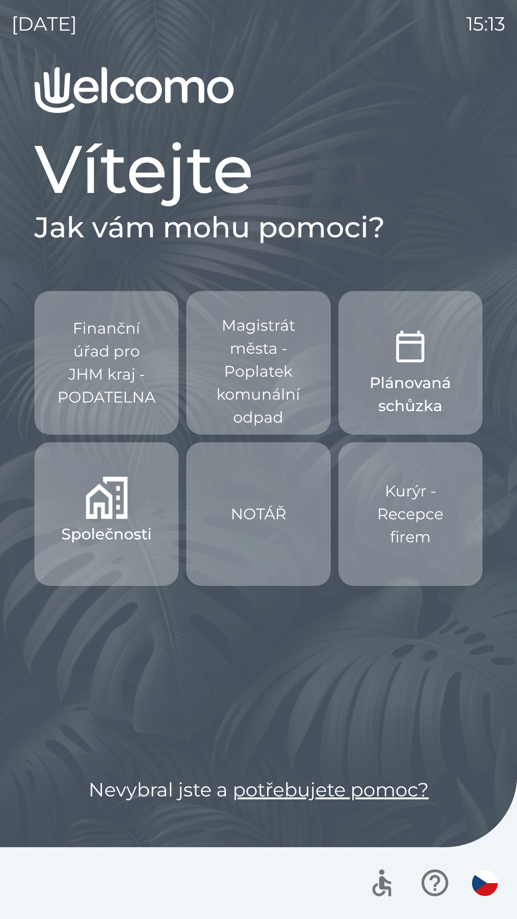
click at [435, 368] on button "Plánovaná schůzka" at bounding box center [411, 363] width 144 height 144
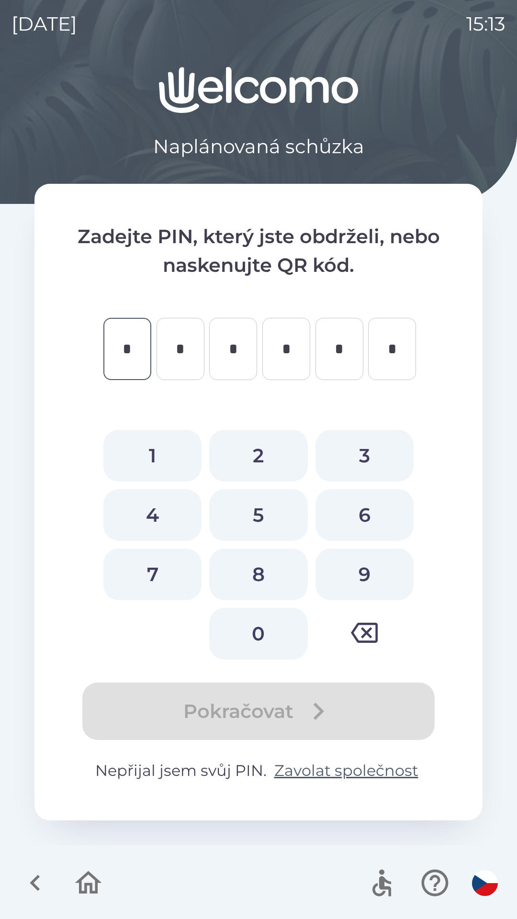
click at [83, 886] on icon "button" at bounding box center [88, 883] width 32 height 32
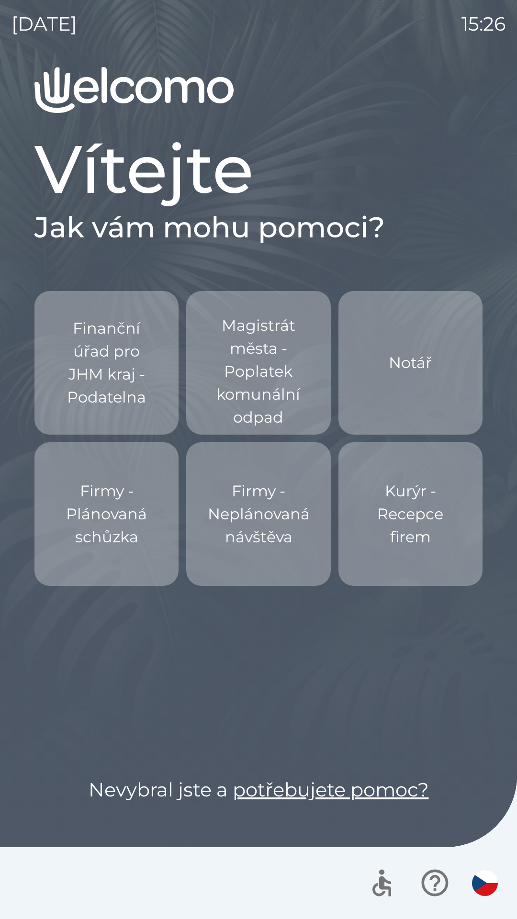
click at [123, 353] on p "Finanční úřad pro JHM kraj - Podatelna" at bounding box center [106, 363] width 98 height 92
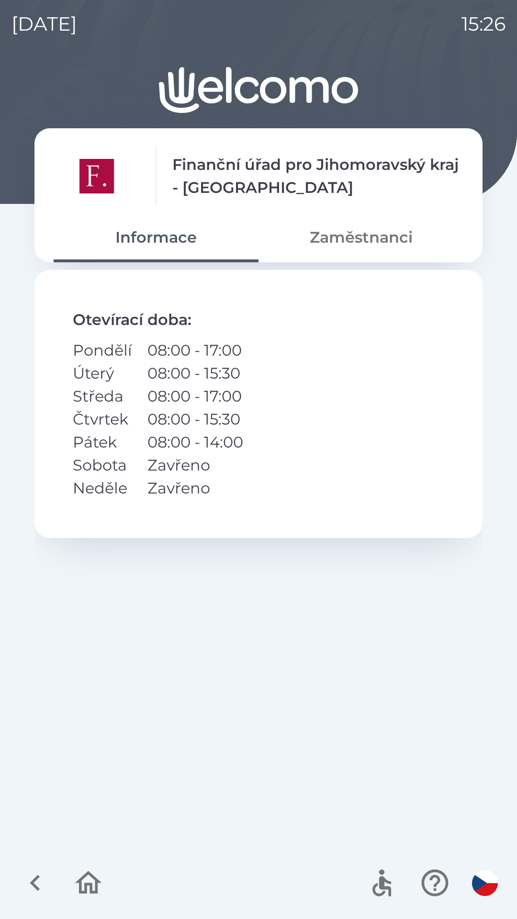
click at [377, 237] on button "Zaměstnanci" at bounding box center [361, 237] width 205 height 34
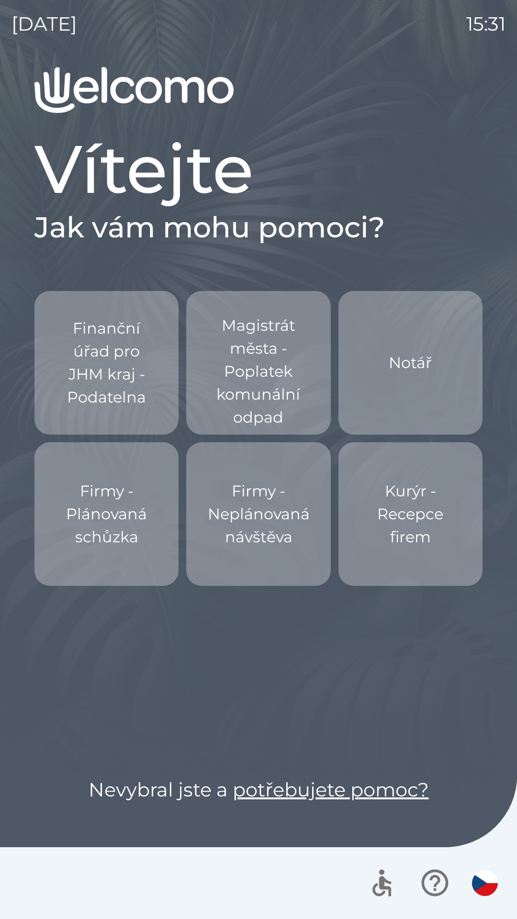
click at [429, 489] on p "Kurýr - Recepce firem" at bounding box center [410, 514] width 98 height 69
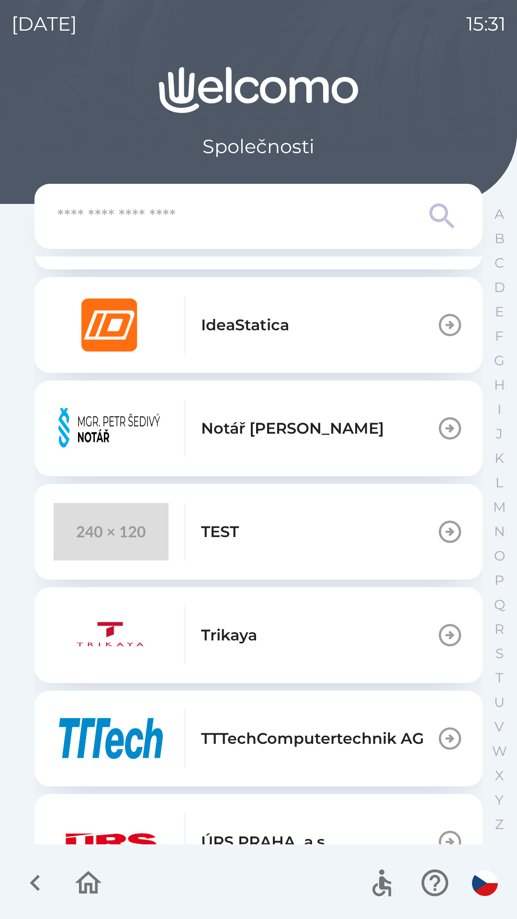
scroll to position [657, 0]
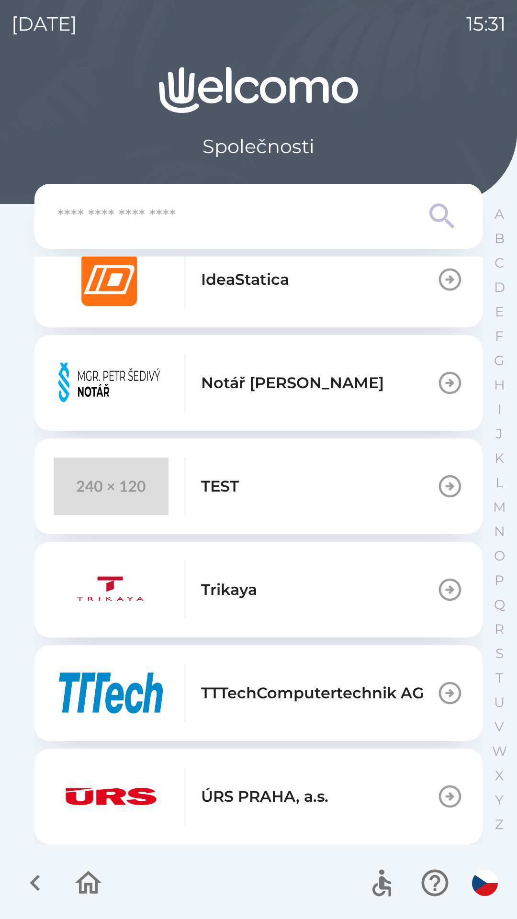
click at [303, 486] on button "TEST" at bounding box center [258, 487] width 448 height 96
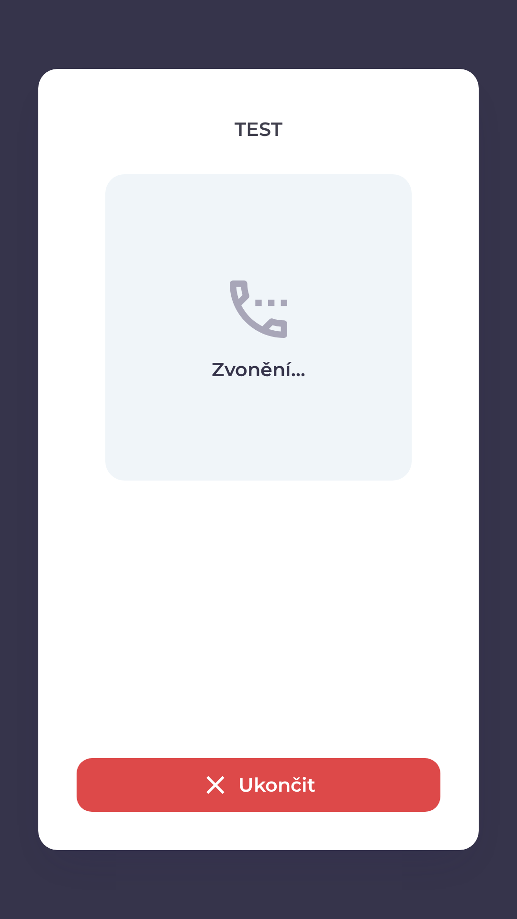
click at [350, 783] on button "Ukončit" at bounding box center [259, 785] width 364 height 54
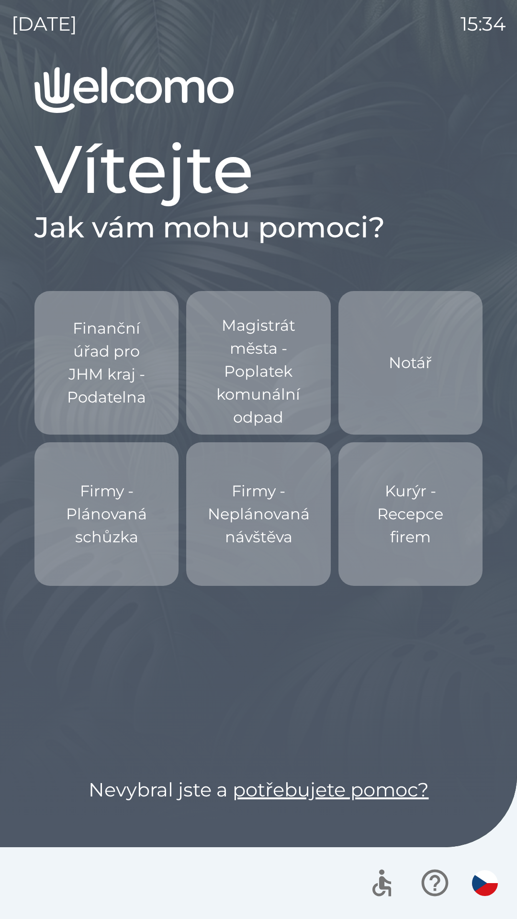
click at [486, 889] on img "button" at bounding box center [485, 883] width 26 height 26
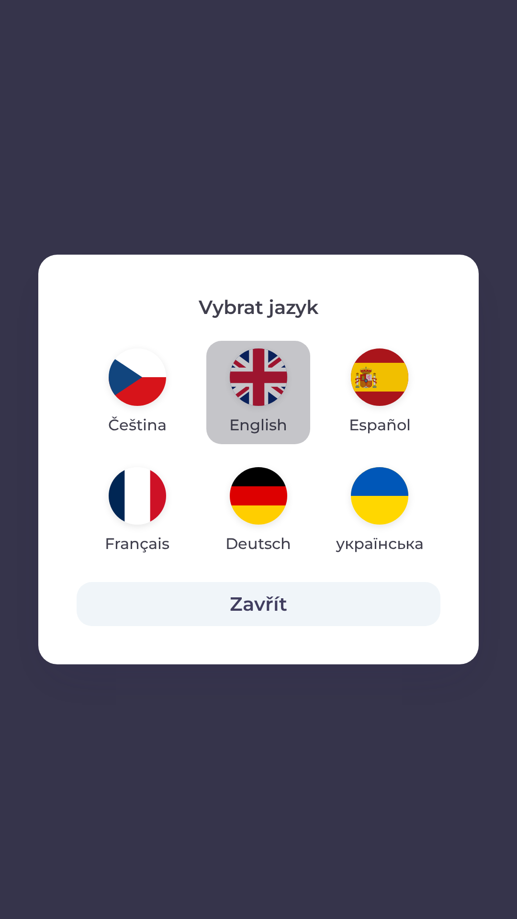
click at [260, 363] on img "button" at bounding box center [258, 377] width 57 height 57
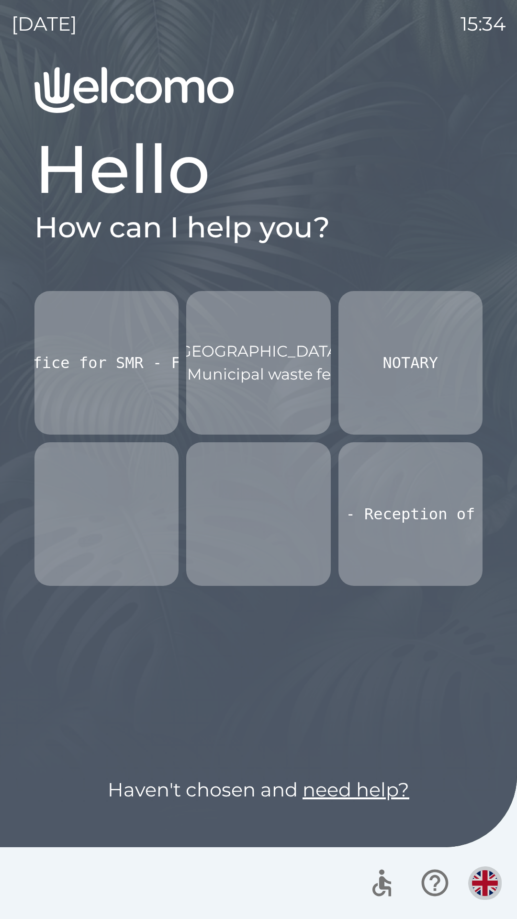
click at [484, 881] on img "button" at bounding box center [485, 883] width 26 height 26
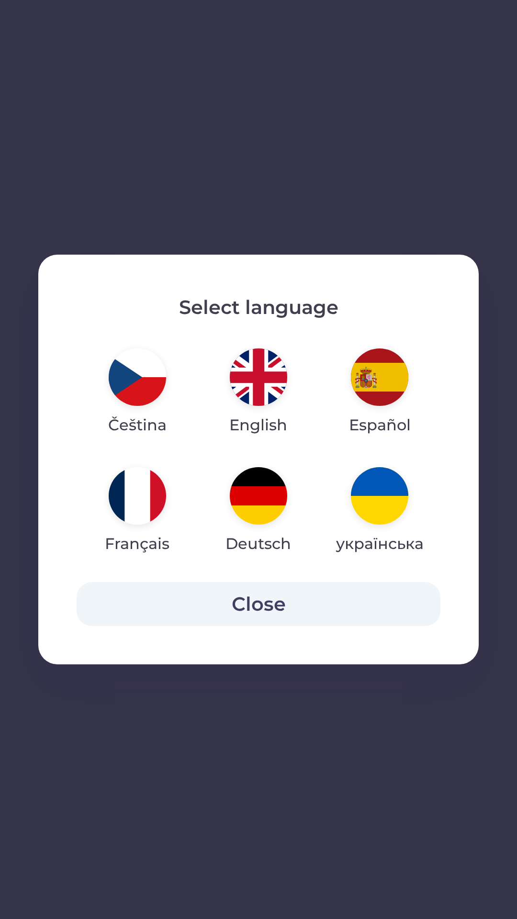
click at [126, 350] on img "button" at bounding box center [137, 377] width 57 height 57
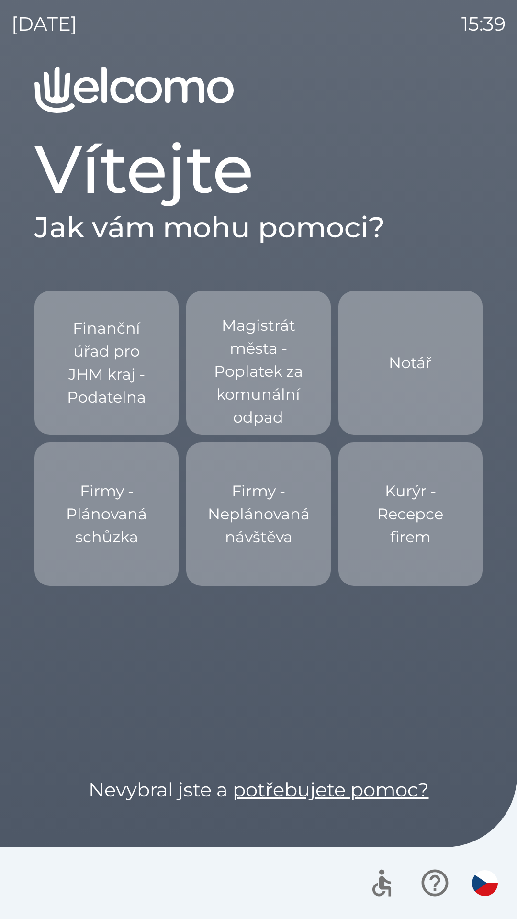
click at [428, 374] on p "Notář" at bounding box center [410, 362] width 43 height 23
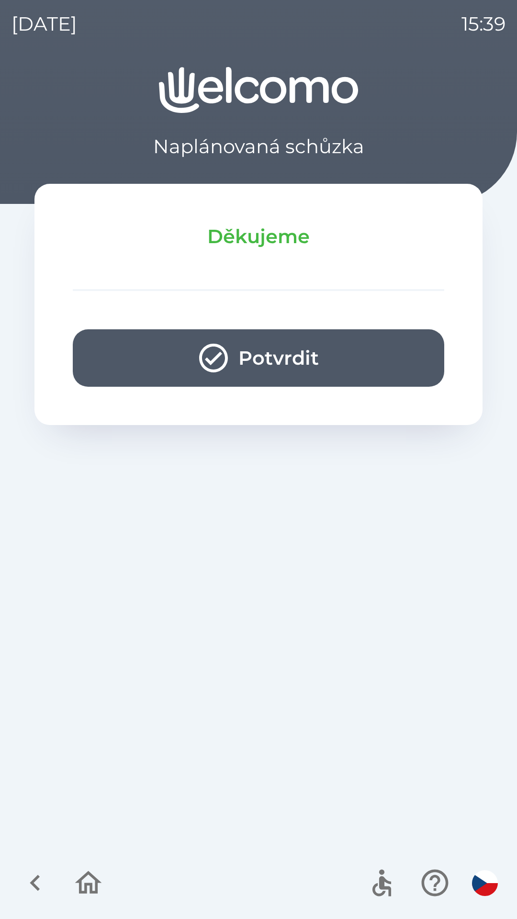
click at [342, 360] on button "Potvrdit" at bounding box center [259, 357] width 372 height 57
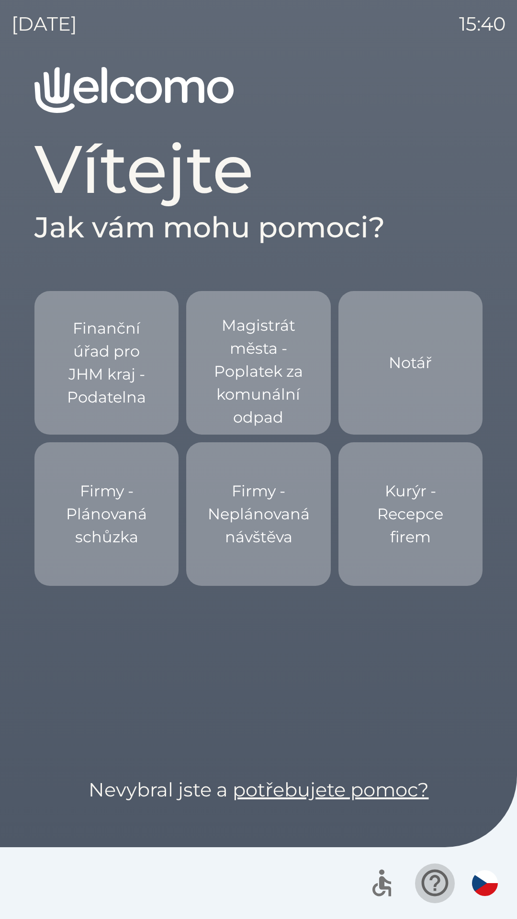
click at [437, 881] on icon "button" at bounding box center [435, 883] width 32 height 32
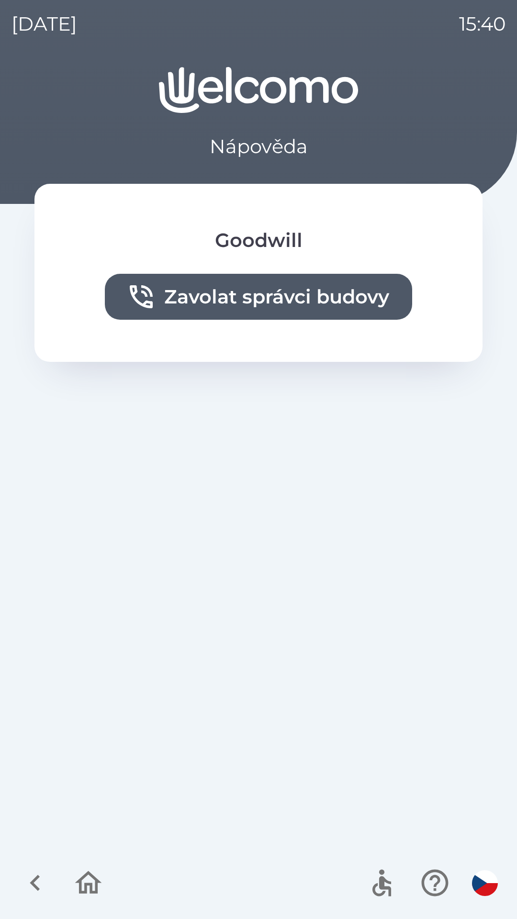
click at [87, 887] on icon "button" at bounding box center [88, 882] width 27 height 23
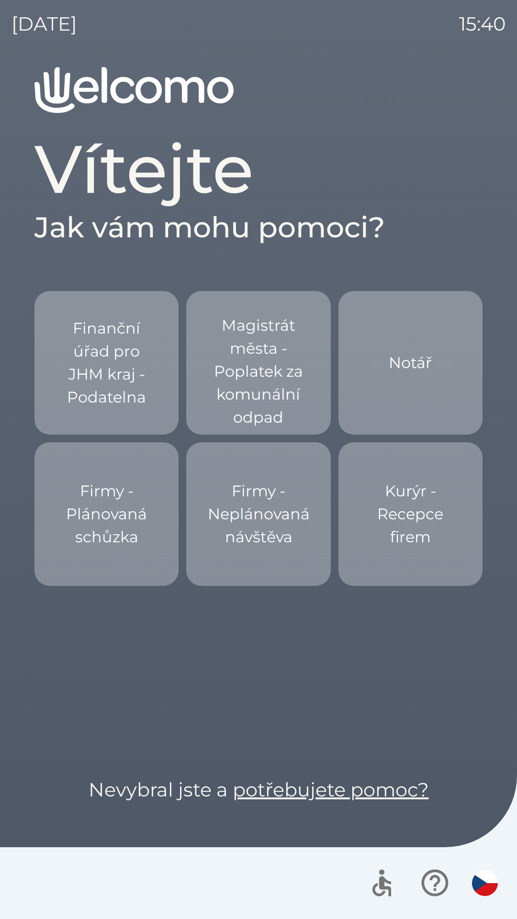
click at [430, 893] on icon "button" at bounding box center [435, 883] width 32 height 32
click at [372, 791] on link "potřebujete pomoc?" at bounding box center [331, 789] width 196 height 23
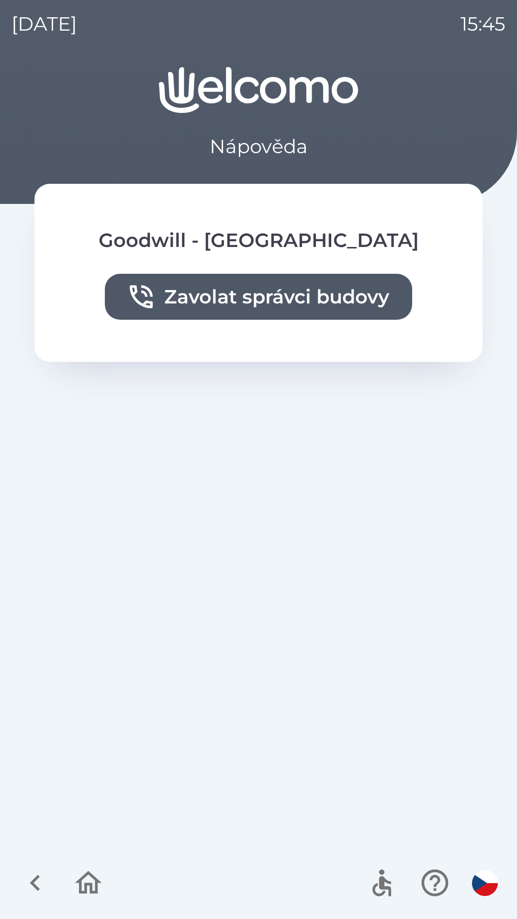
click at [46, 306] on div "Goodwill - [GEOGRAPHIC_DATA] [GEOGRAPHIC_DATA] správci budovy" at bounding box center [258, 273] width 448 height 178
click at [67, 321] on div "Goodwill - [GEOGRAPHIC_DATA] [GEOGRAPHIC_DATA] správci budovy" at bounding box center [258, 273] width 448 height 178
click at [89, 901] on button "button" at bounding box center [88, 883] width 40 height 40
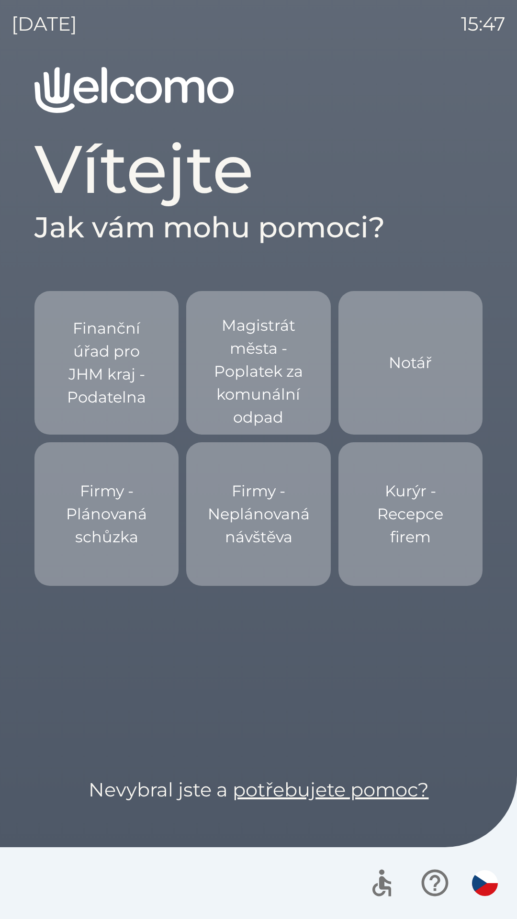
click at [405, 791] on link "potřebujete pomoc?" at bounding box center [331, 789] width 196 height 23
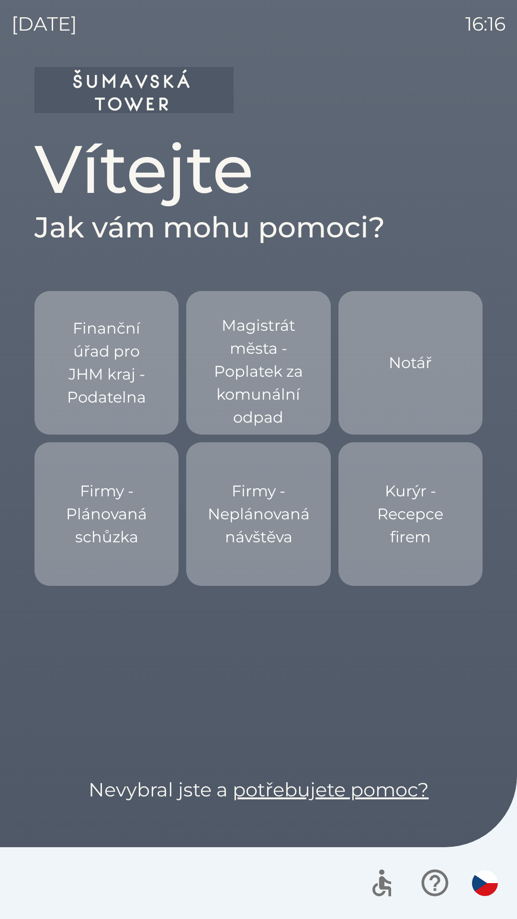
click at [368, 616] on div "Finanční úřad pro JHM kraj - Podatelna Magistrát města - Poplatek za komunální …" at bounding box center [258, 514] width 448 height 446
click at [377, 622] on div "Finanční úřad pro JHM kraj - Podatelna Magistrát města - Poplatek za komunální …" at bounding box center [258, 514] width 448 height 446
click at [453, 890] on button "button" at bounding box center [435, 883] width 40 height 40
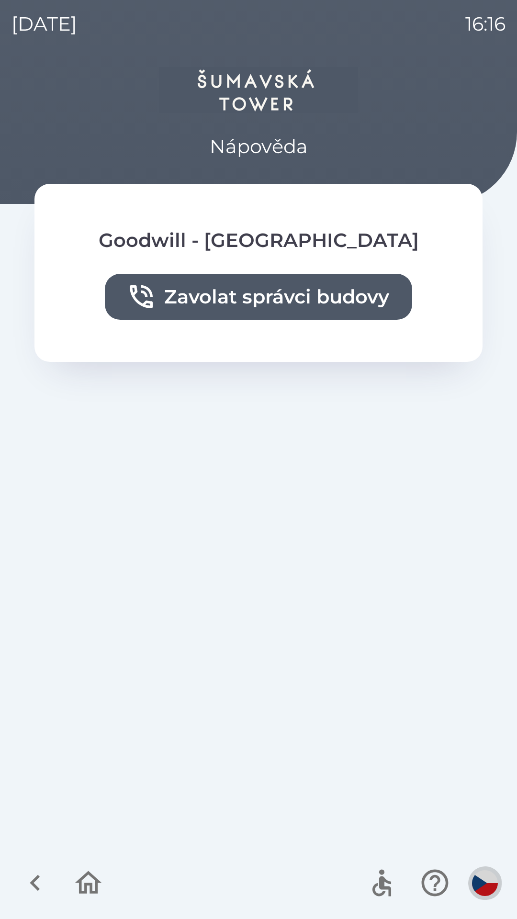
click at [479, 886] on img "button" at bounding box center [485, 883] width 26 height 26
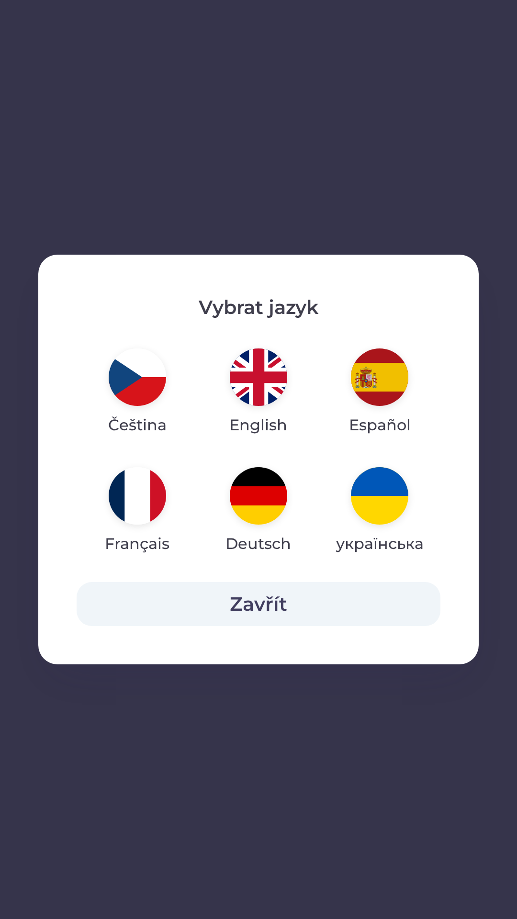
click at [313, 603] on button "Zavřít" at bounding box center [259, 604] width 364 height 44
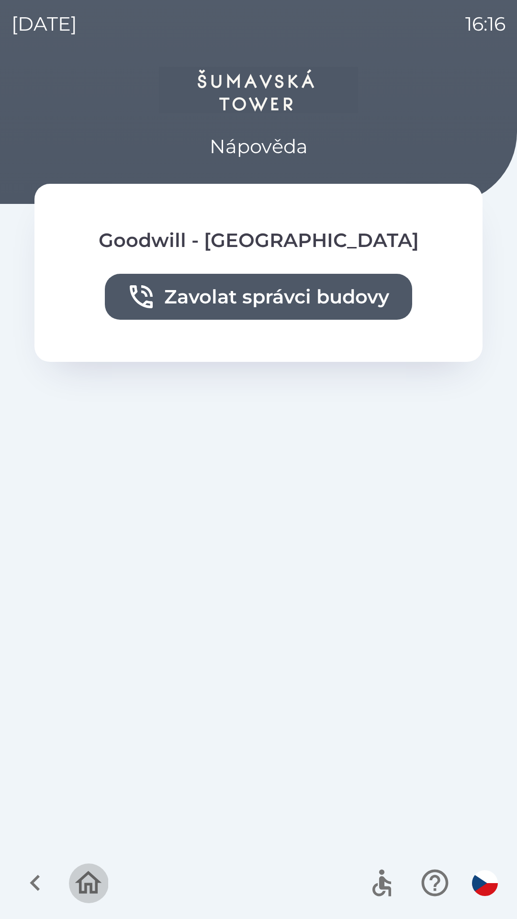
click at [90, 882] on icon "button" at bounding box center [88, 883] width 32 height 32
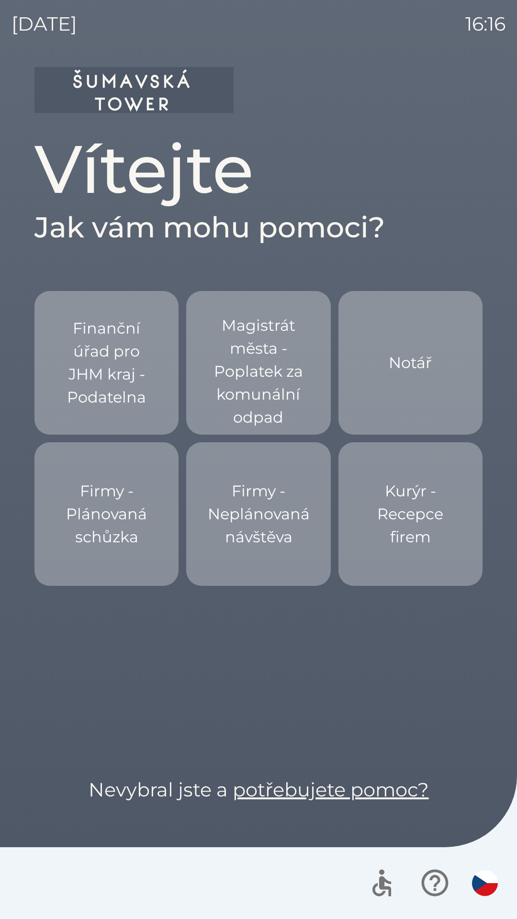
click at [136, 720] on div "Finanční úřad pro JHM kraj - Podatelna Magistrát města - Poplatek za komunální …" at bounding box center [258, 514] width 448 height 446
click at [149, 723] on div "Finanční úřad pro JHM kraj - Podatelna Magistrát města - Poplatek za komunální …" at bounding box center [258, 514] width 448 height 446
click at [161, 712] on div "Finanční úřad pro JHM kraj - Podatelna Magistrát města - Poplatek za komunální …" at bounding box center [258, 514] width 448 height 446
click at [291, 697] on div "Finanční úřad pro JHM kraj - Podatelna Magistrát města - Poplatek za komunální …" at bounding box center [258, 514] width 448 height 446
click at [393, 710] on div "Finanční úřad pro JHM kraj - Podatelna Magistrát města - Poplatek za komunální …" at bounding box center [258, 514] width 448 height 446
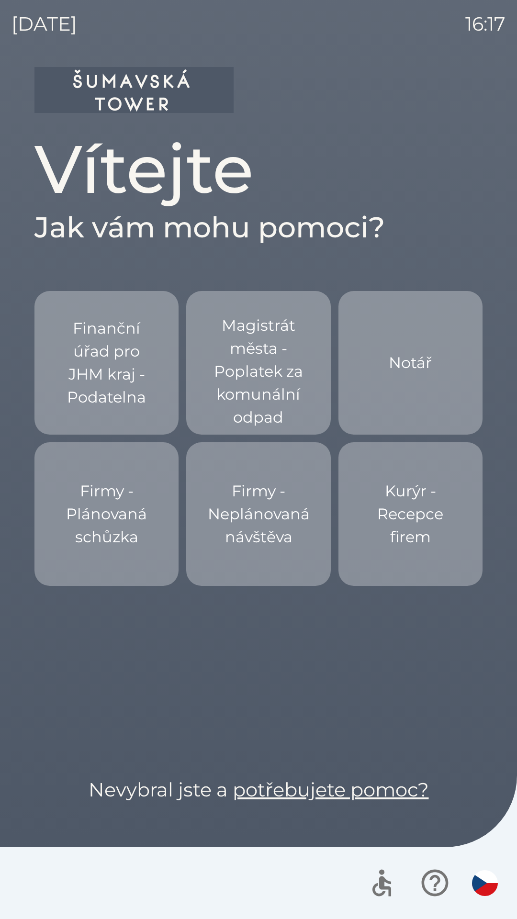
click at [96, 503] on p "Firmy - Plánovaná schůzka" at bounding box center [106, 514] width 98 height 69
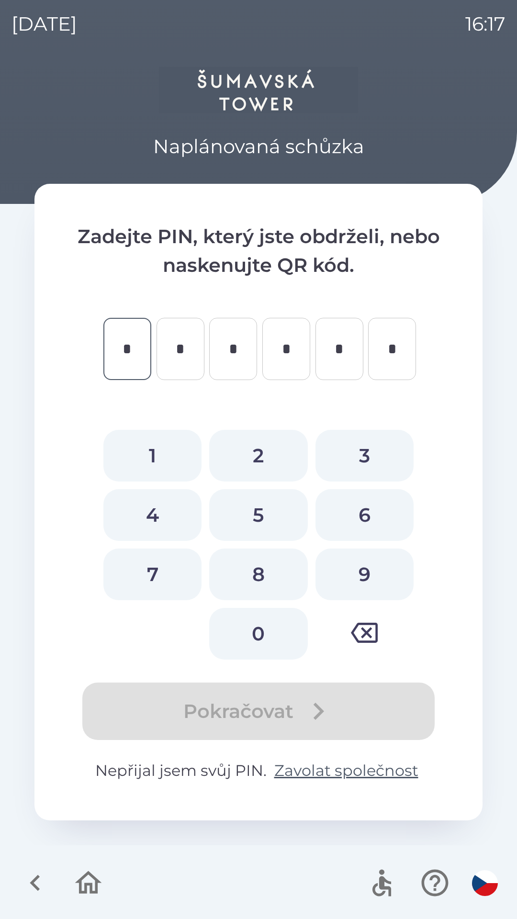
type input "*"
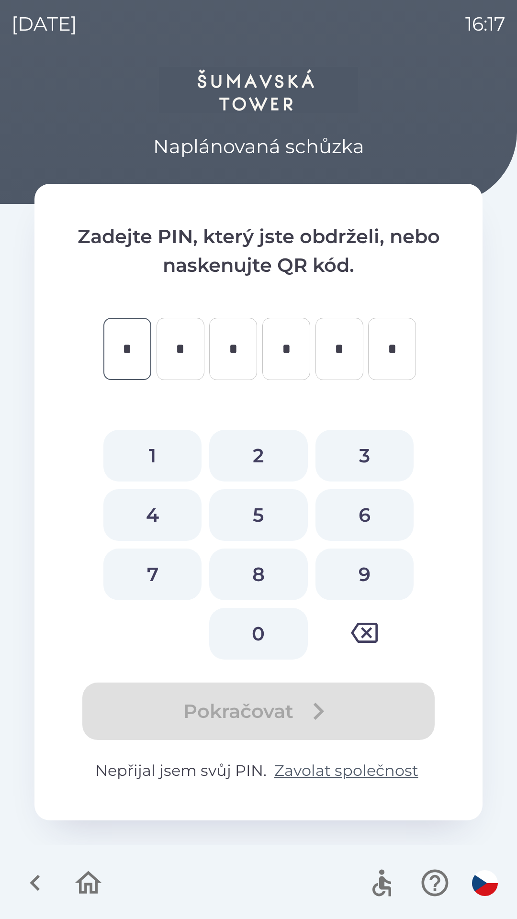
type input "*"
